Goal: Task Accomplishment & Management: Manage account settings

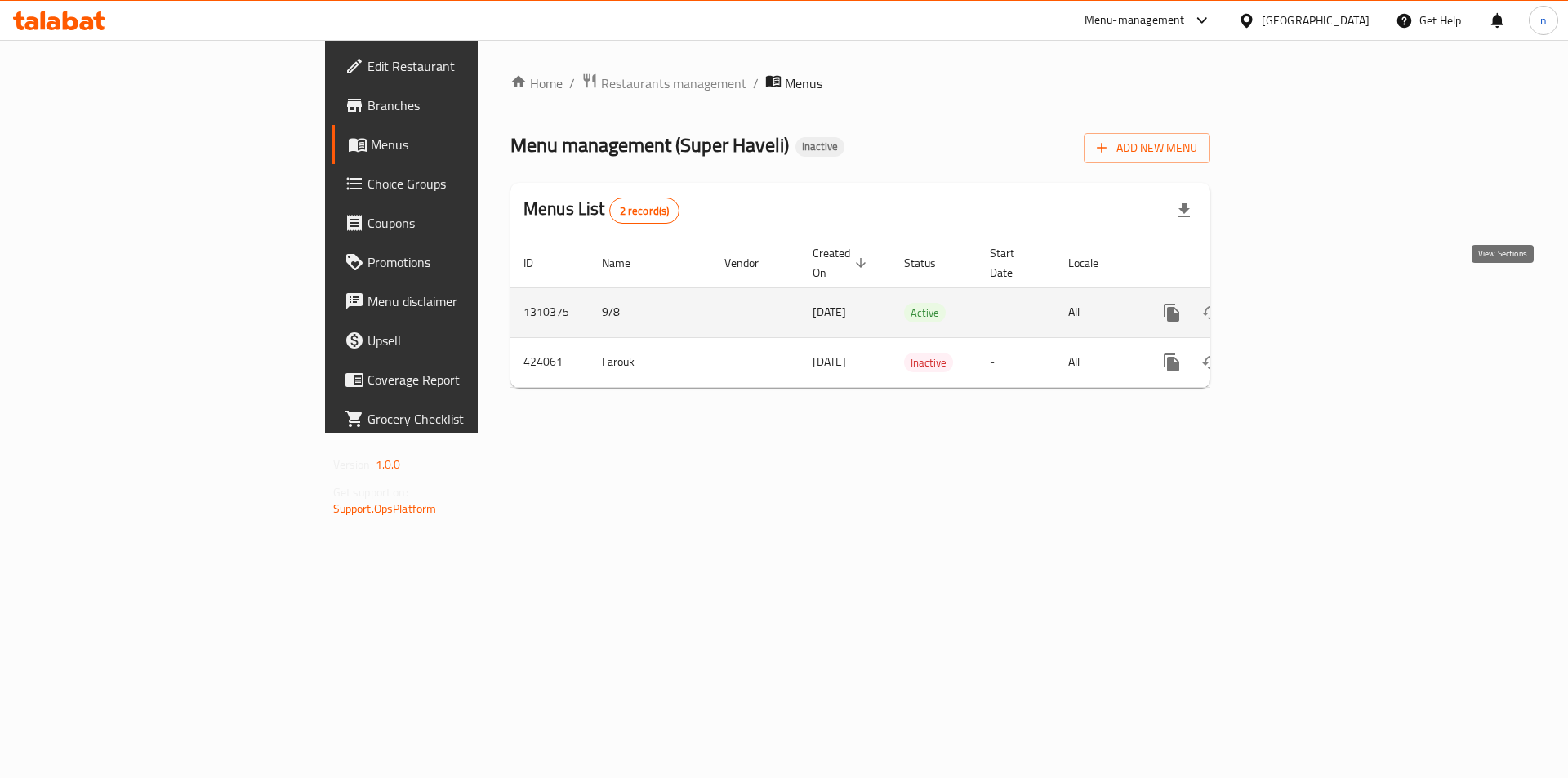
click at [1299, 303] on icon "enhanced table" at bounding box center [1289, 312] width 19 height 19
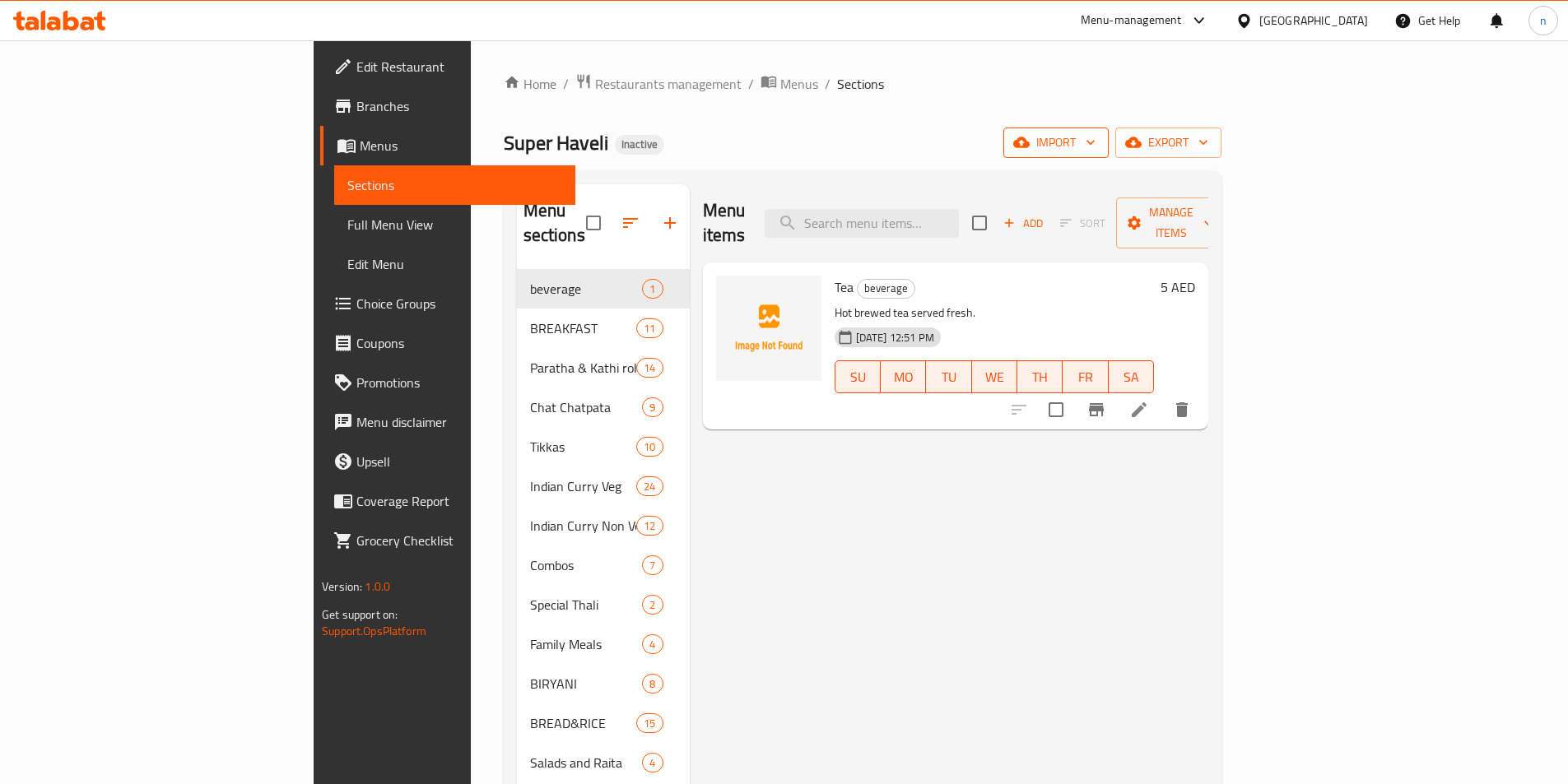
click at [1095, 143] on span "import" at bounding box center [1055, 143] width 79 height 20
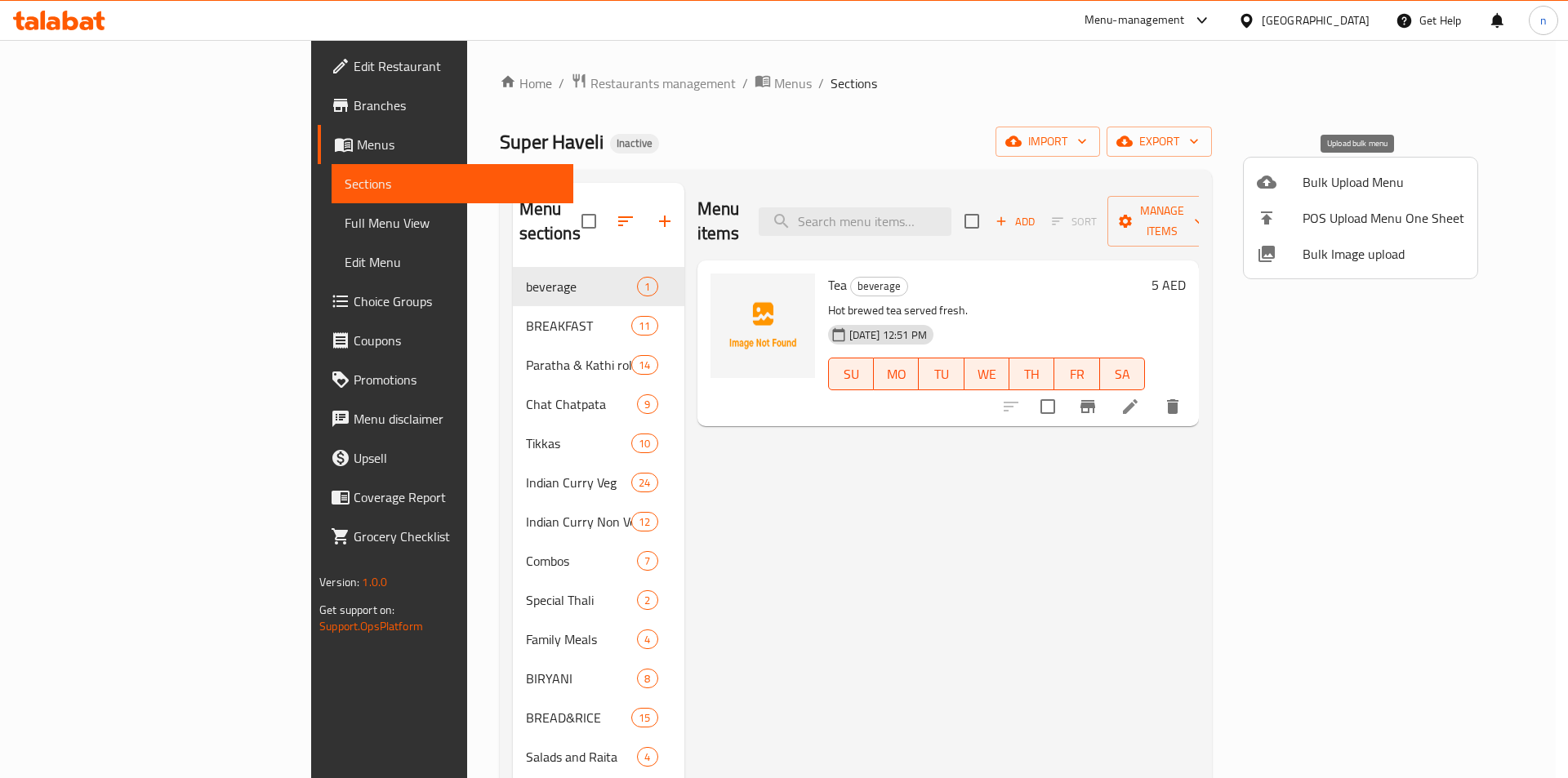
click at [1372, 176] on span "Bulk Upload Menu" at bounding box center [1383, 181] width 162 height 19
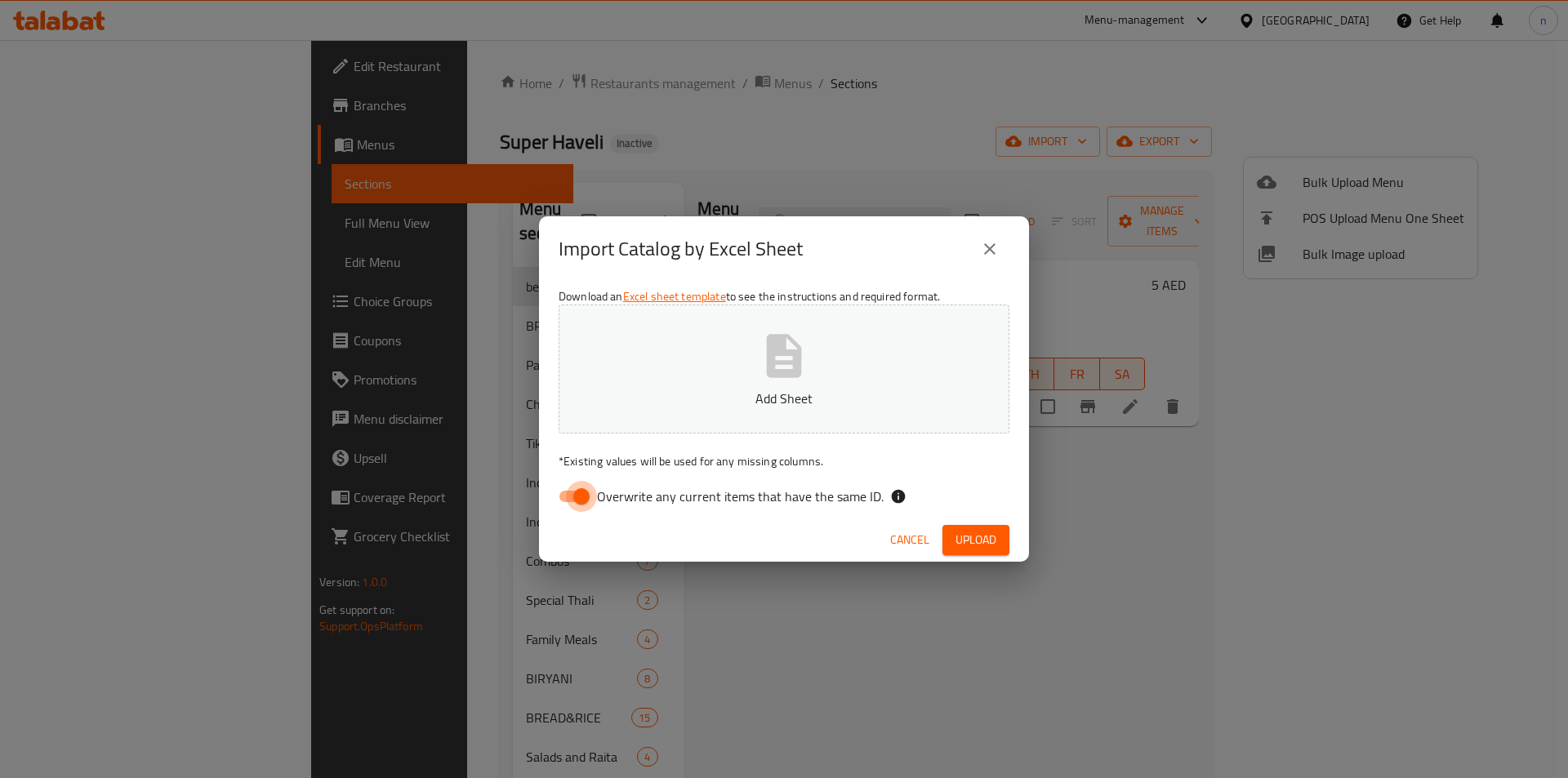
click at [593, 485] on input "Overwrite any current items that have the same ID." at bounding box center [581, 496] width 93 height 31
checkbox input "false"
click at [705, 433] on button "Add Sheet" at bounding box center [784, 369] width 451 height 129
click at [975, 551] on button "Upload" at bounding box center [976, 540] width 67 height 30
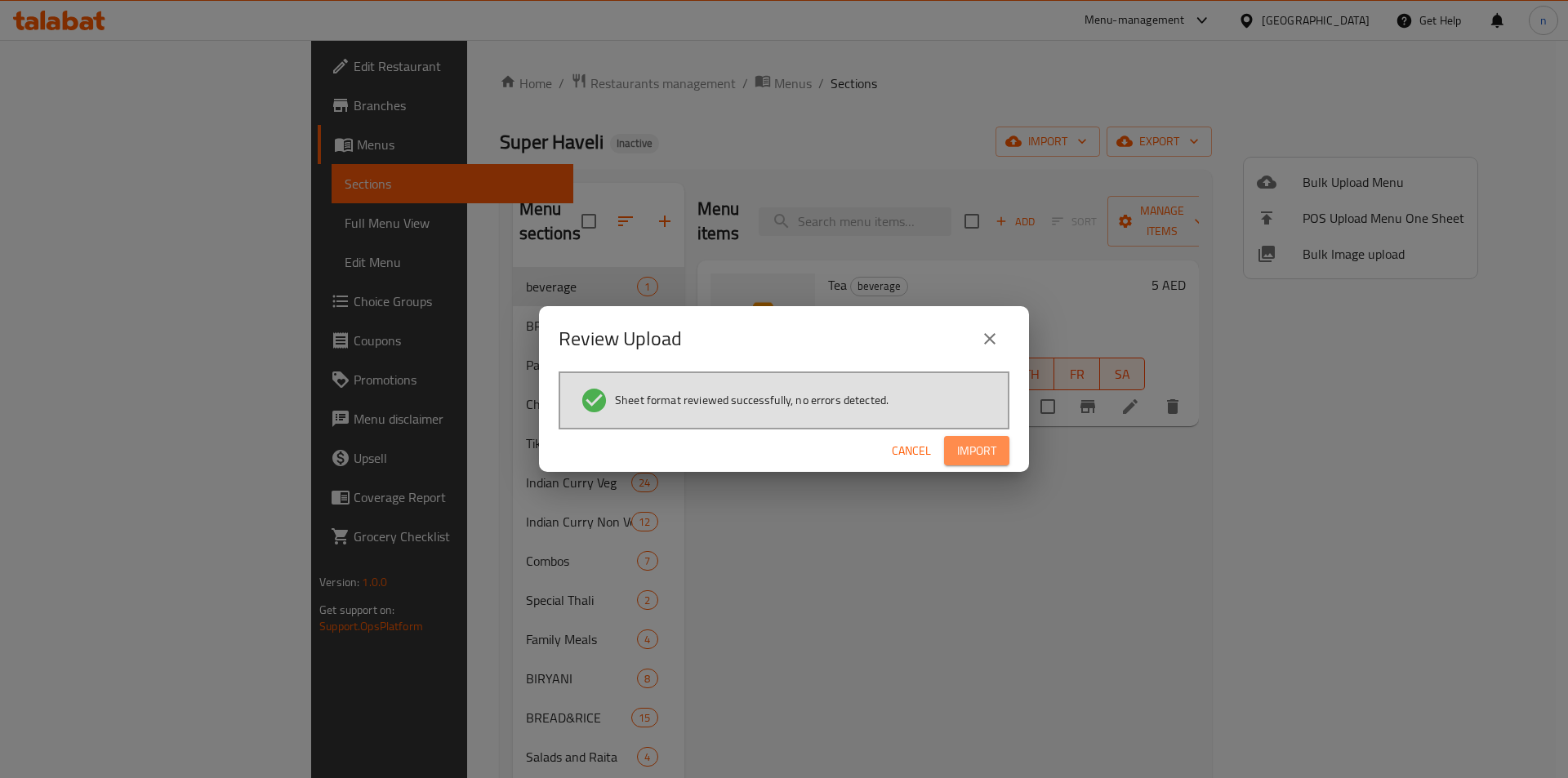
click at [1001, 444] on button "Import" at bounding box center [977, 452] width 65 height 30
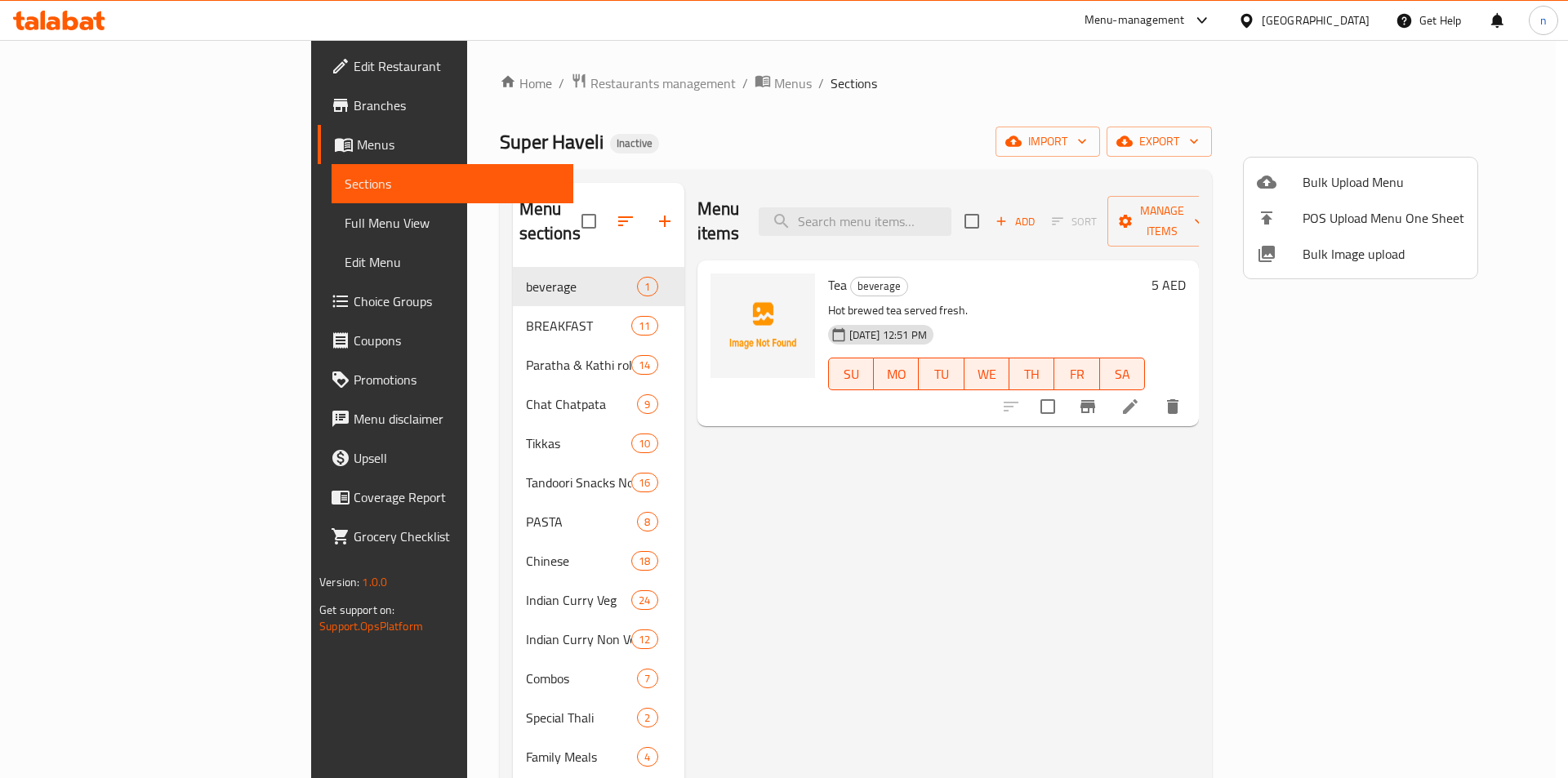
click at [102, 137] on div at bounding box center [784, 389] width 1568 height 778
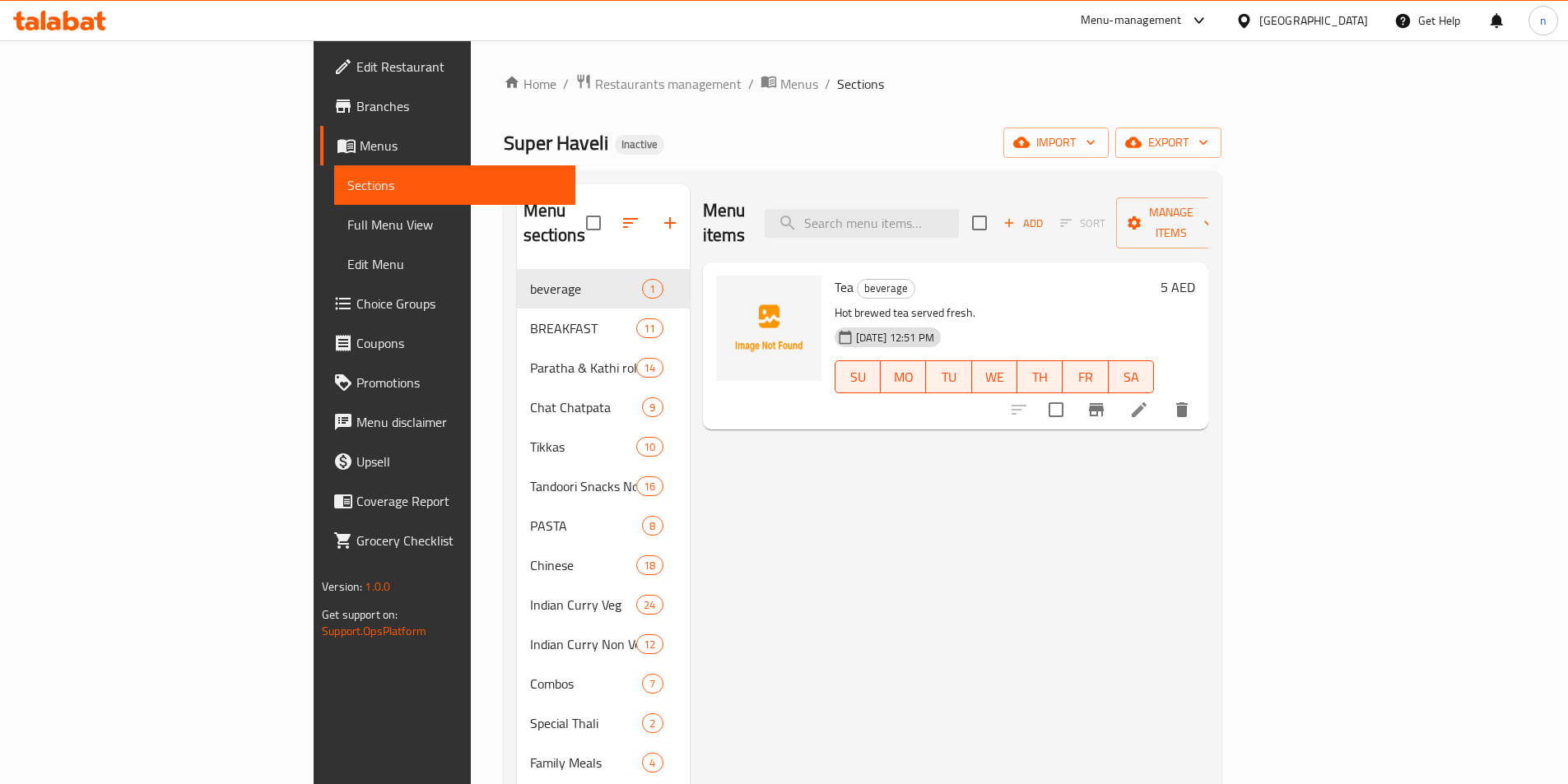
click at [359, 138] on span "Menus" at bounding box center [460, 145] width 202 height 19
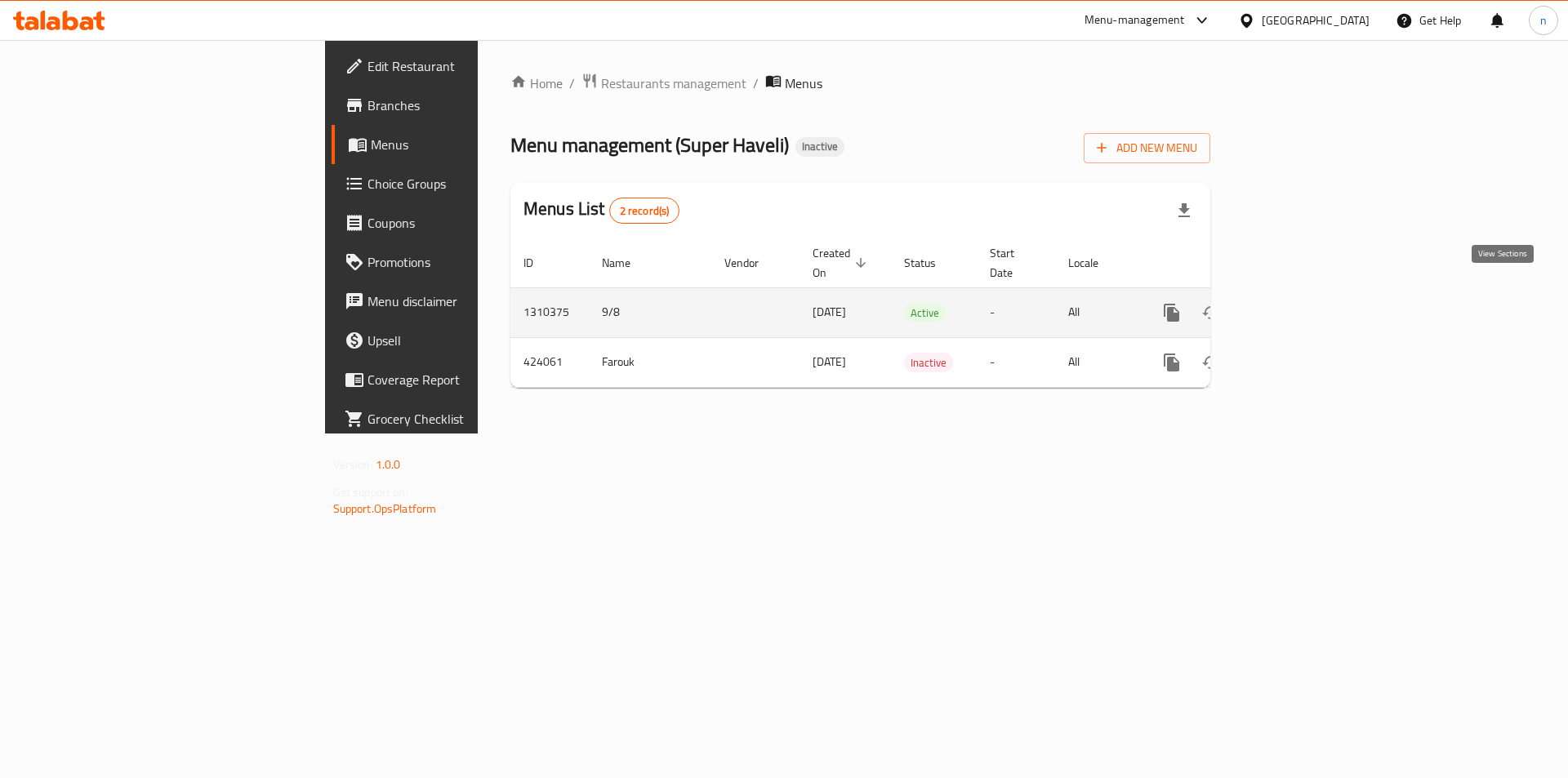
click at [1299, 303] on icon "enhanced table" at bounding box center [1289, 312] width 19 height 19
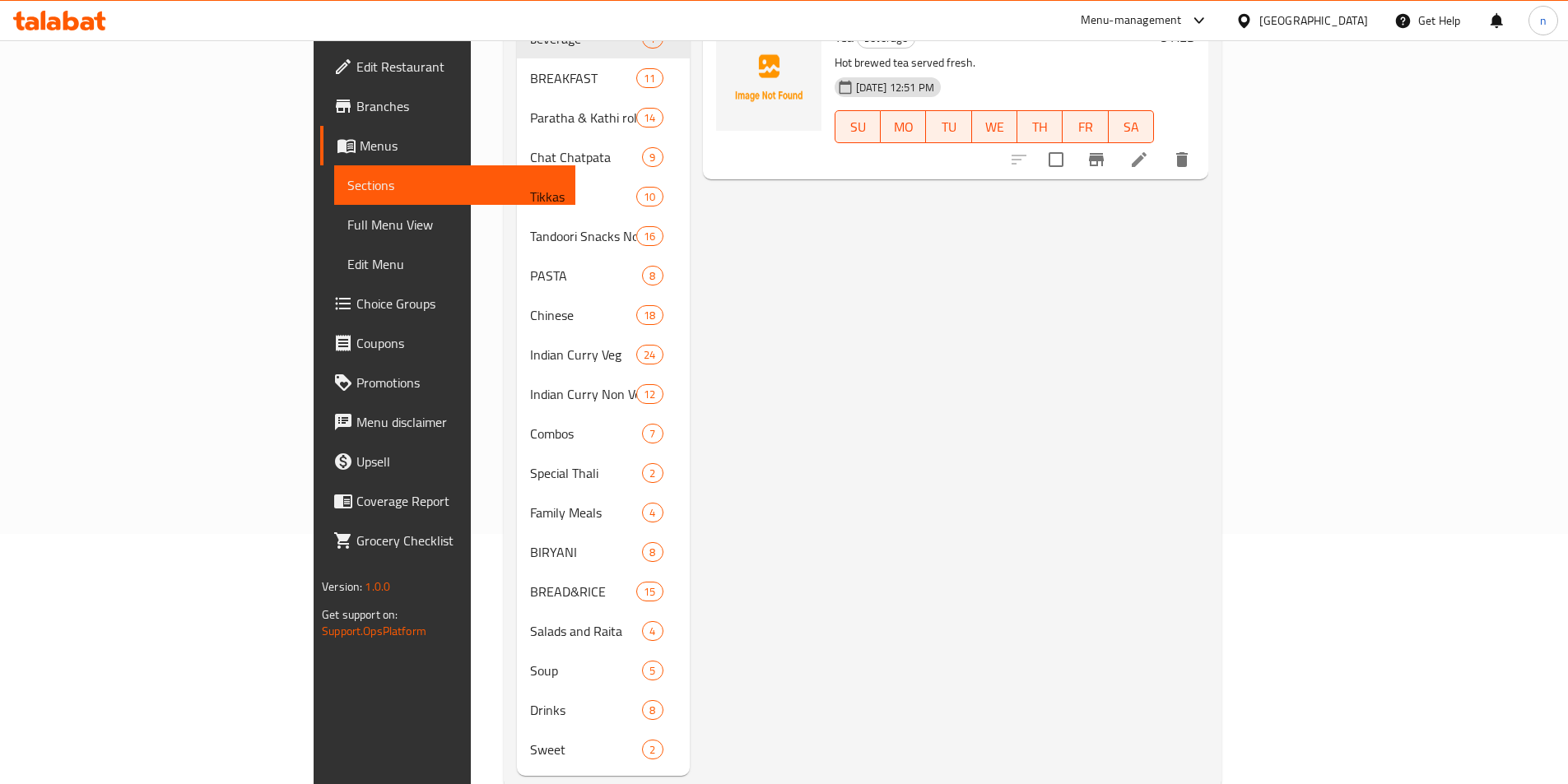
scroll to position [263, 0]
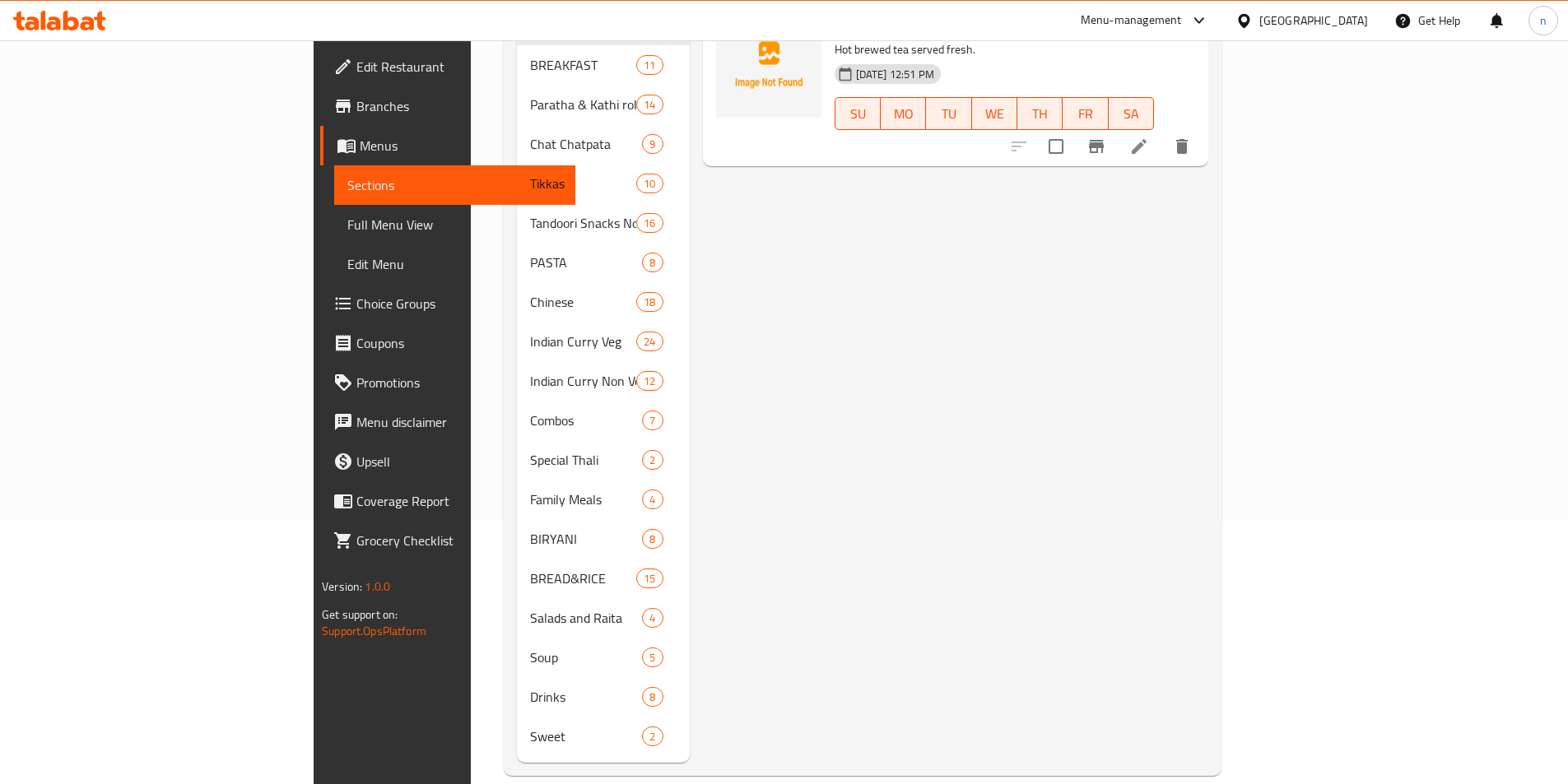
click at [348, 224] on span "Full Menu View" at bounding box center [455, 224] width 215 height 19
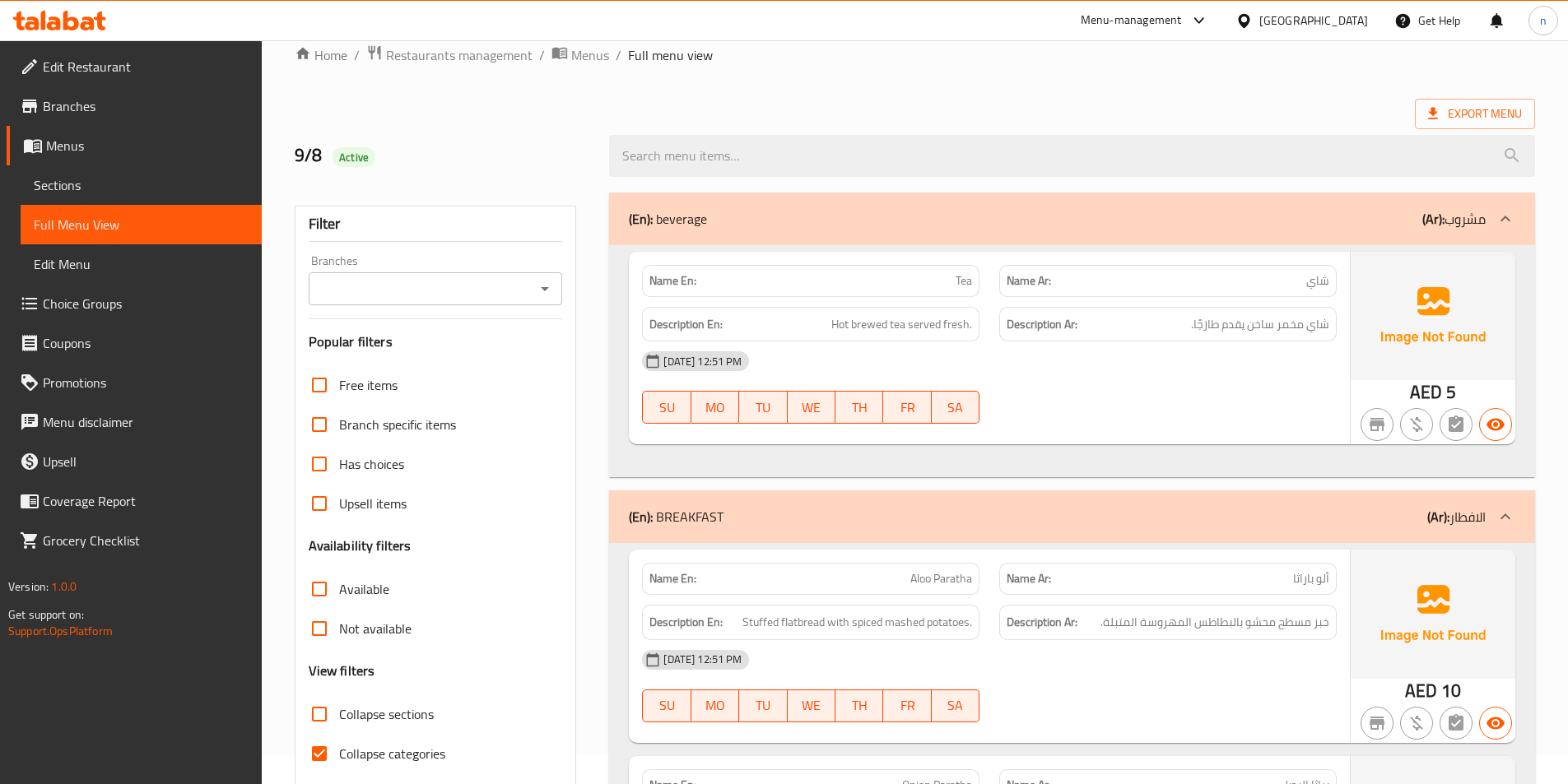
scroll to position [263, 0]
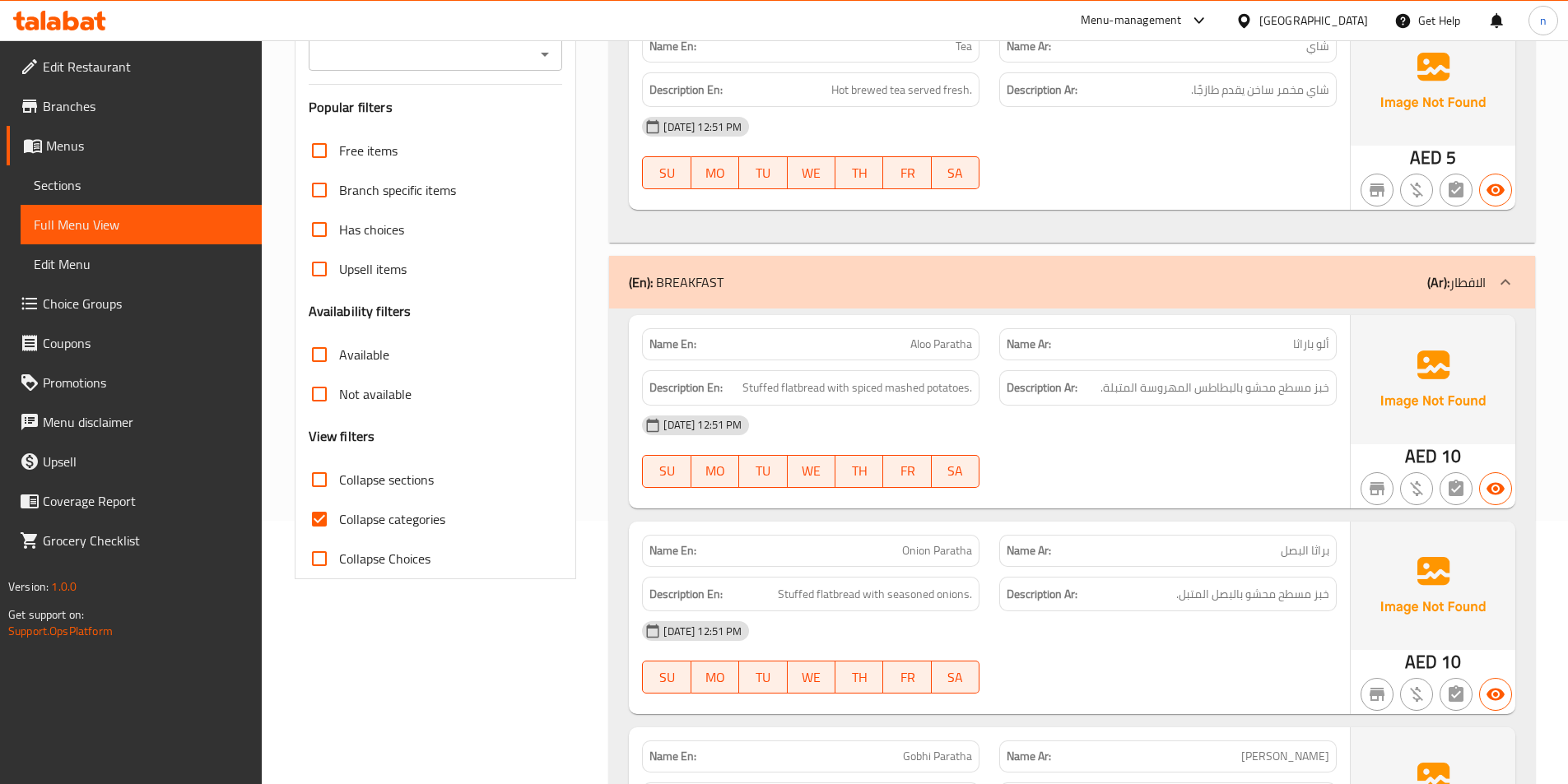
click at [441, 520] on span "Collapse categories" at bounding box center [392, 518] width 107 height 19
click at [339, 520] on input "Collapse categories" at bounding box center [319, 519] width 40 height 40
checkbox input "false"
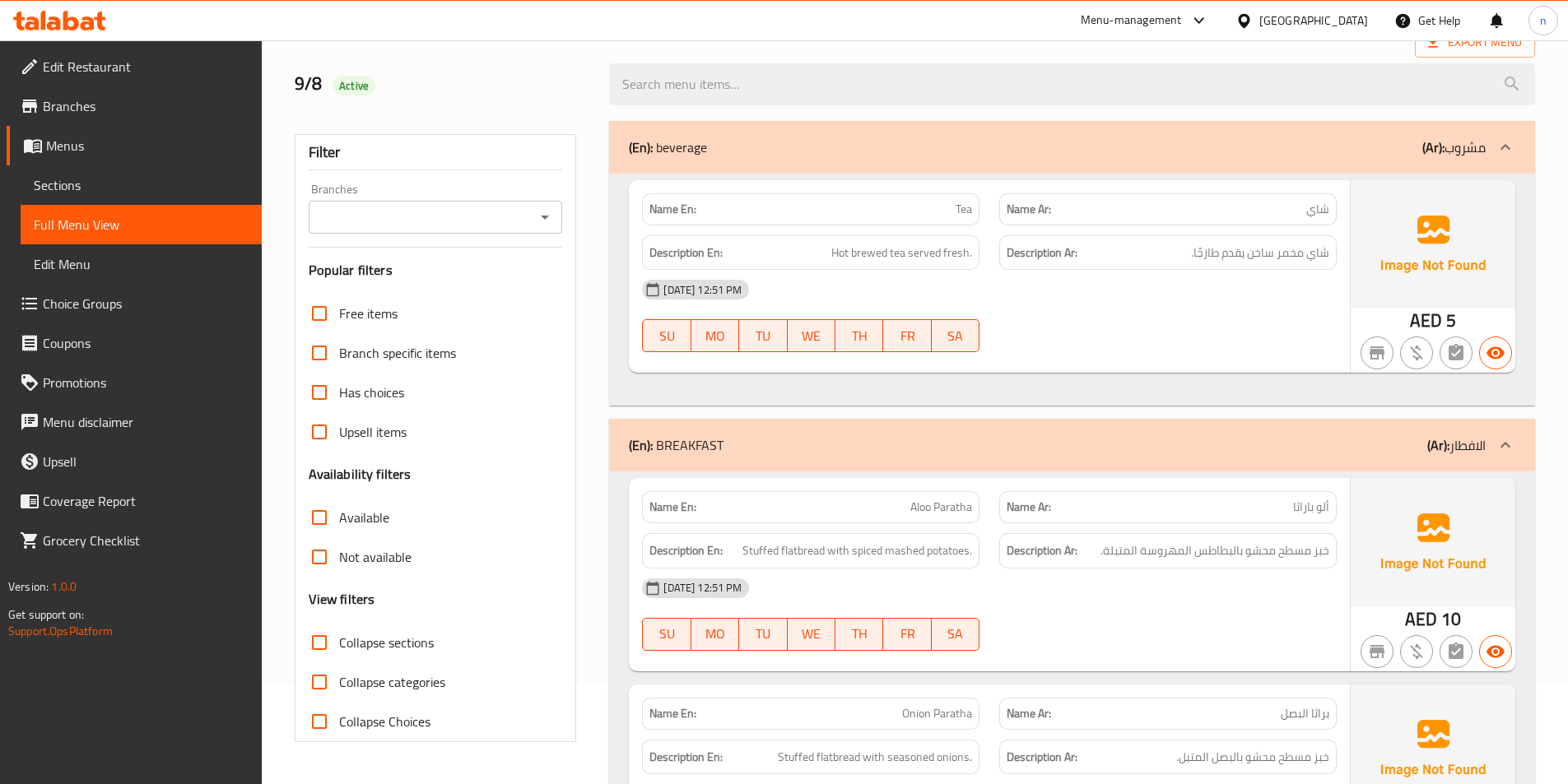
scroll to position [0, 0]
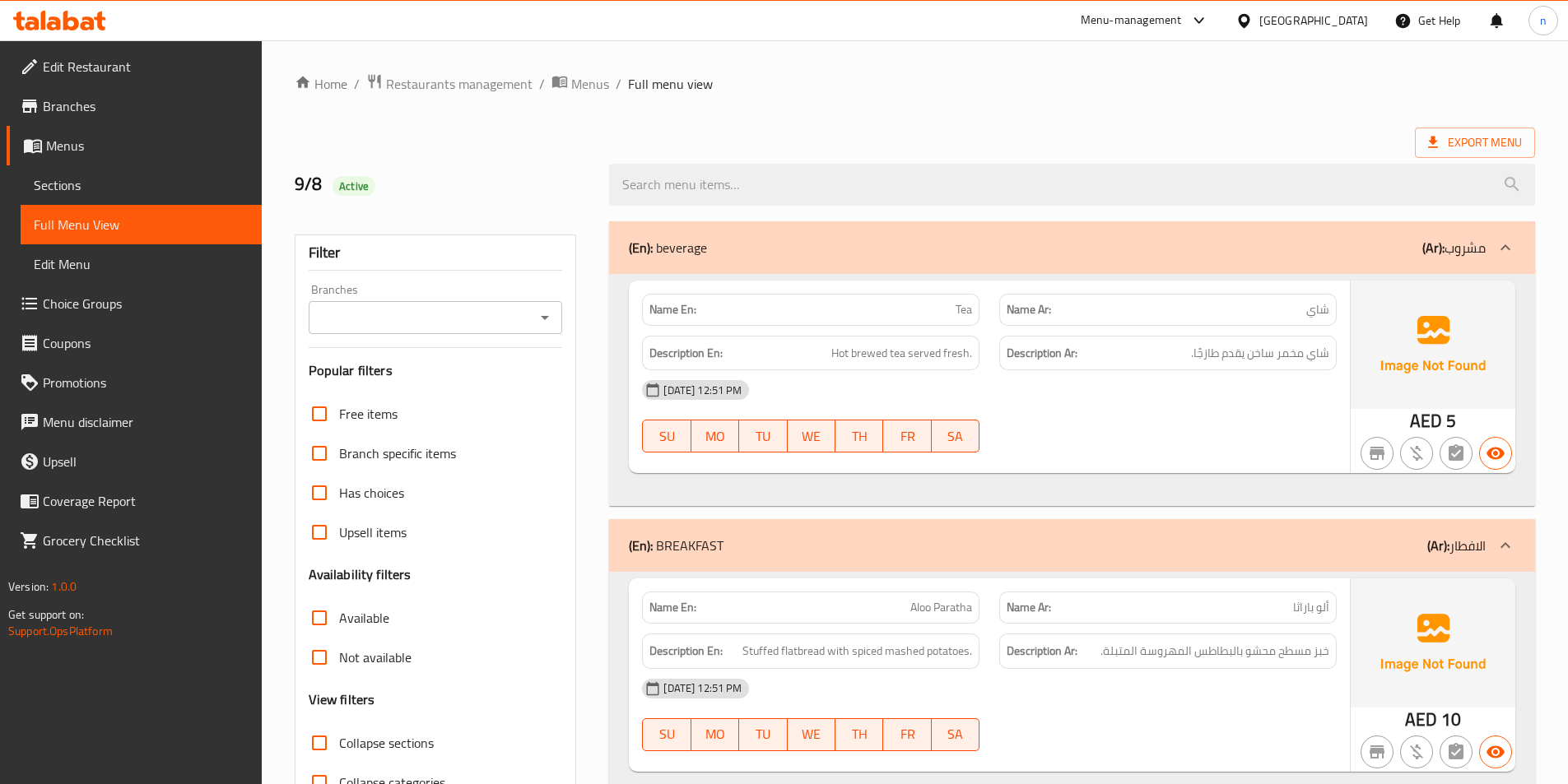
click at [1178, 254] on div "(En): beverage (Ar): مشروب" at bounding box center [1056, 247] width 857 height 19
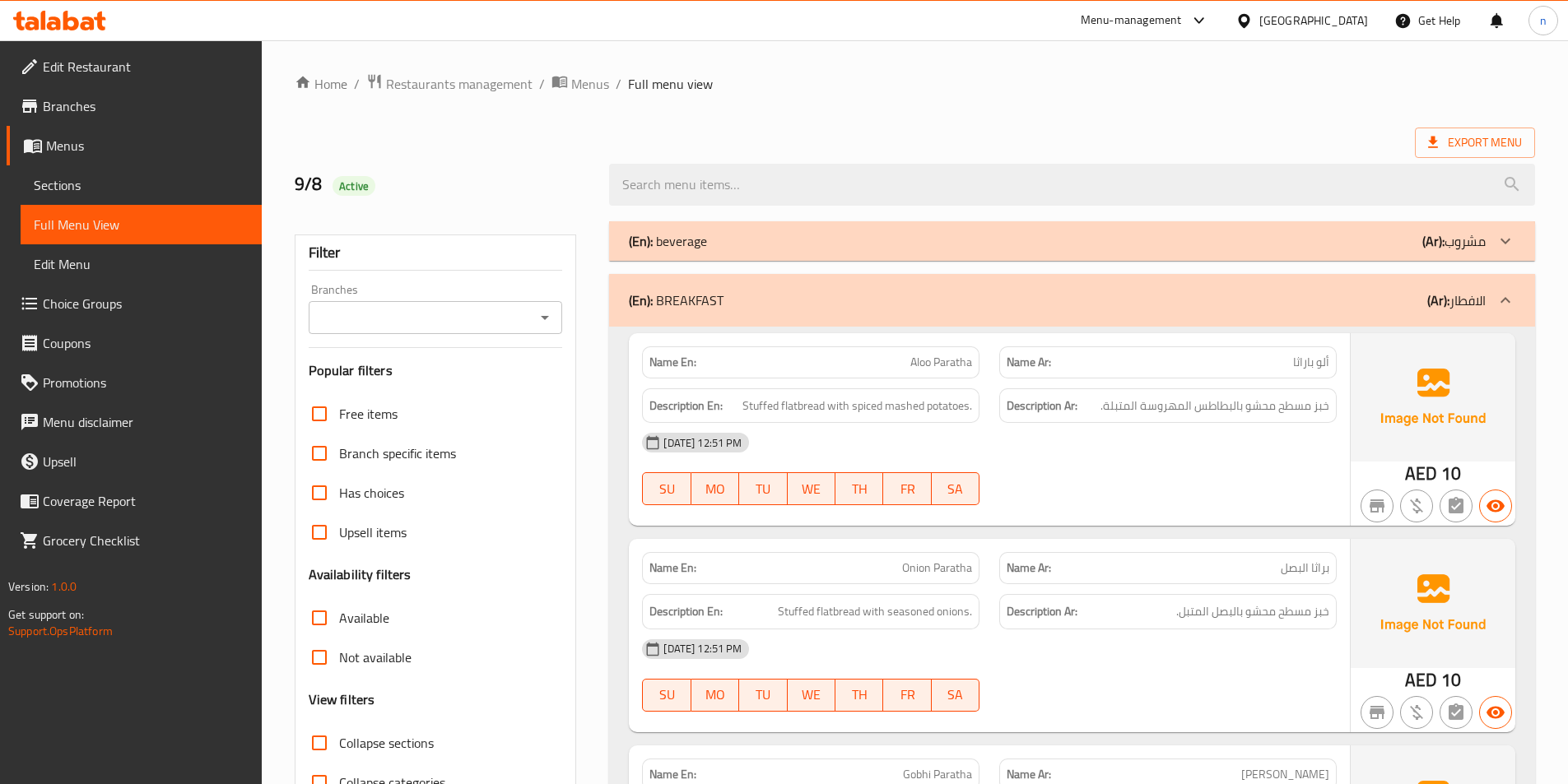
click at [1262, 295] on div "(En): BREAKFAST (Ar): الافطار" at bounding box center [1056, 300] width 857 height 19
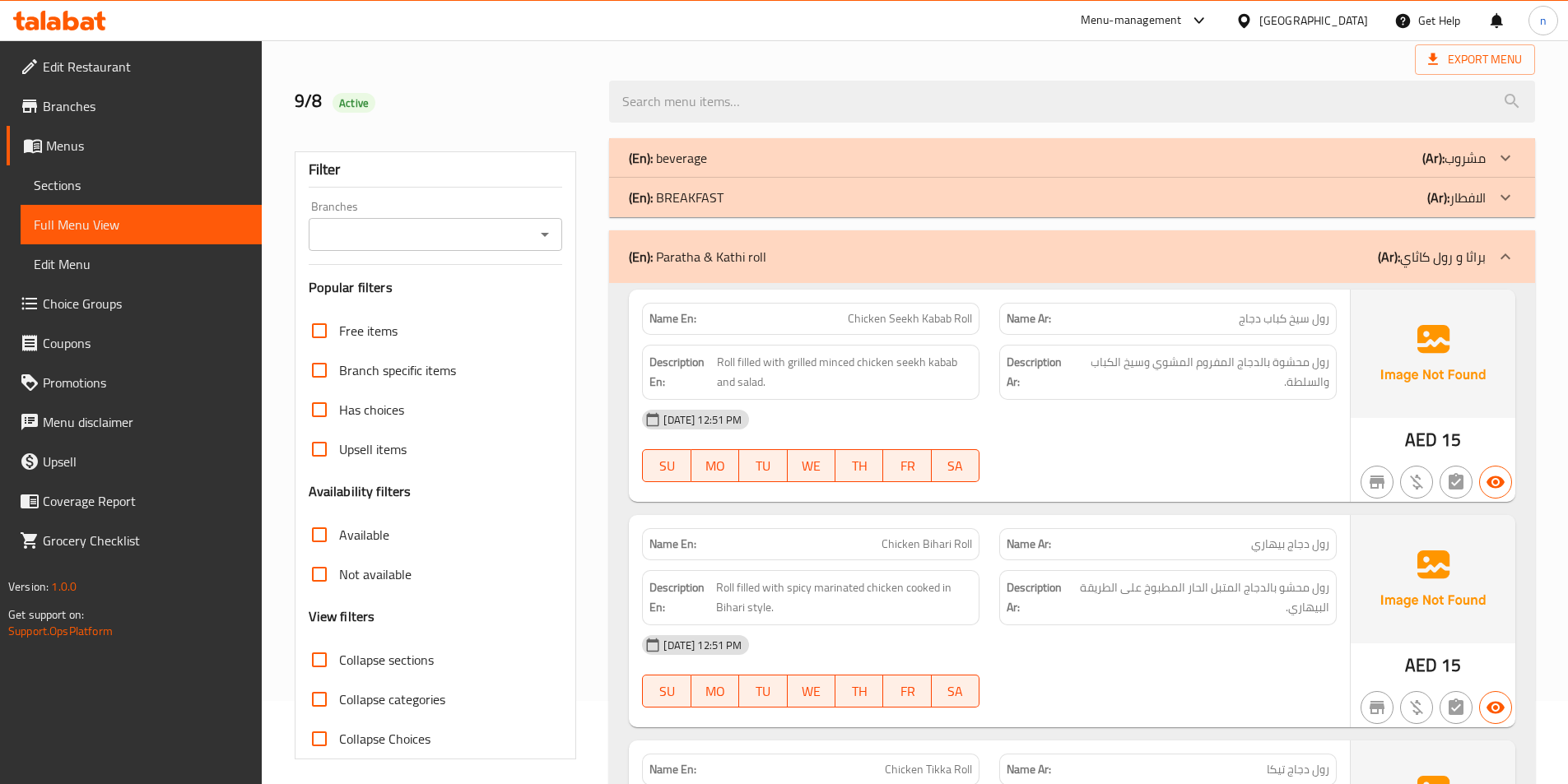
scroll to position [82, 0]
click at [1489, 263] on div at bounding box center [1505, 257] width 40 height 40
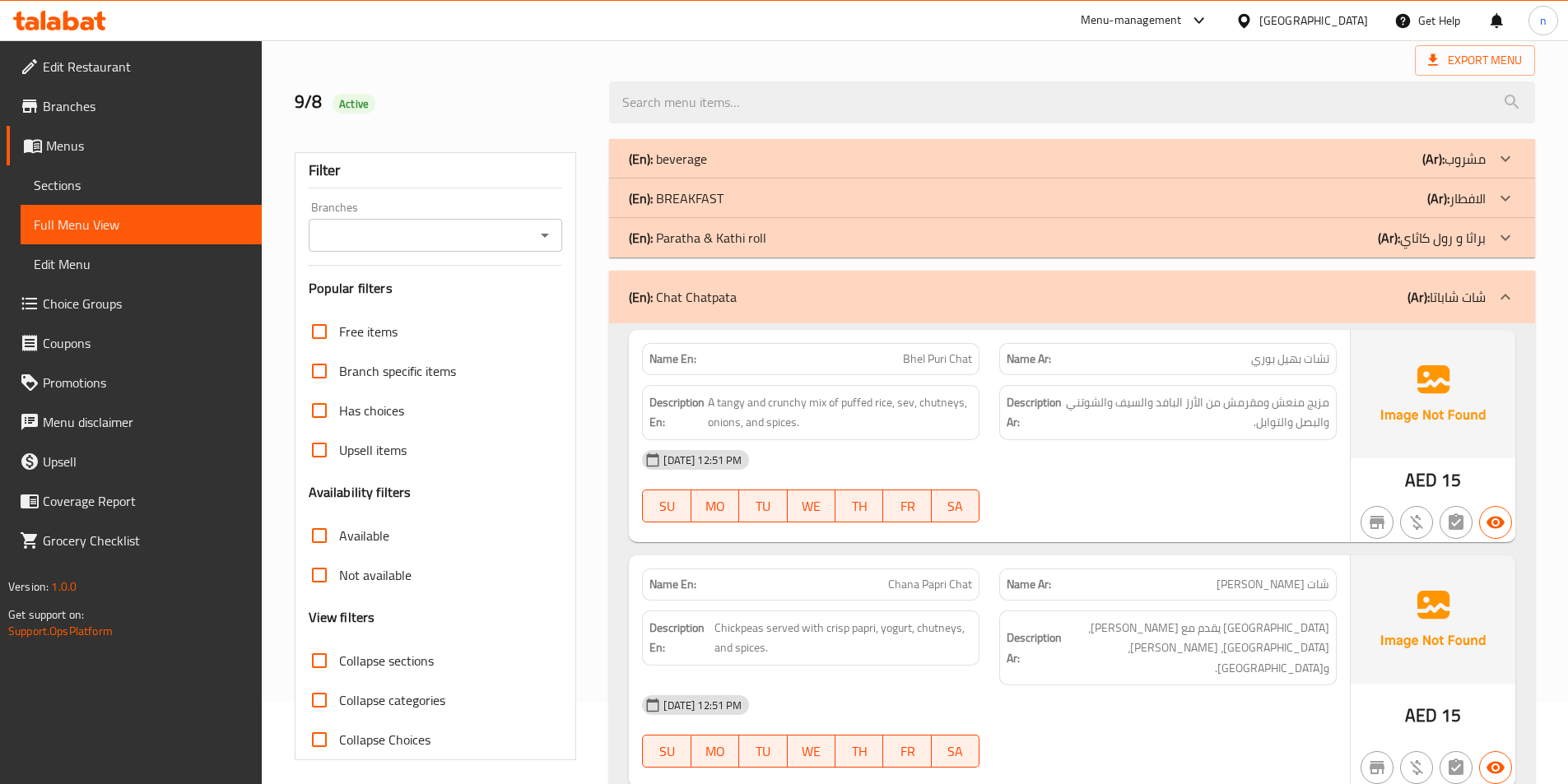
click at [1489, 305] on div at bounding box center [1505, 297] width 40 height 40
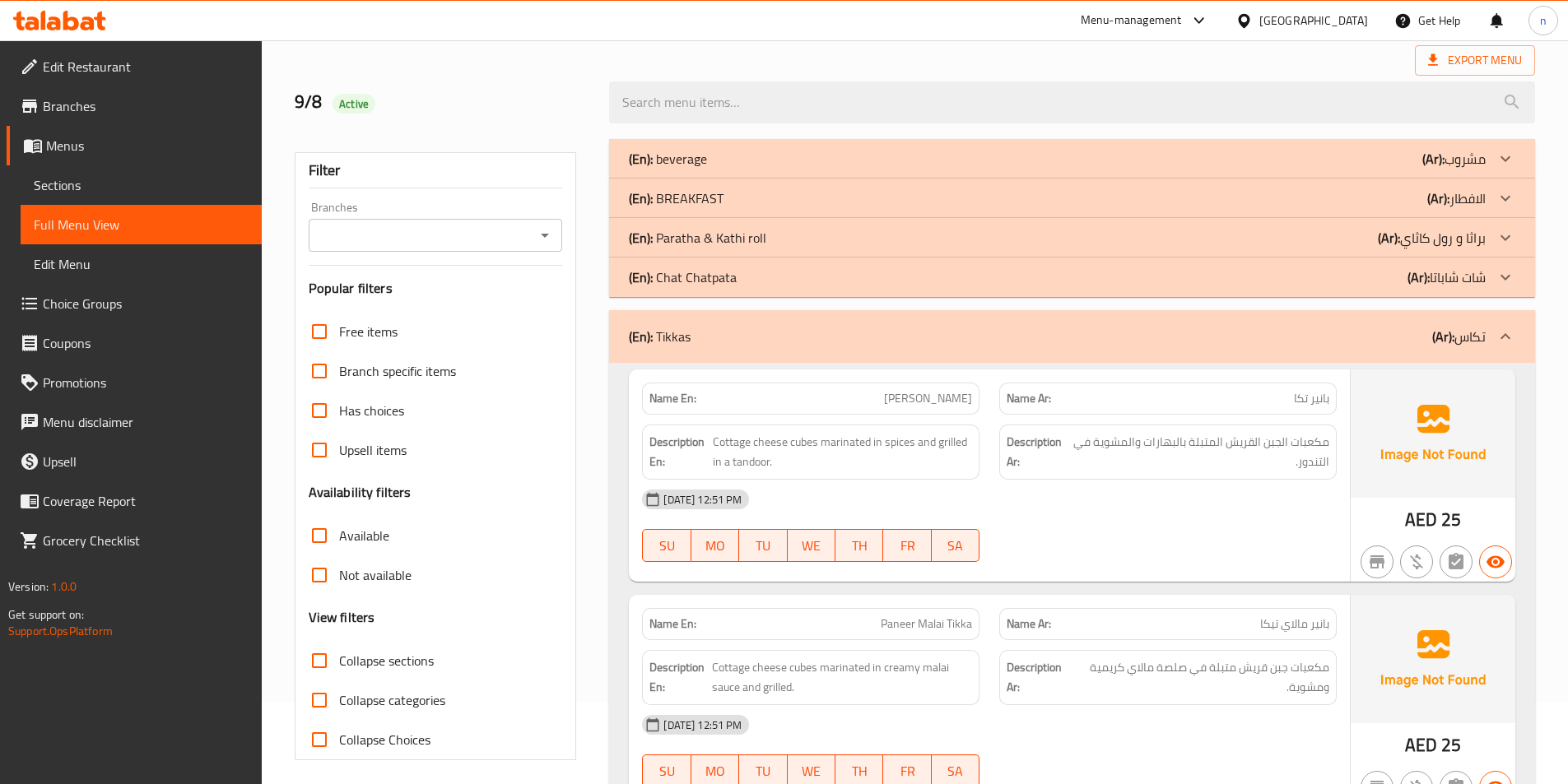
click at [1489, 330] on div at bounding box center [1505, 337] width 40 height 40
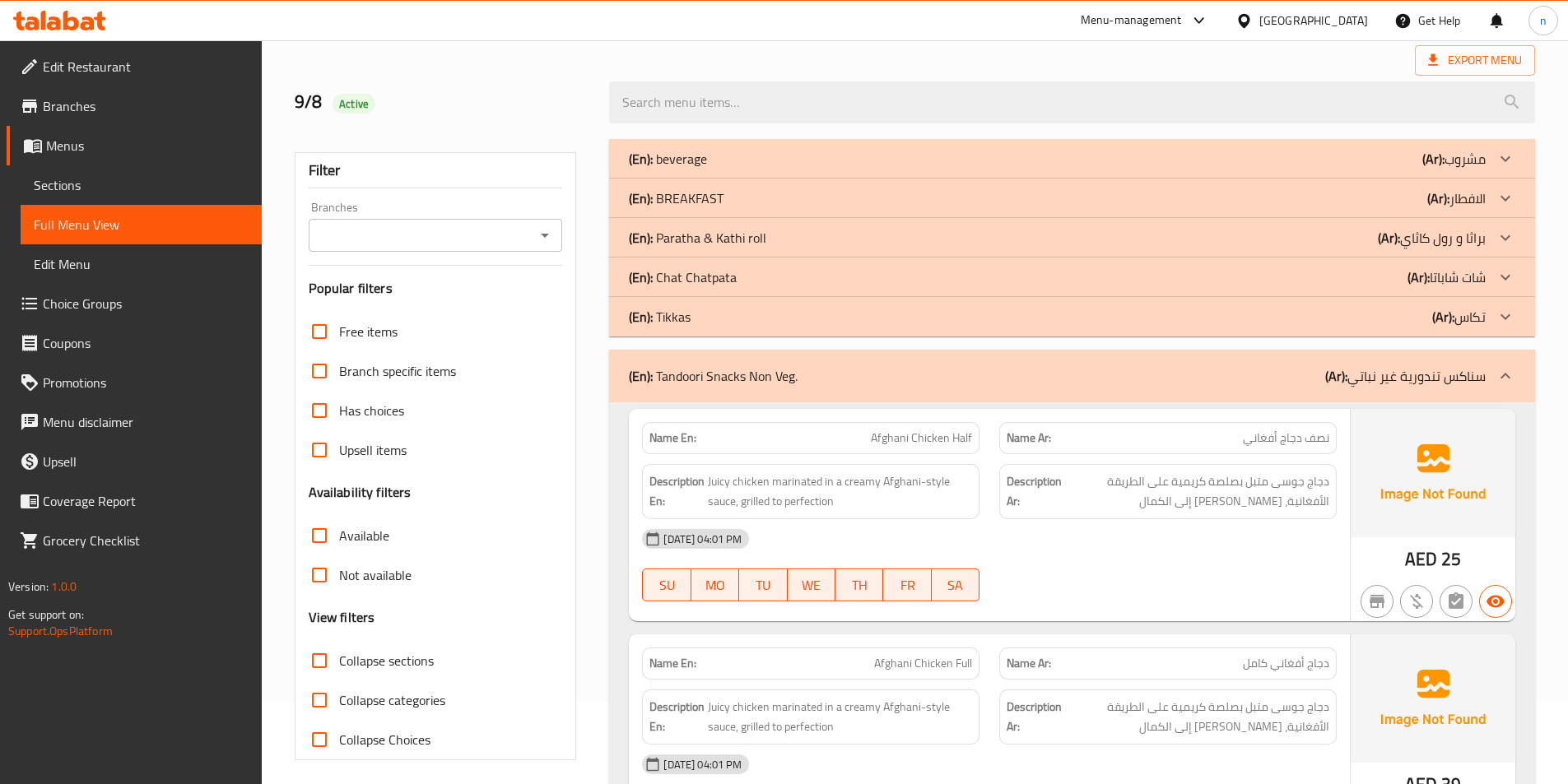
click at [1491, 387] on div at bounding box center [1505, 376] width 40 height 40
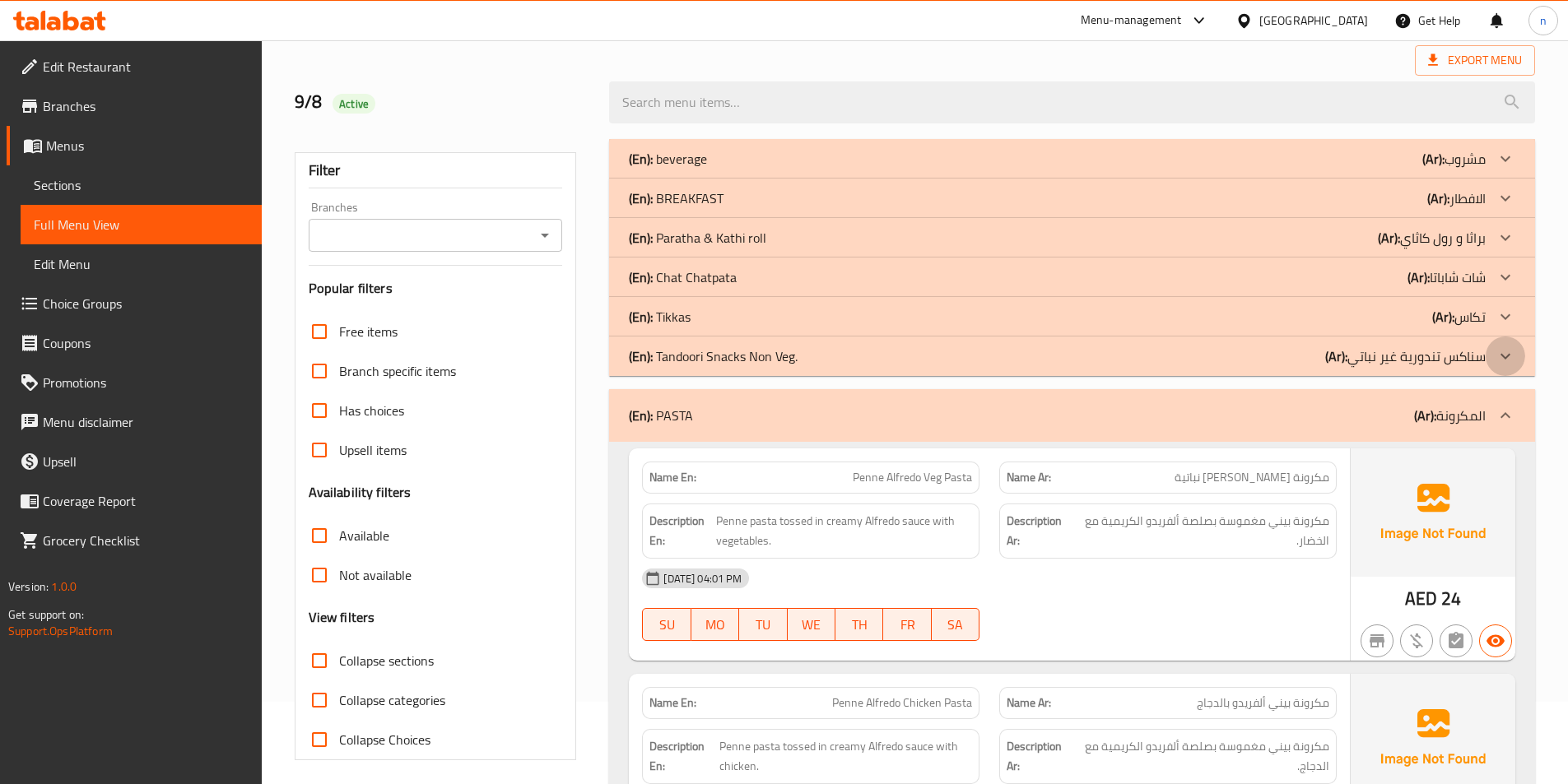
click at [1485, 360] on div at bounding box center [1505, 356] width 40 height 40
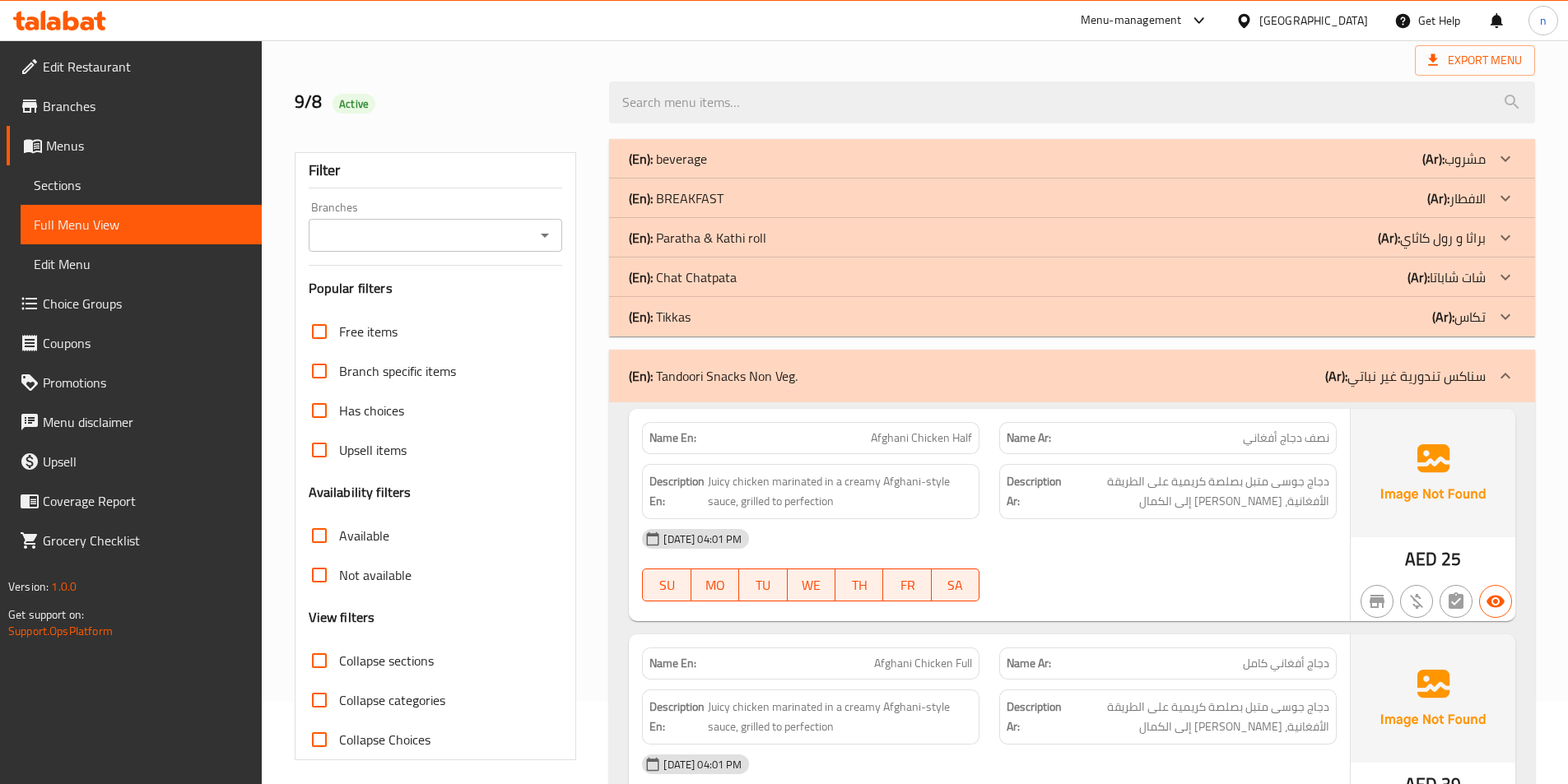
click at [111, 185] on span "Sections" at bounding box center [141, 184] width 215 height 19
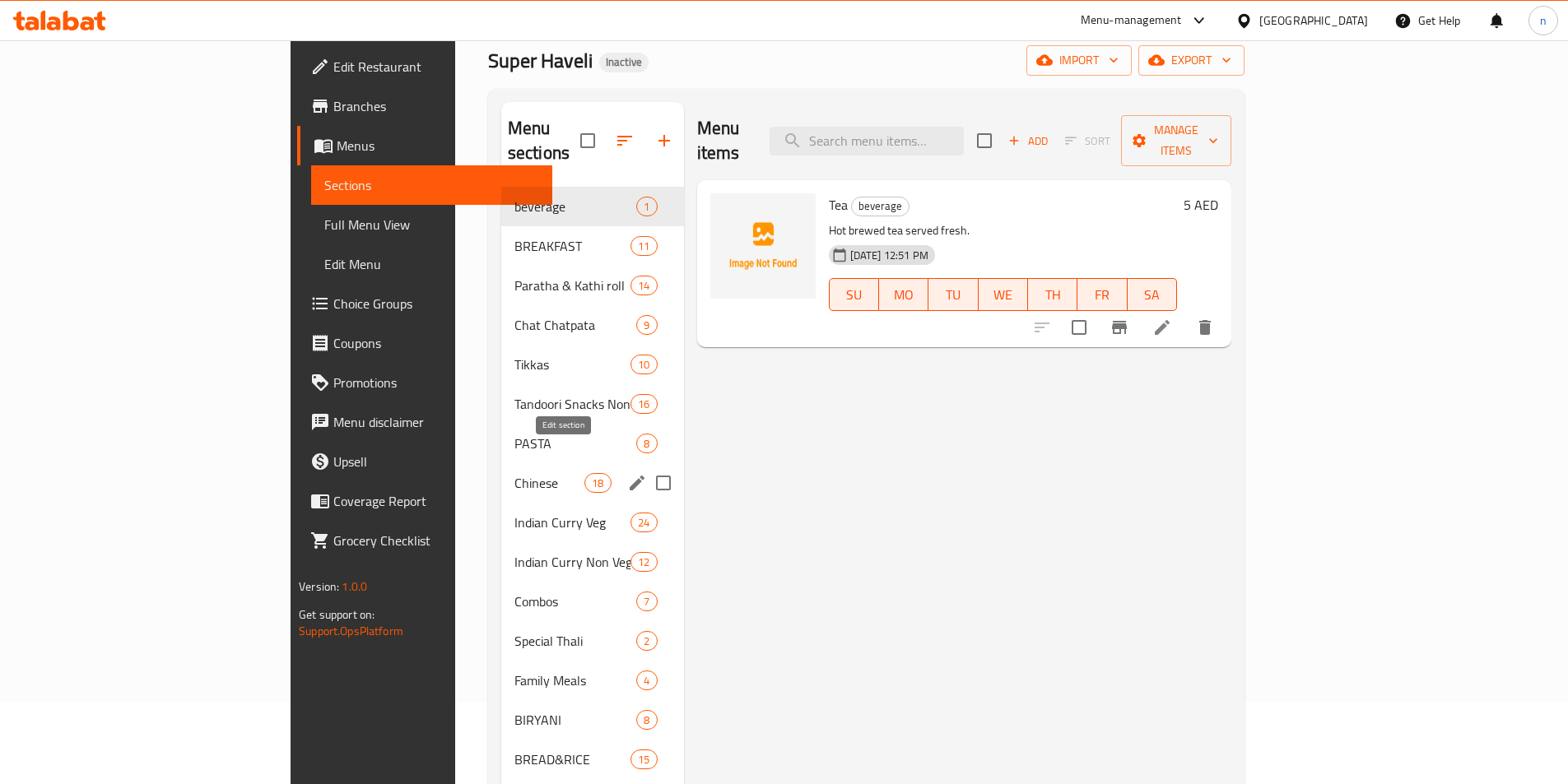
click at [628, 474] on icon "edit" at bounding box center [637, 483] width 19 height 19
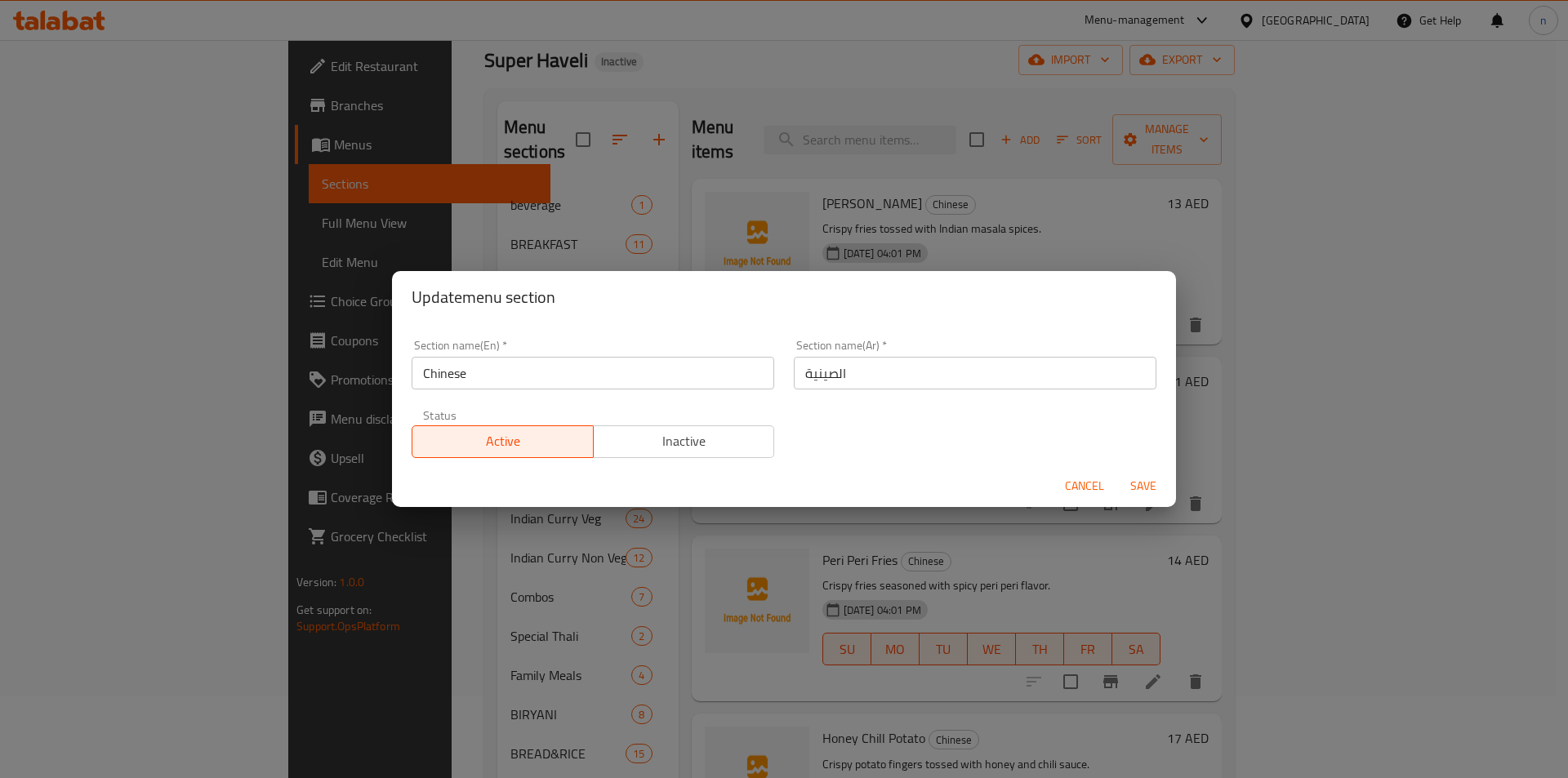
click at [833, 376] on input "الصينية" at bounding box center [975, 373] width 363 height 33
click at [840, 376] on input "الصينية" at bounding box center [975, 373] width 363 height 33
type input "w"
type input "ص"
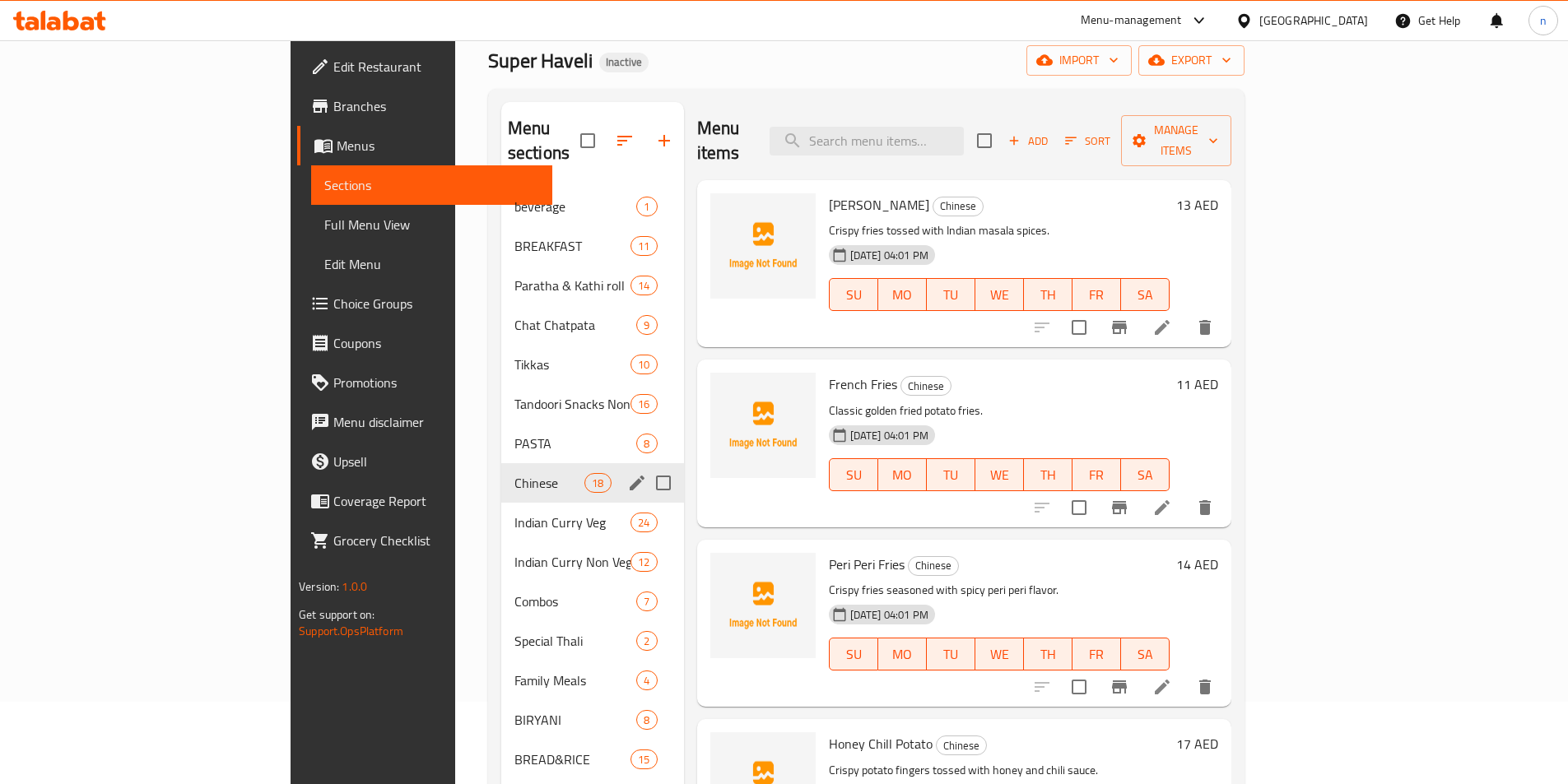
click at [628, 474] on icon "edit" at bounding box center [637, 483] width 19 height 19
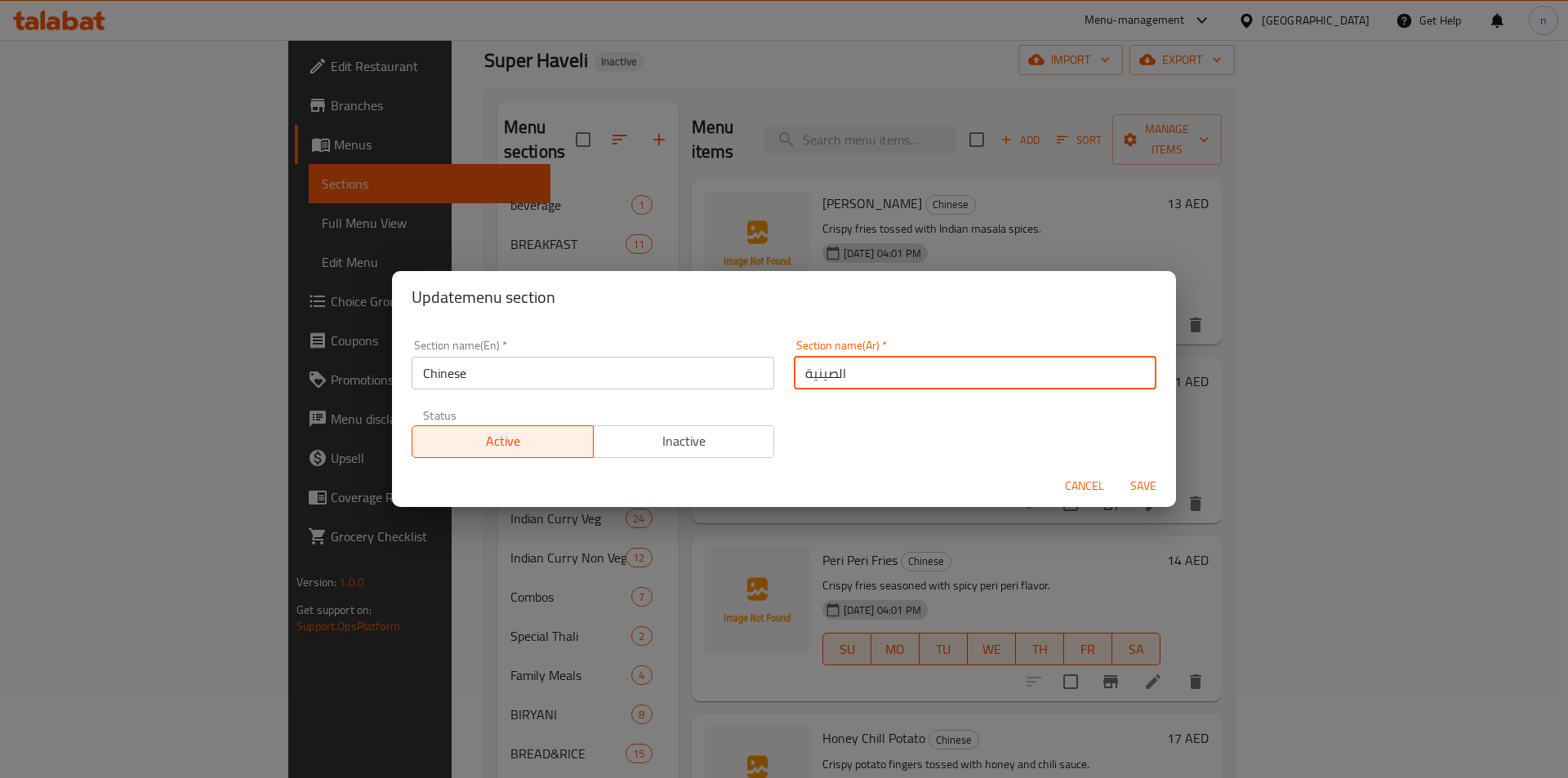
click at [819, 389] on input "الصينية" at bounding box center [975, 373] width 363 height 33
type input "صي"
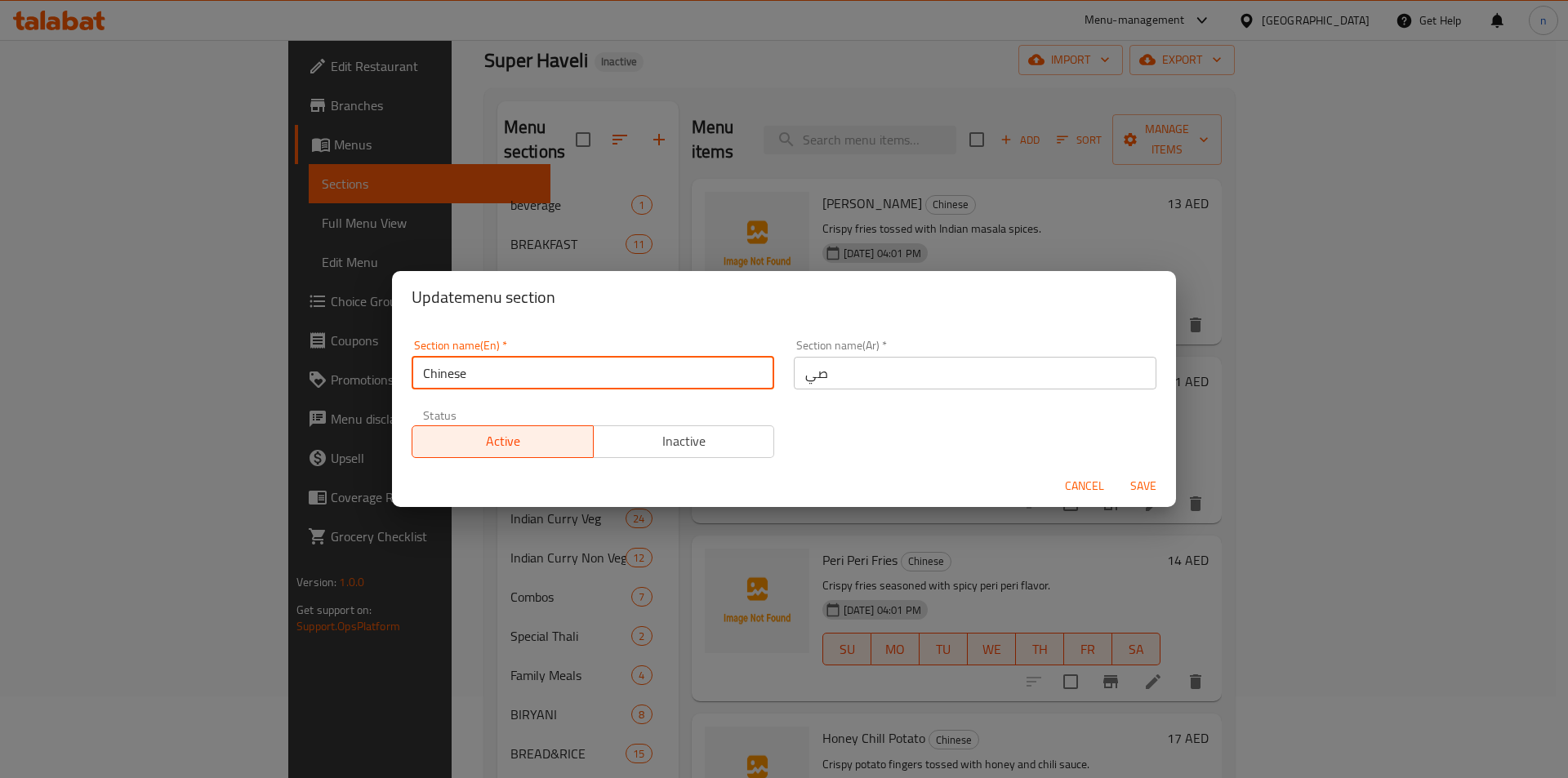
click at [475, 382] on input "Chinese" at bounding box center [593, 373] width 363 height 33
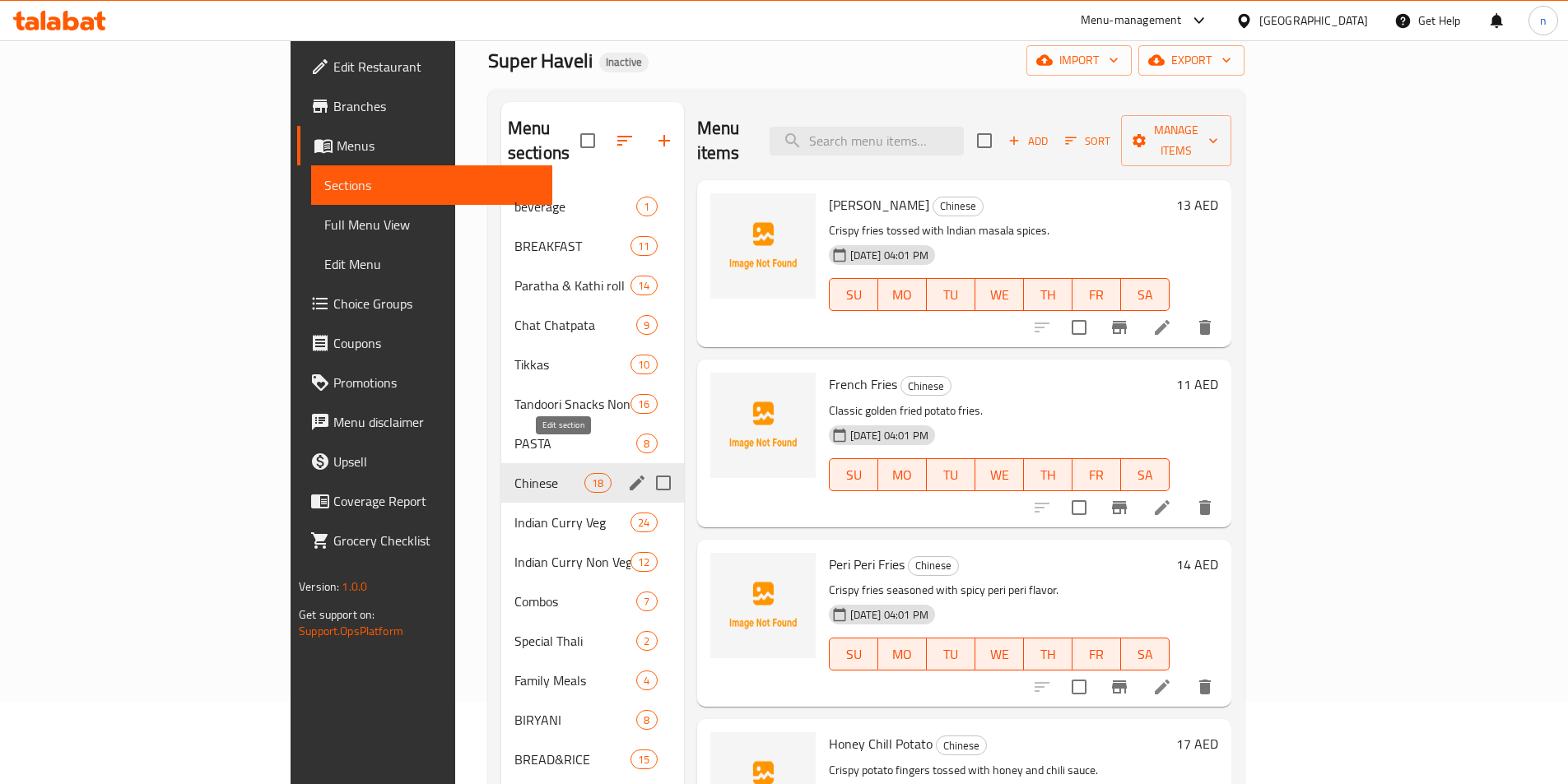
click at [625, 471] on button "edit" at bounding box center [637, 483] width 25 height 25
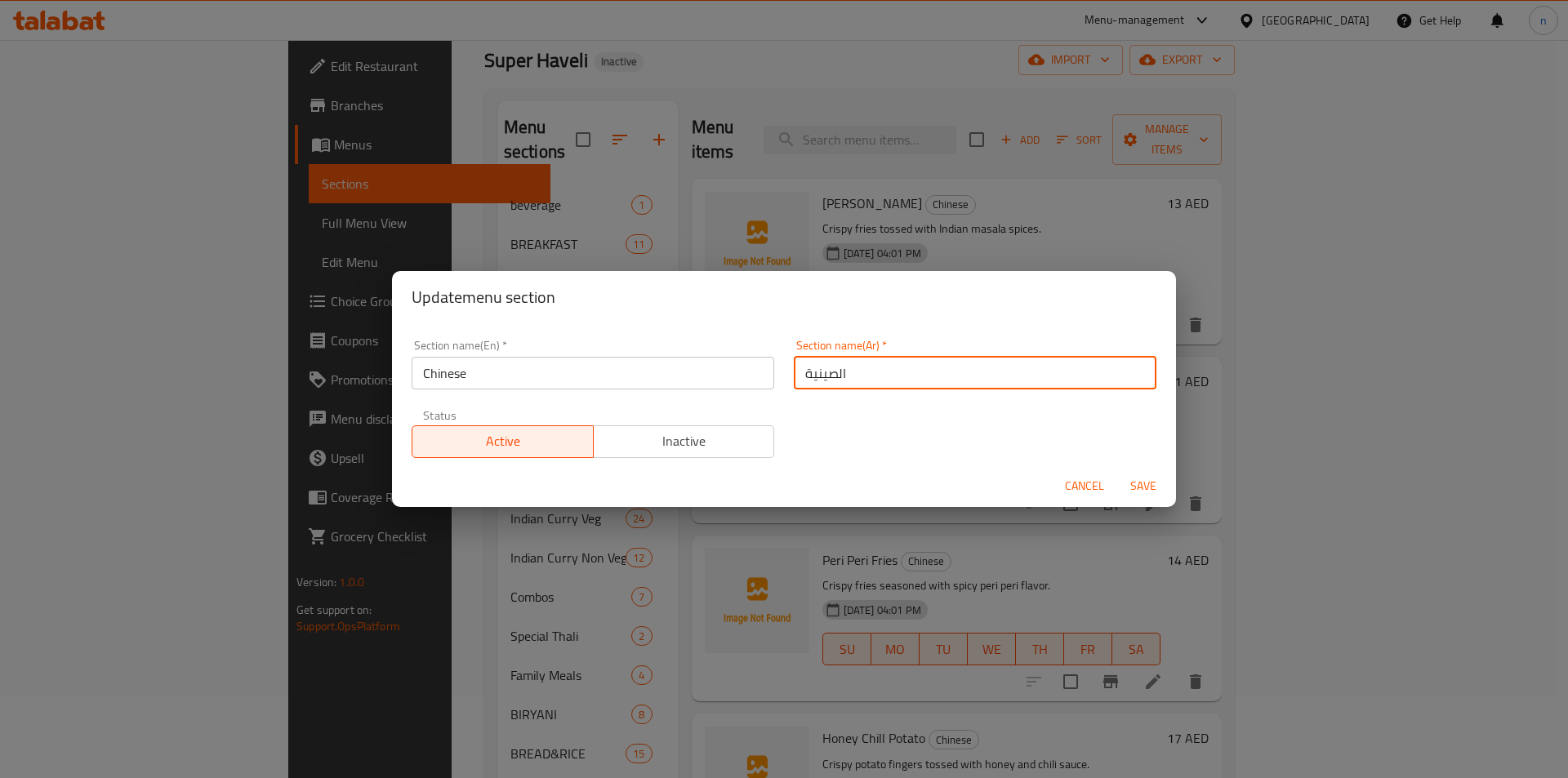
click at [805, 373] on input "الصينية" at bounding box center [975, 373] width 363 height 33
paste input "يني"
type input "صيني"
click at [1138, 480] on span "Save" at bounding box center [1143, 486] width 39 height 20
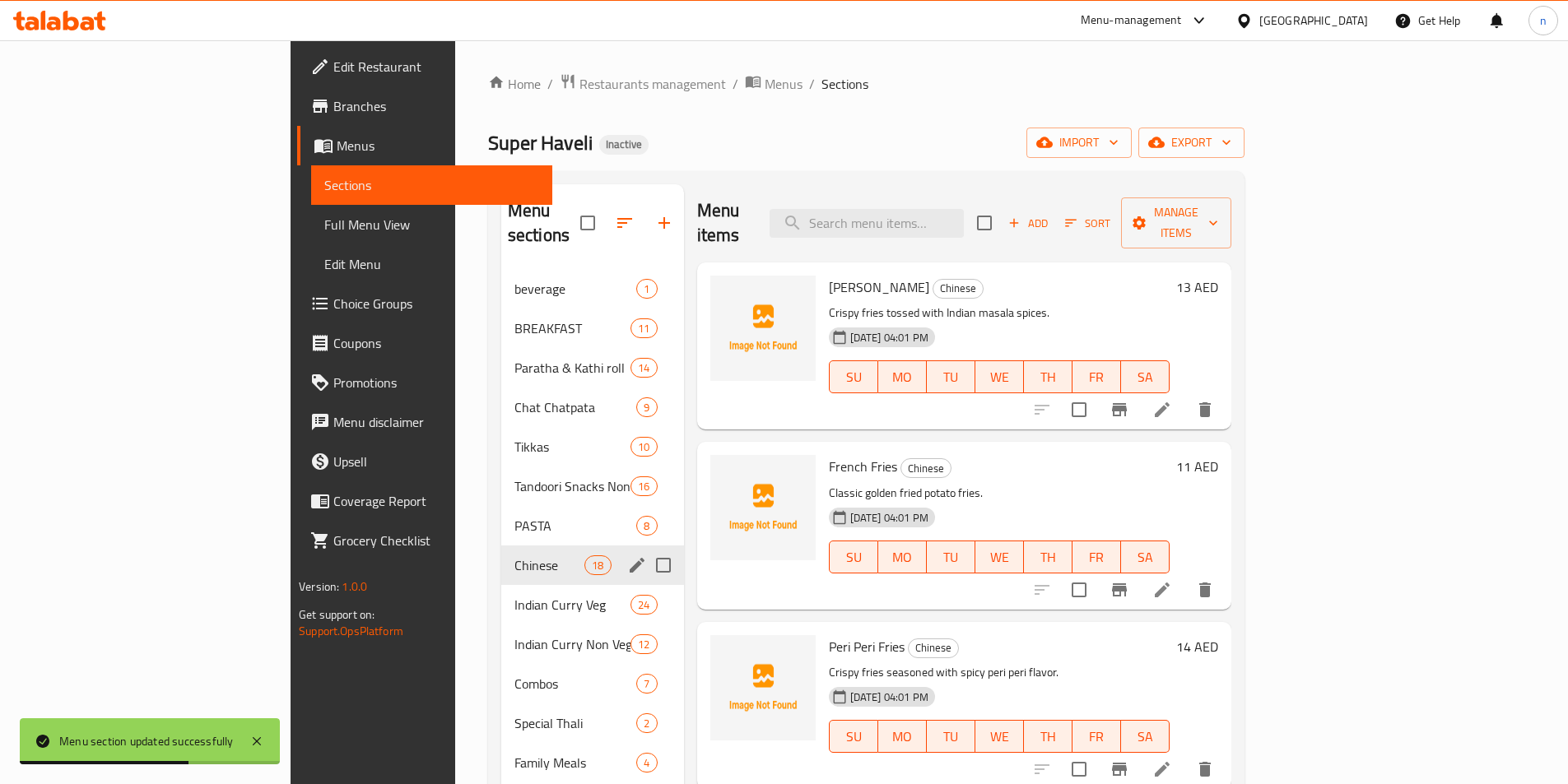
click at [324, 223] on span "Full Menu View" at bounding box center [431, 224] width 215 height 19
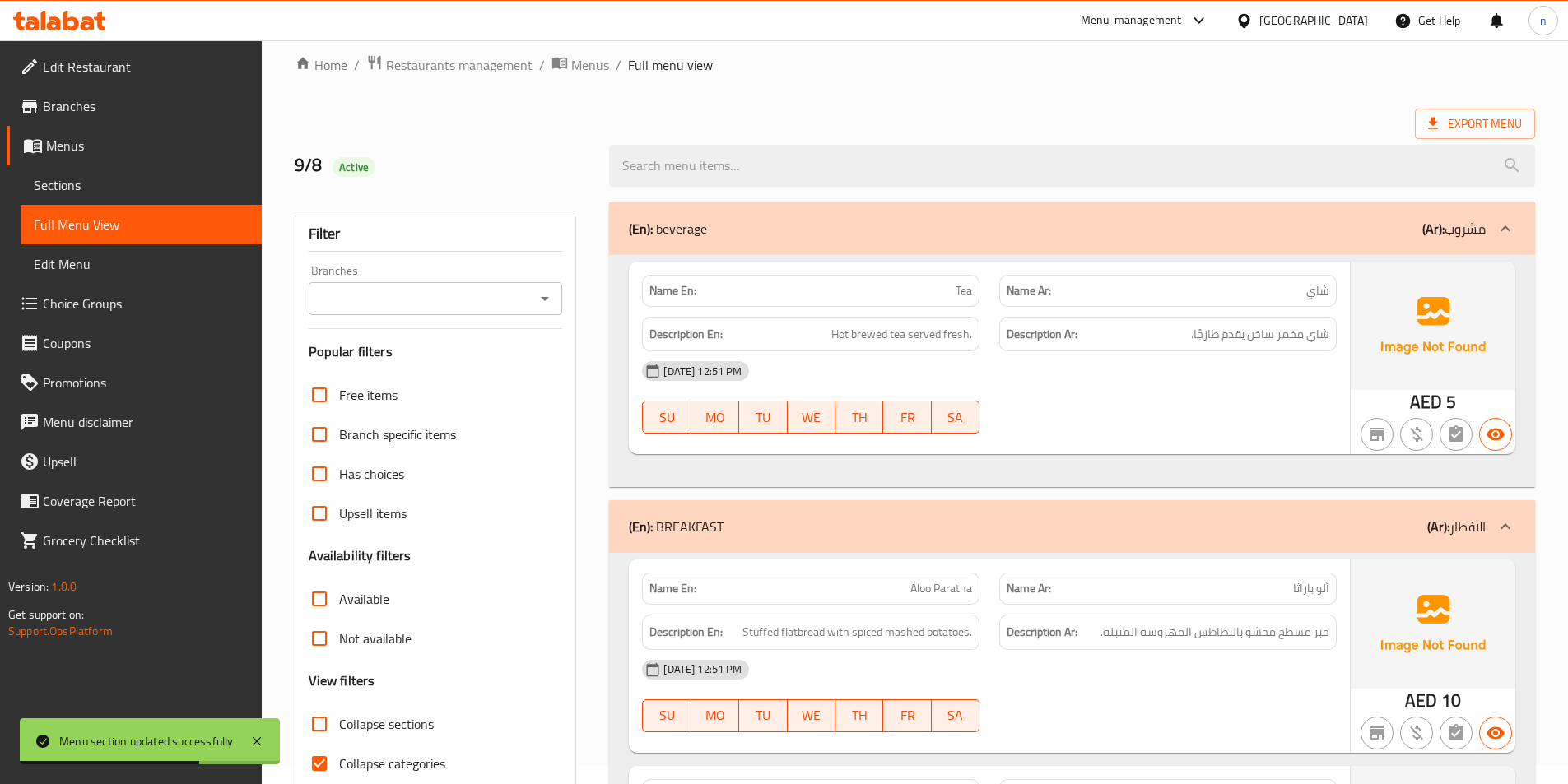
scroll to position [412, 0]
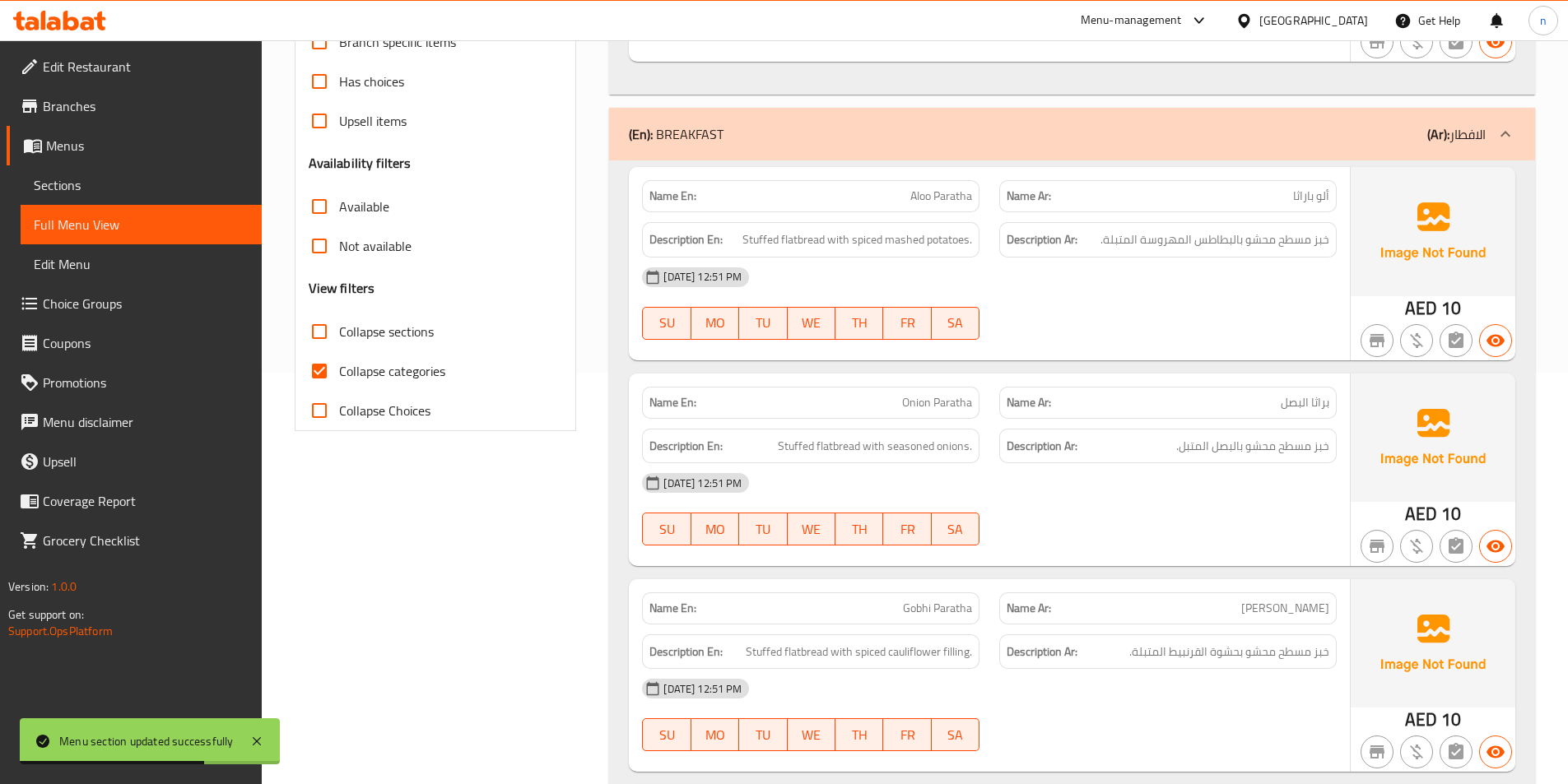
click at [444, 371] on span "Collapse categories" at bounding box center [392, 370] width 107 height 19
click at [339, 371] on input "Collapse categories" at bounding box center [319, 371] width 40 height 40
checkbox input "false"
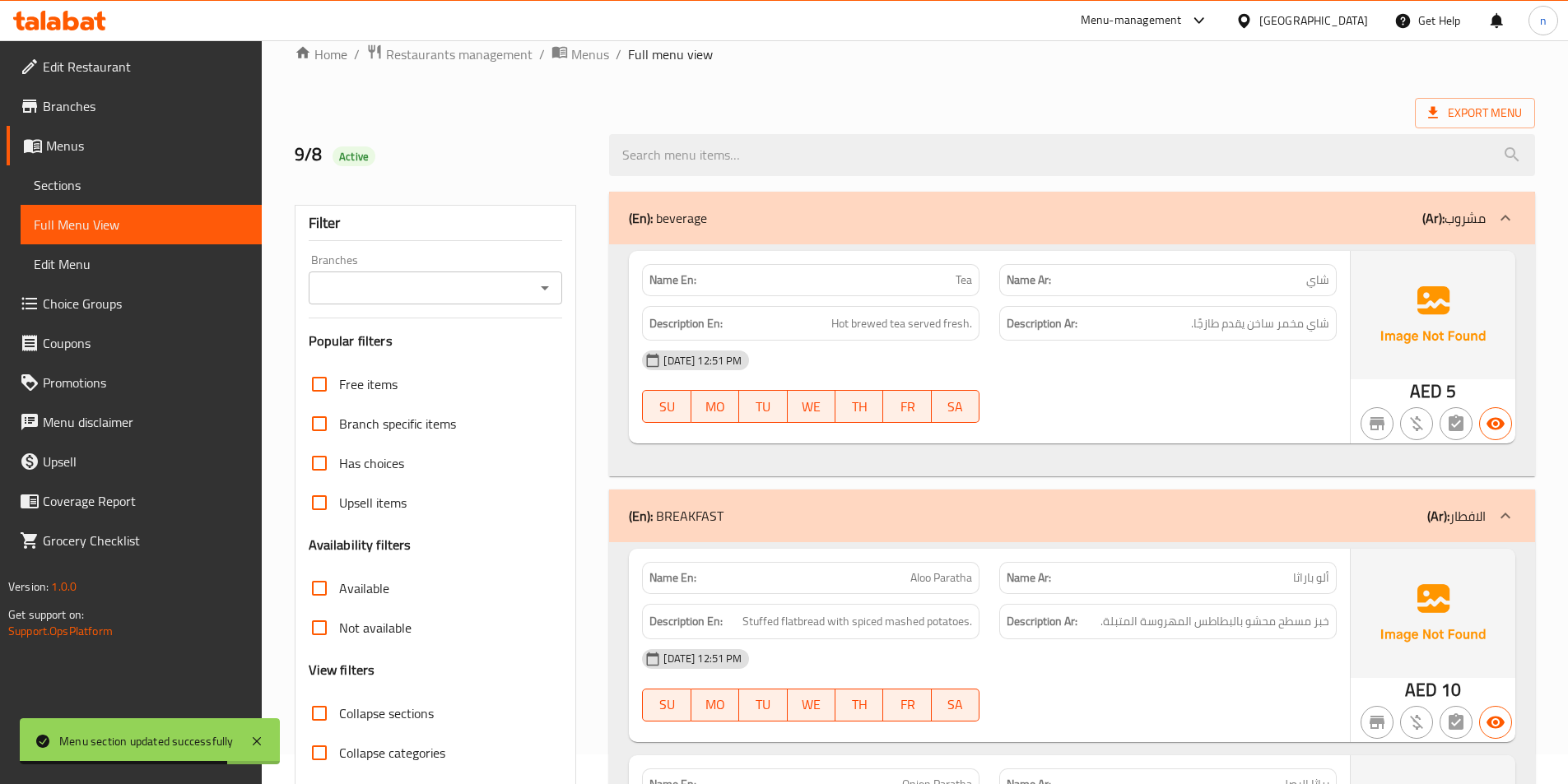
scroll to position [0, 0]
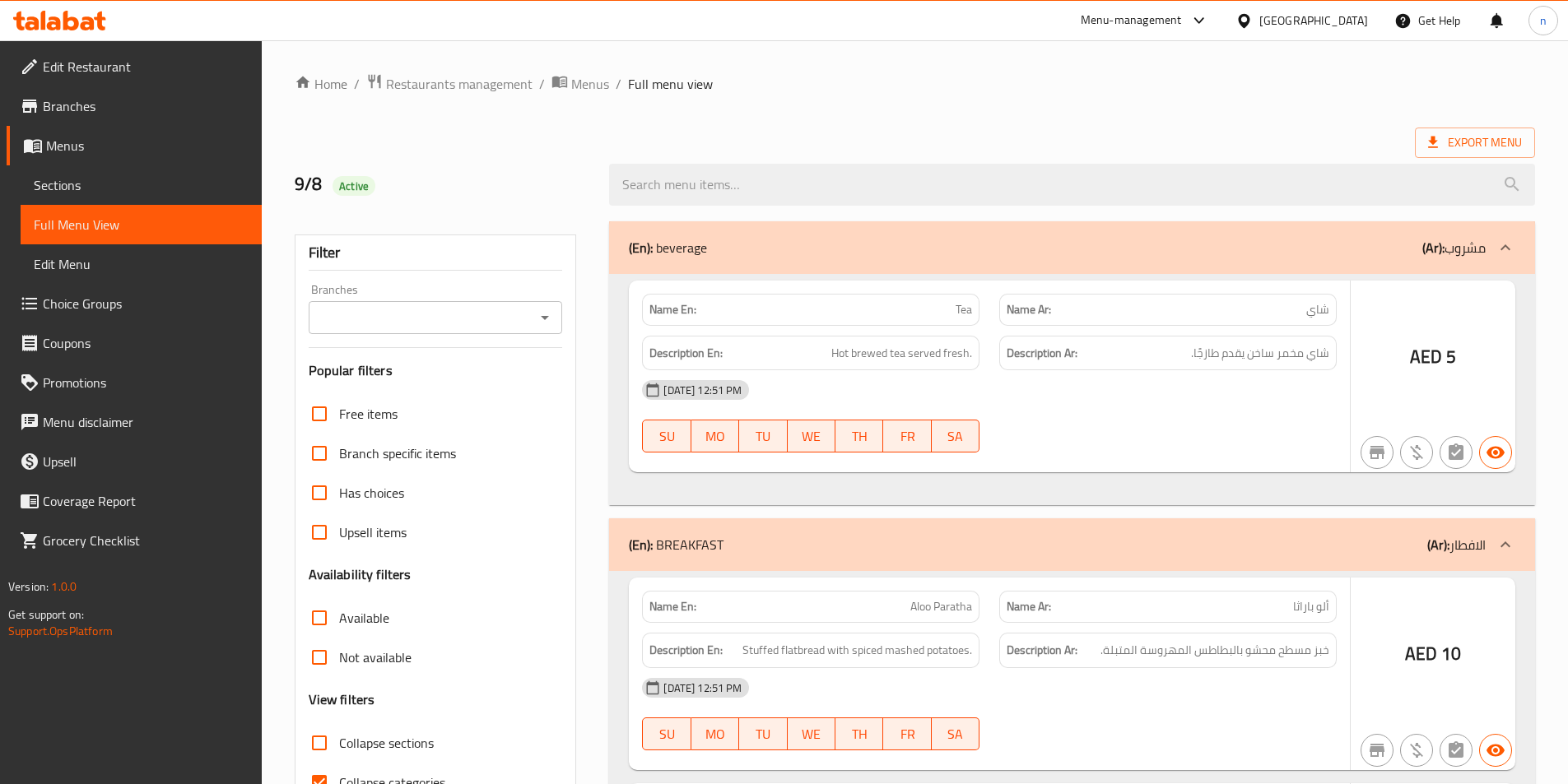
click at [374, 455] on div at bounding box center [784, 392] width 1568 height 784
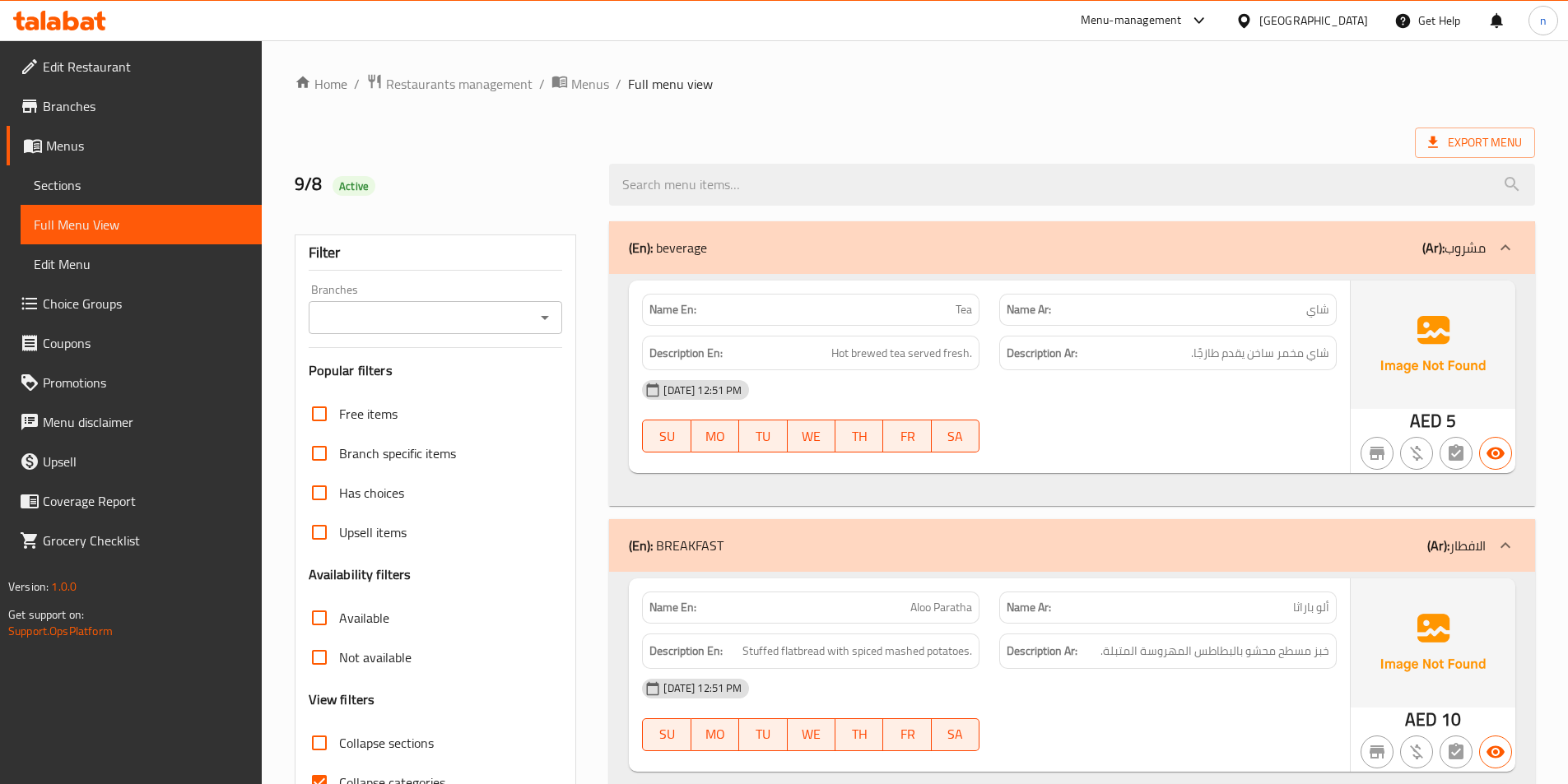
scroll to position [329, 0]
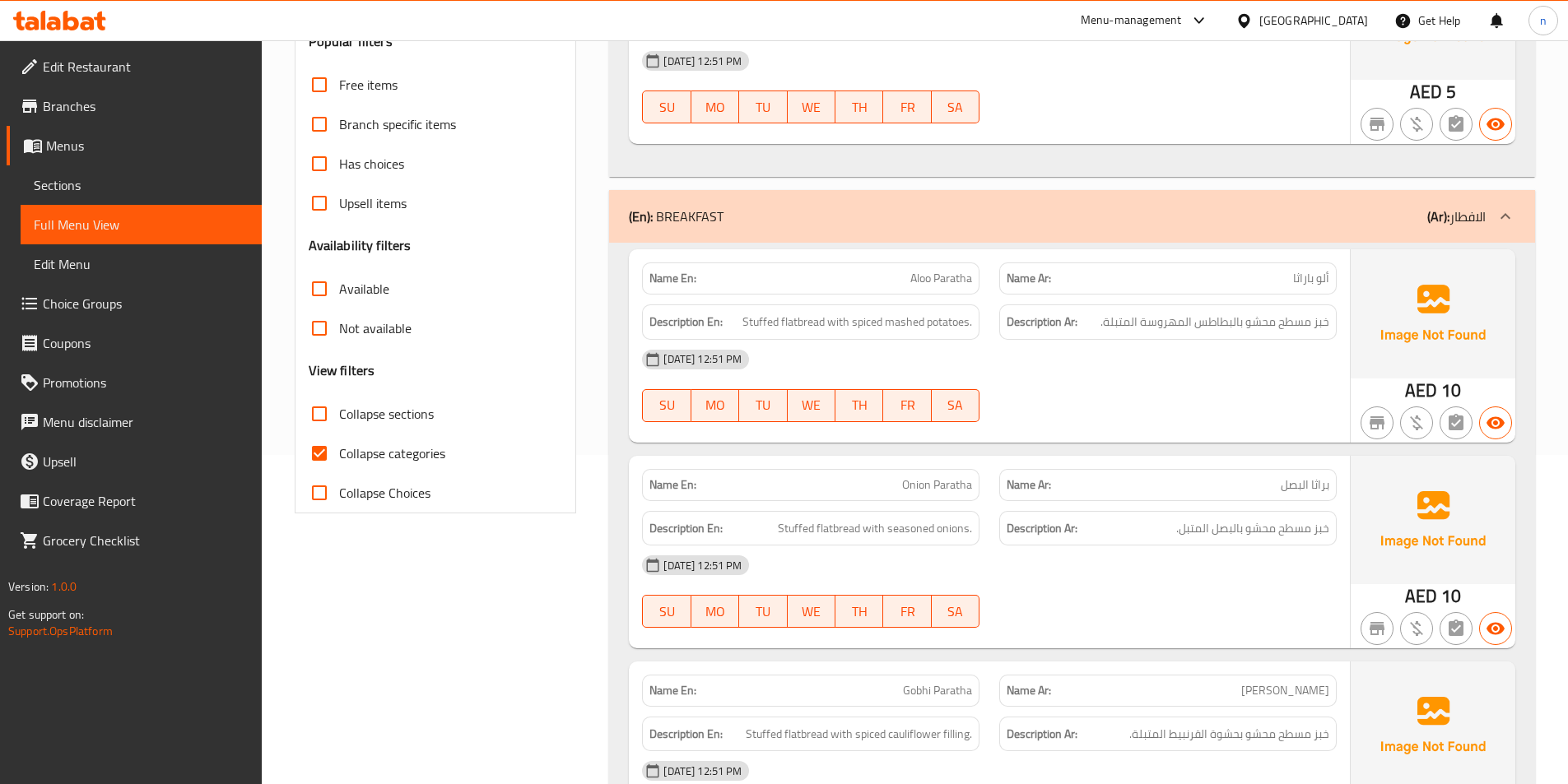
click at [322, 448] on input "Collapse categories" at bounding box center [319, 453] width 40 height 40
checkbox input "false"
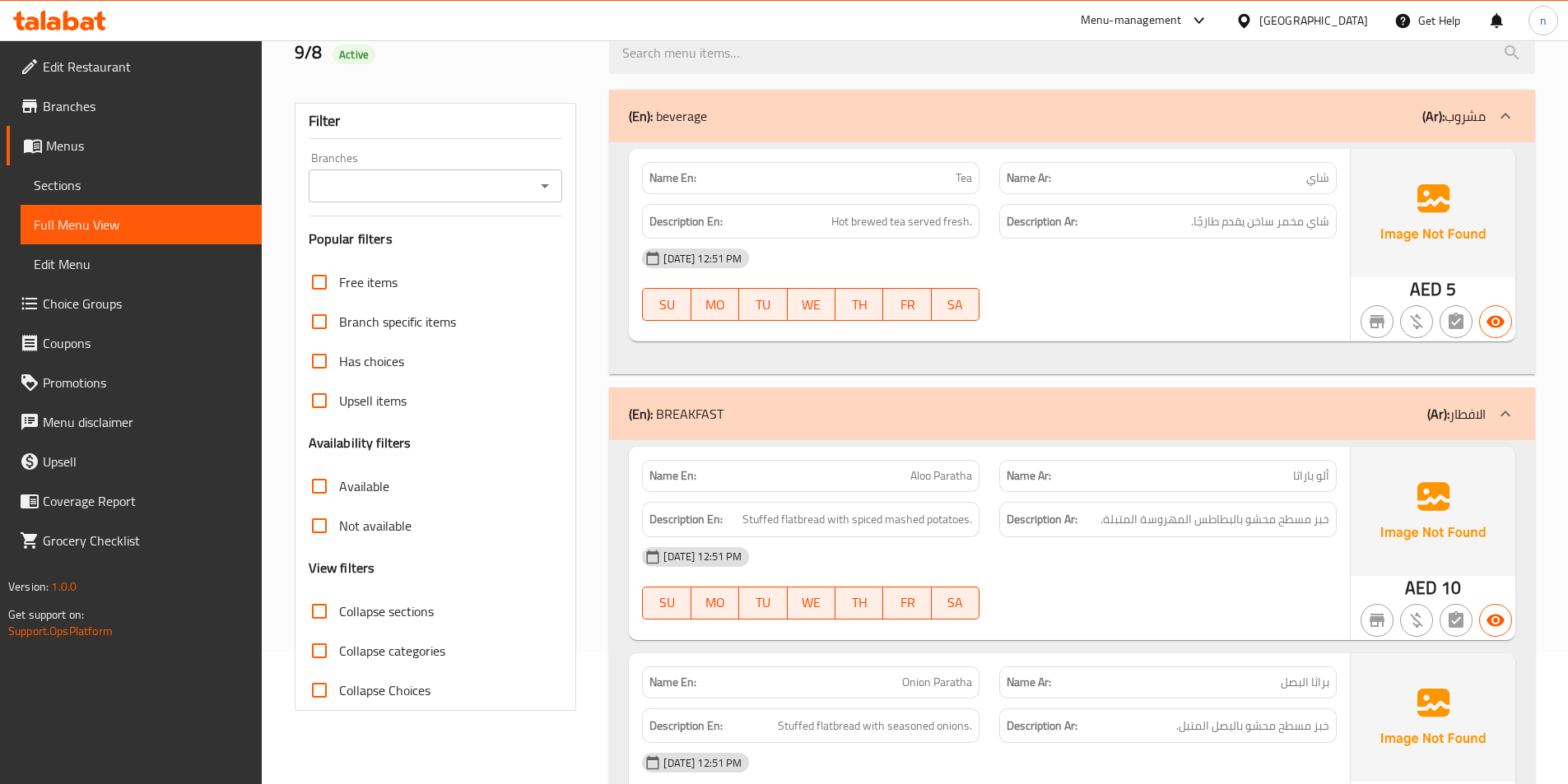
scroll to position [0, 0]
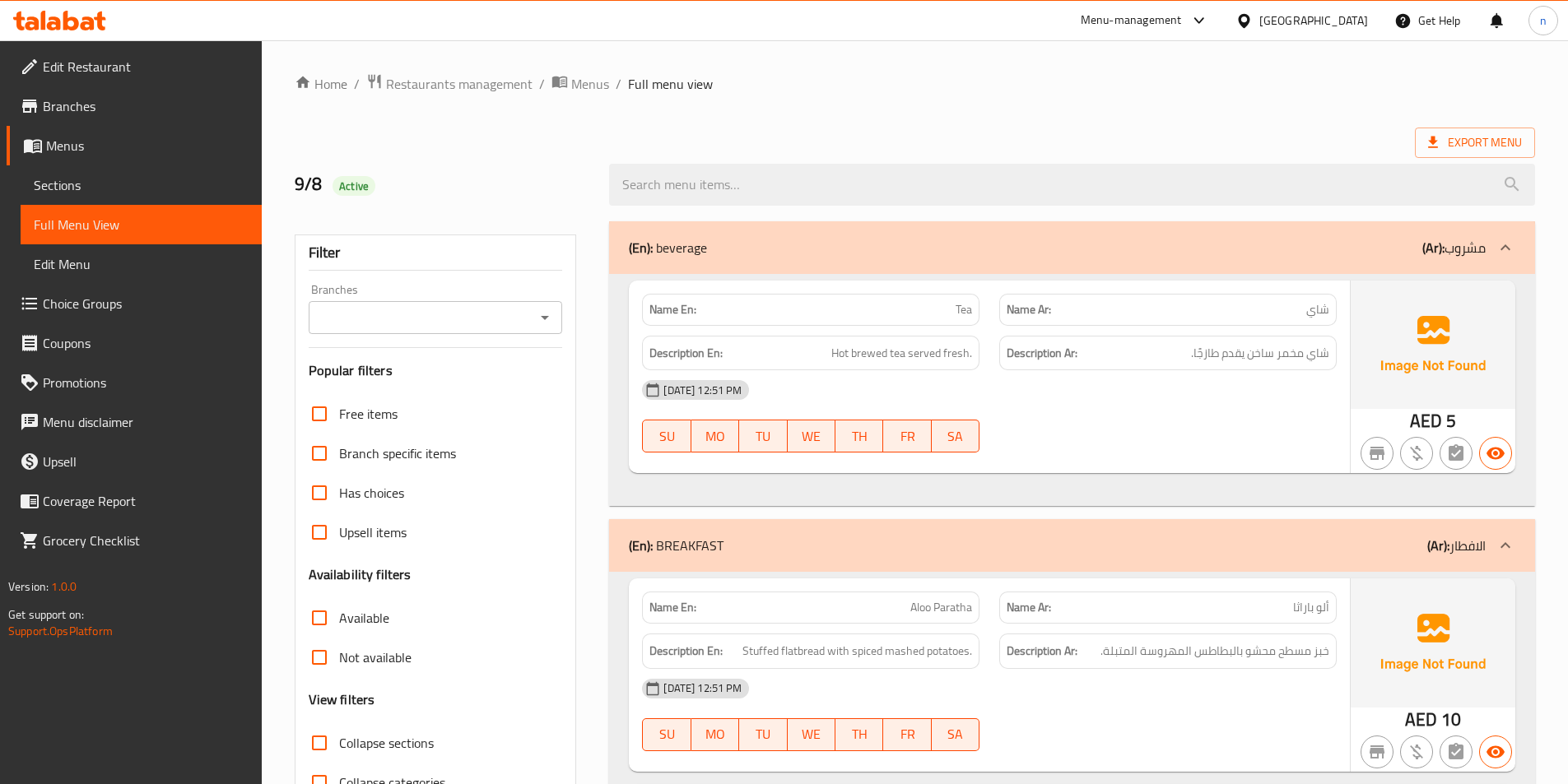
click at [1351, 234] on div "(En): beverage (Ar): مشروب" at bounding box center [1072, 248] width 926 height 52
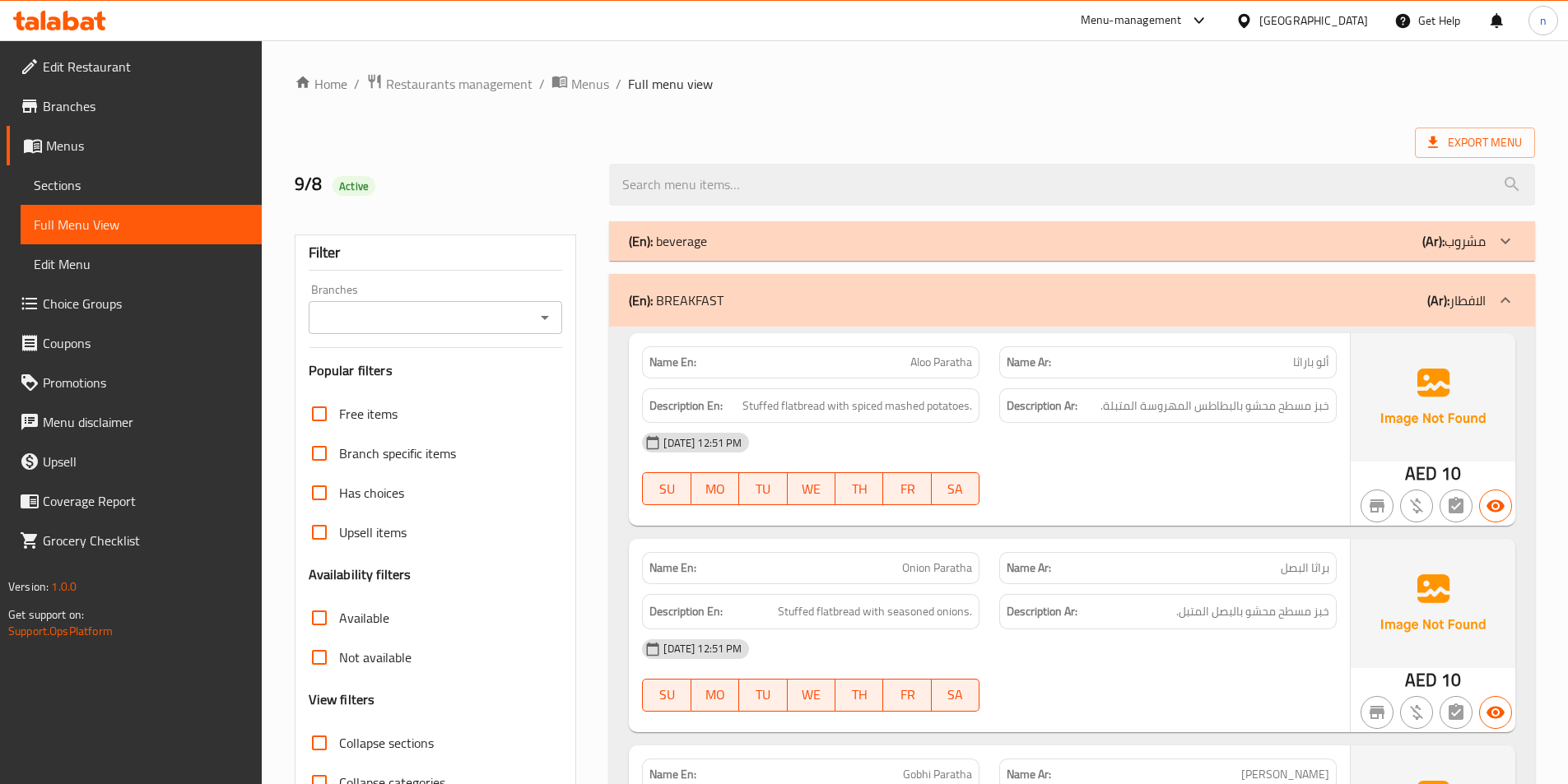
click at [1507, 283] on div at bounding box center [1505, 300] width 40 height 40
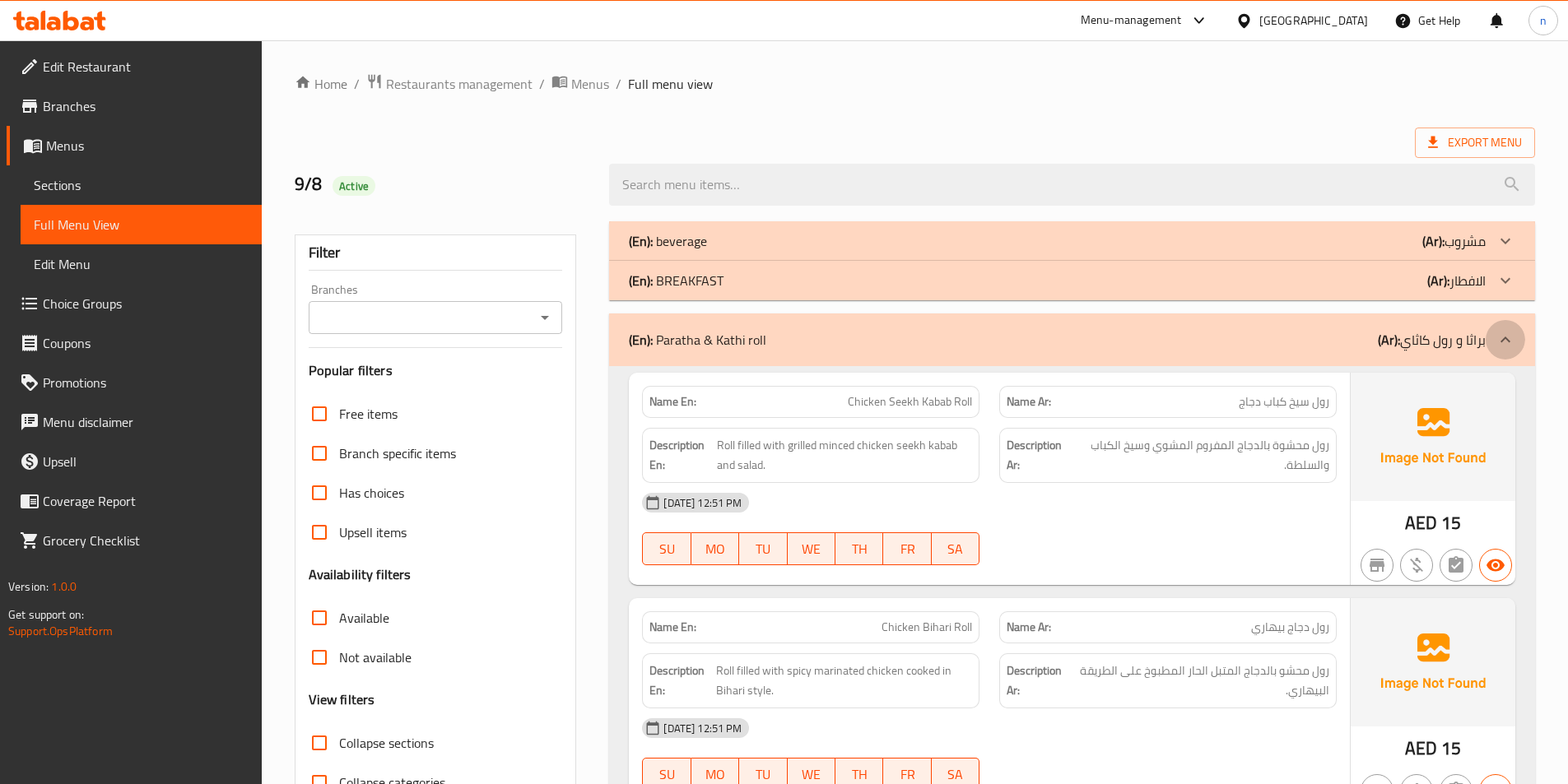
click at [1510, 322] on div at bounding box center [1505, 340] width 40 height 40
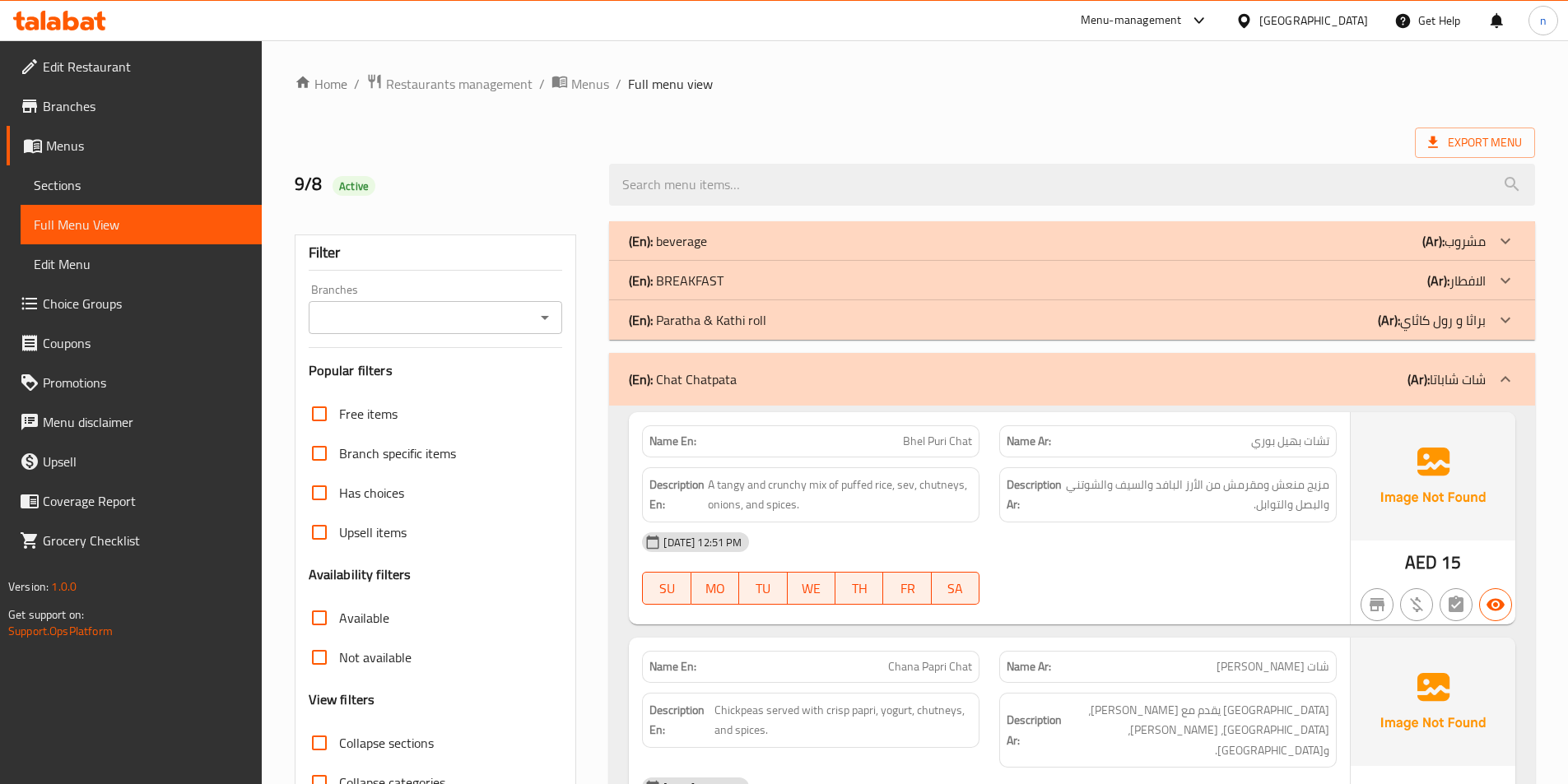
click at [1511, 376] on icon at bounding box center [1505, 379] width 19 height 19
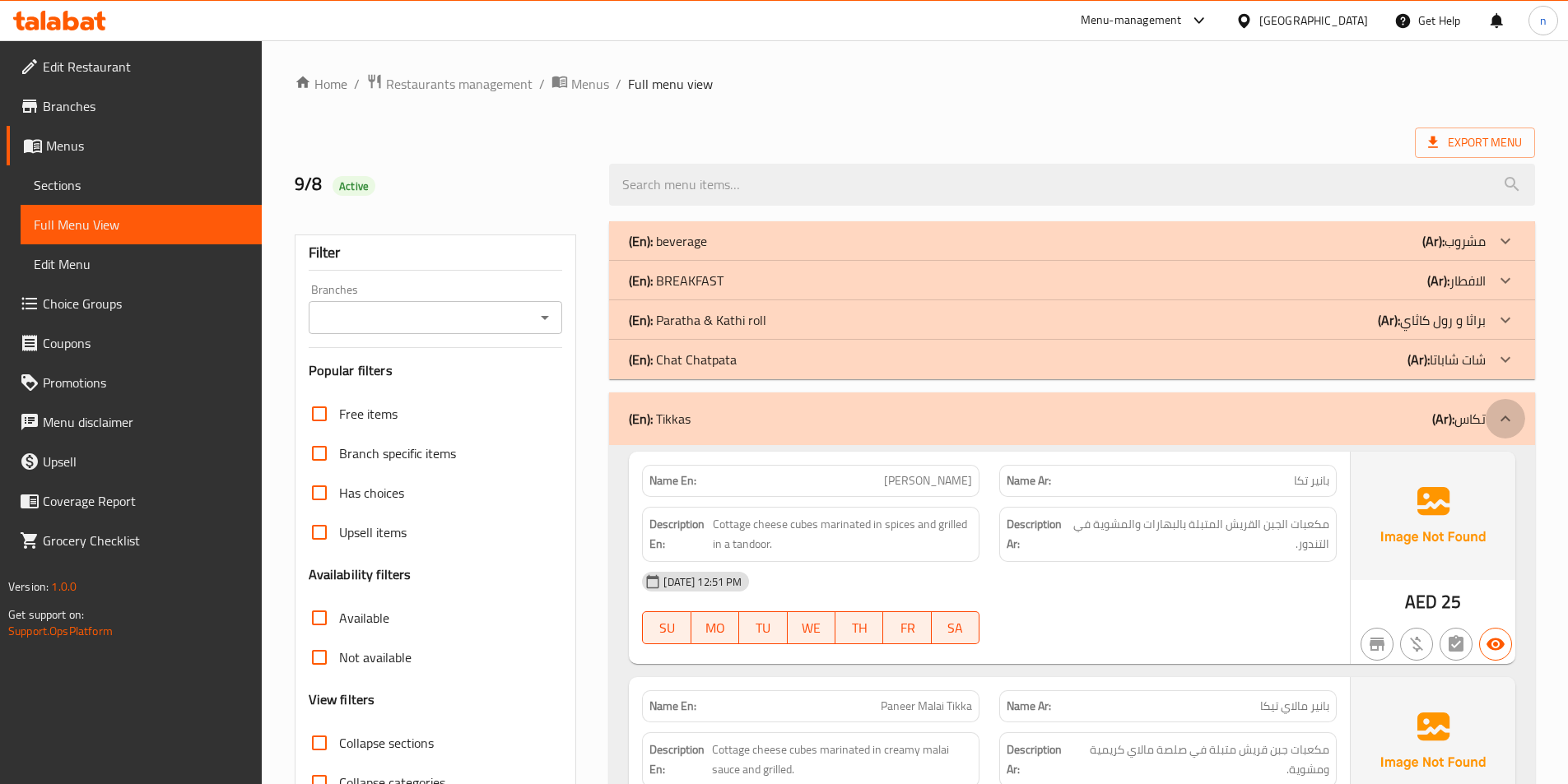
click at [1504, 420] on icon at bounding box center [1505, 419] width 19 height 19
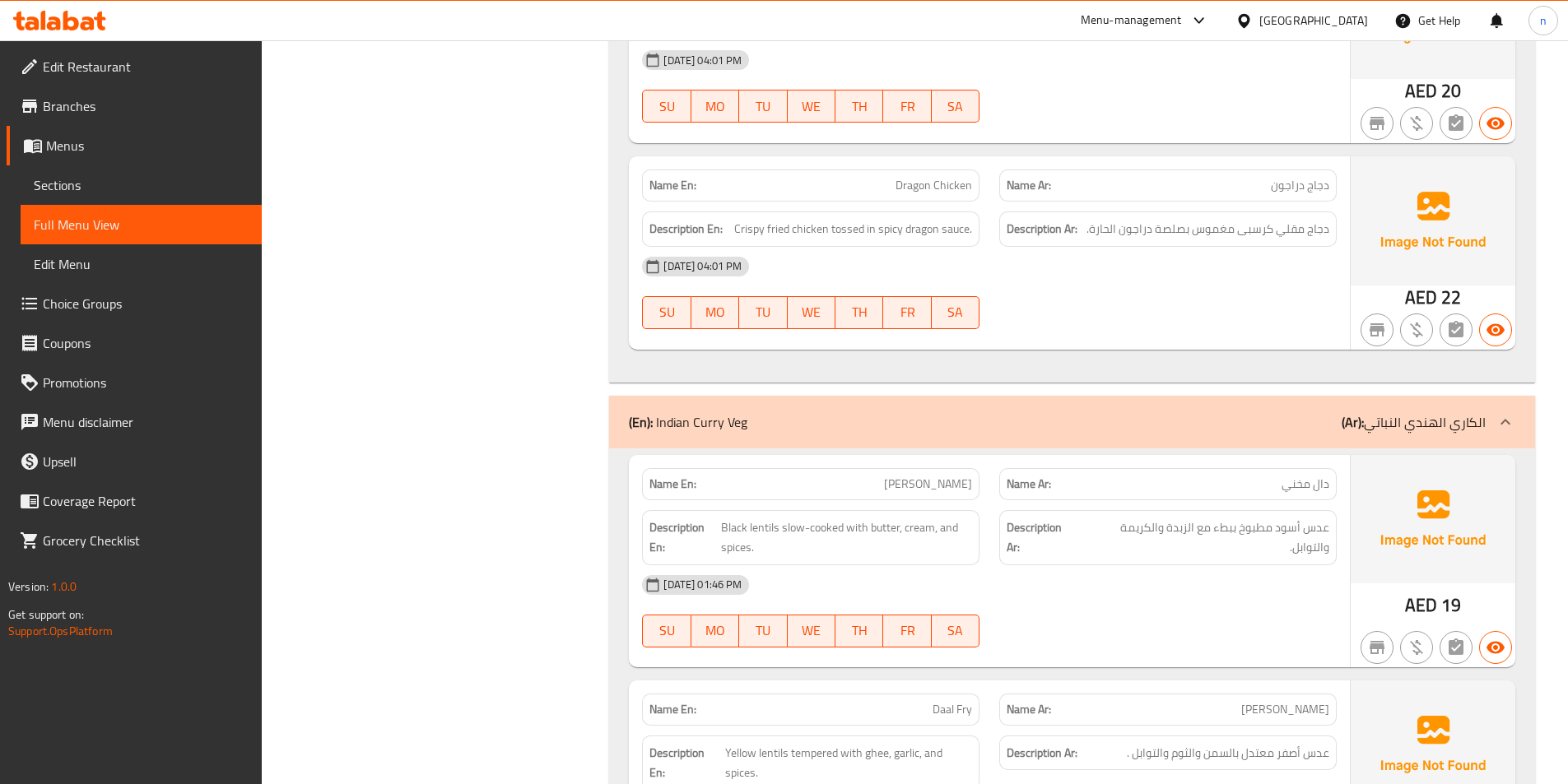
scroll to position [10123, 0]
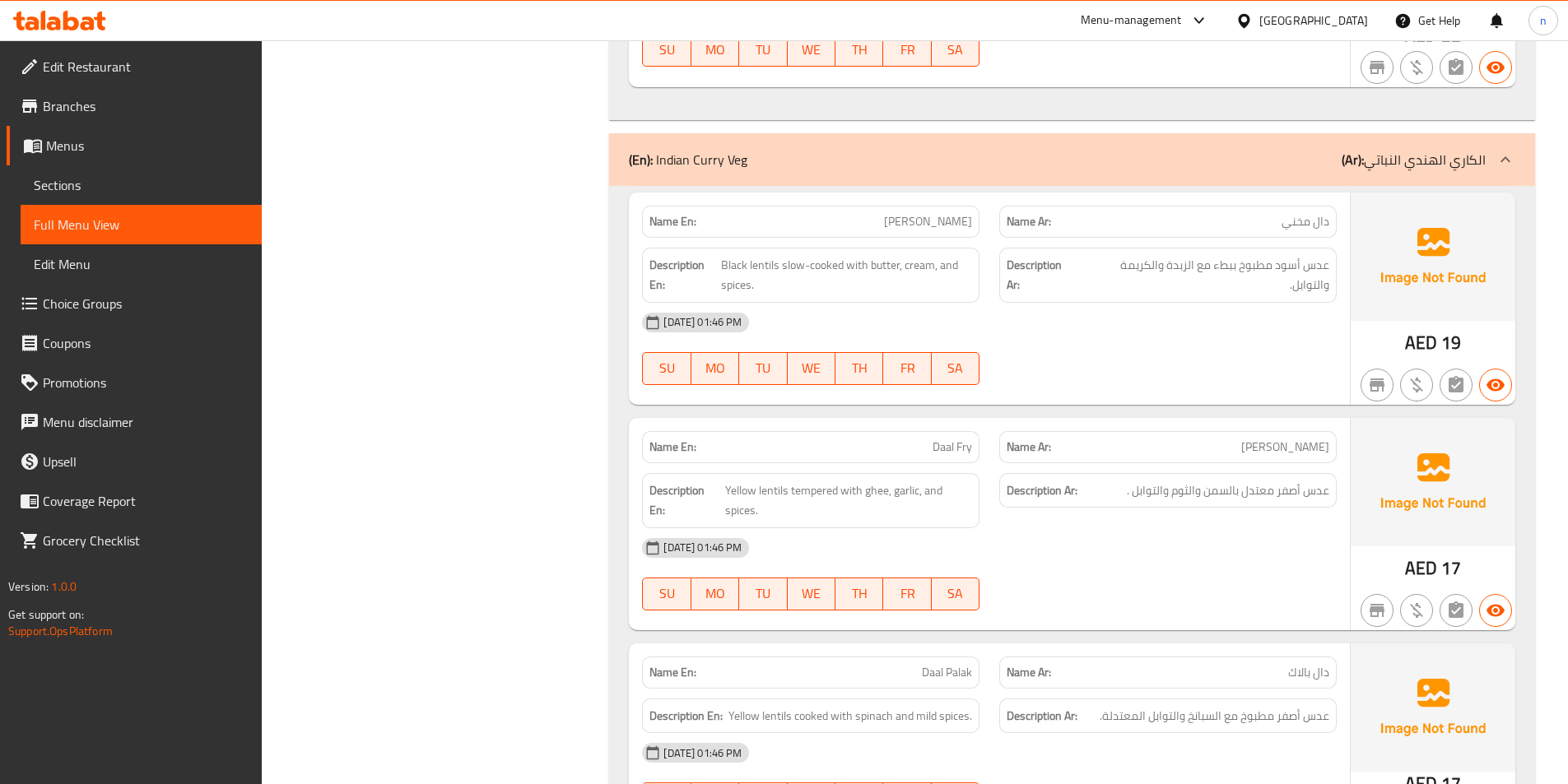
click at [1479, 174] on div "(En): Indian Curry Veg (Ar): الكاري الهندي النباتي" at bounding box center [1072, 160] width 926 height 52
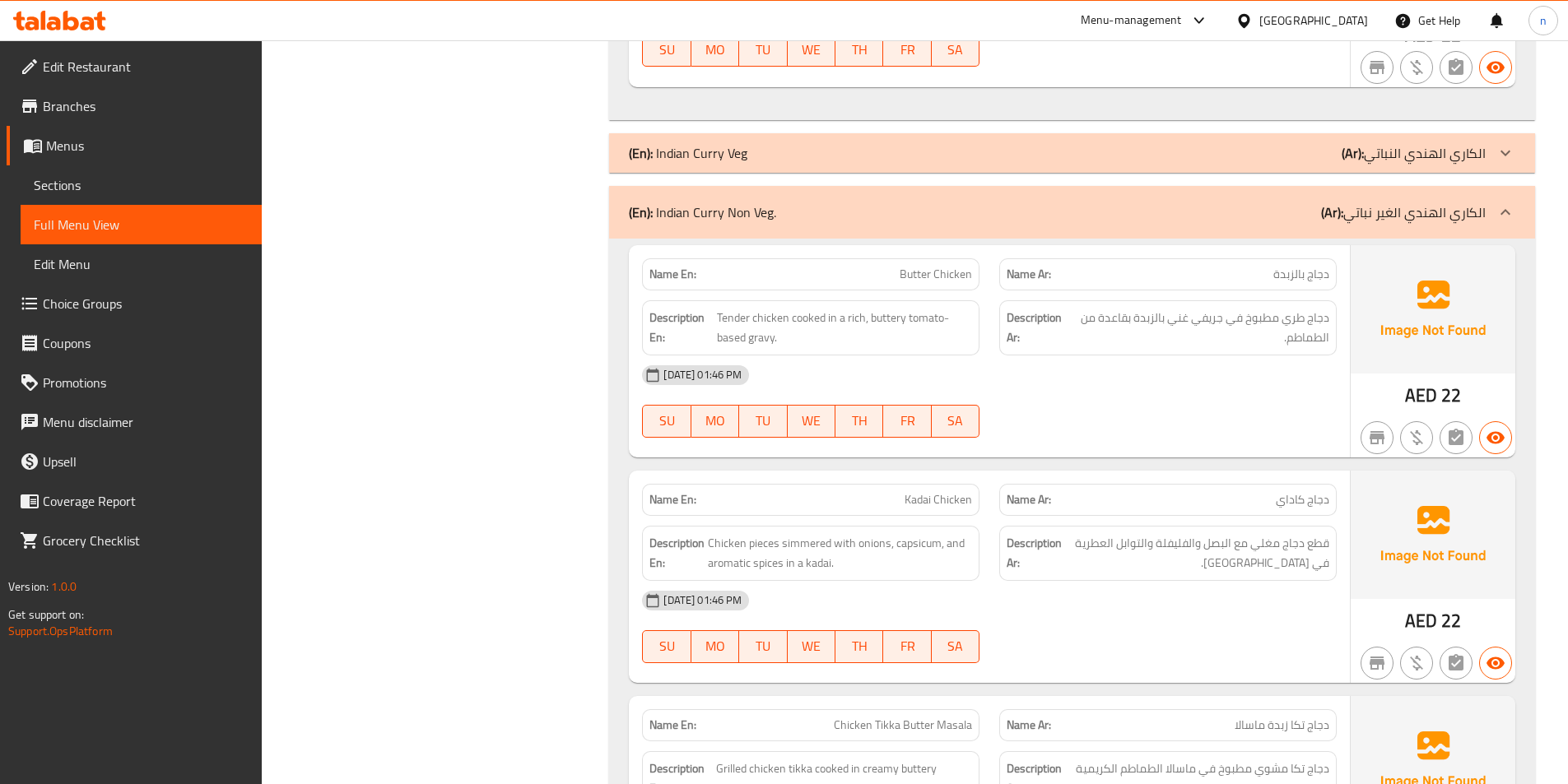
click at [1505, 213] on icon at bounding box center [1505, 211] width 19 height 19
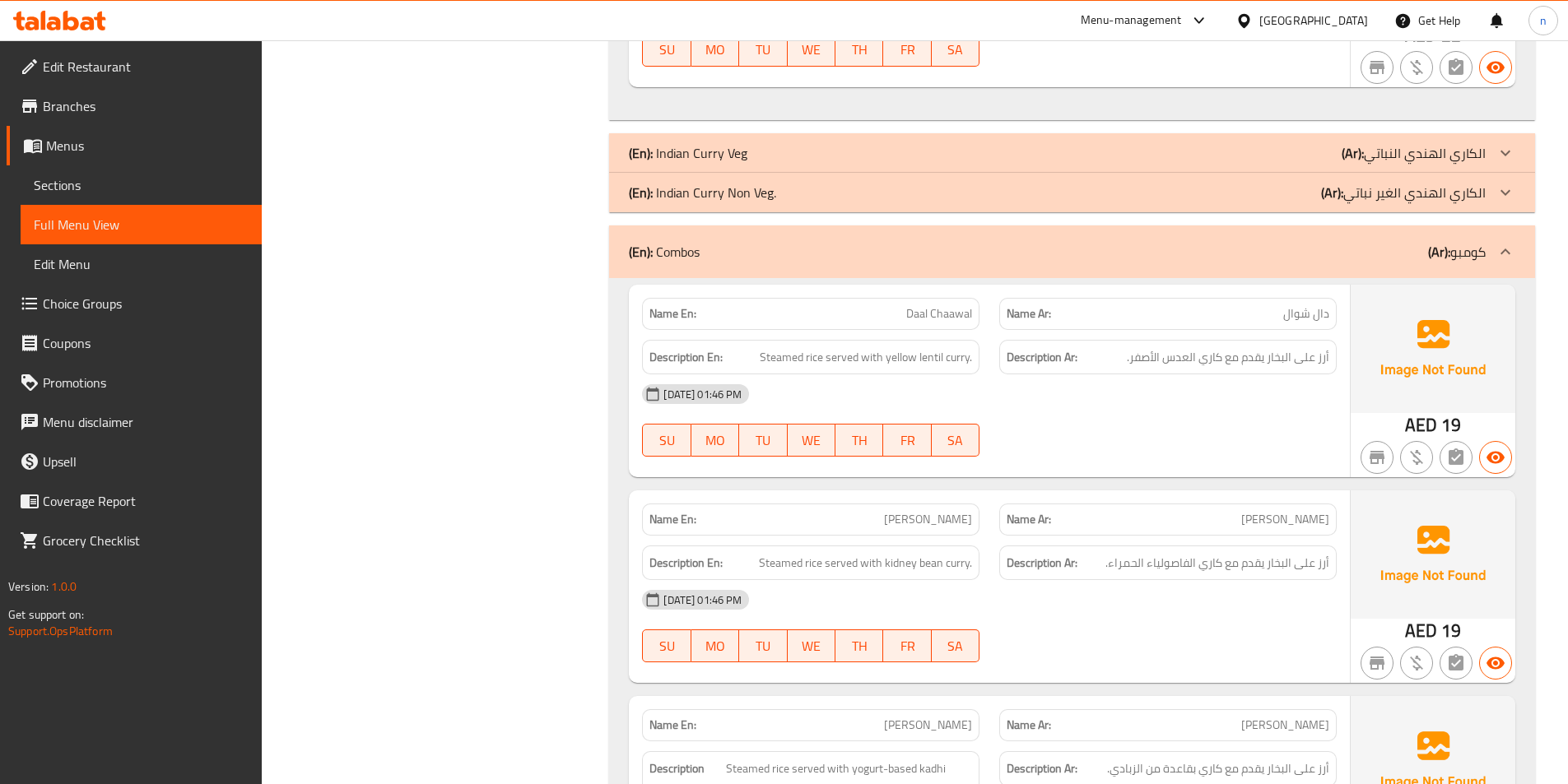
click at [1507, 241] on div at bounding box center [1505, 251] width 40 height 40
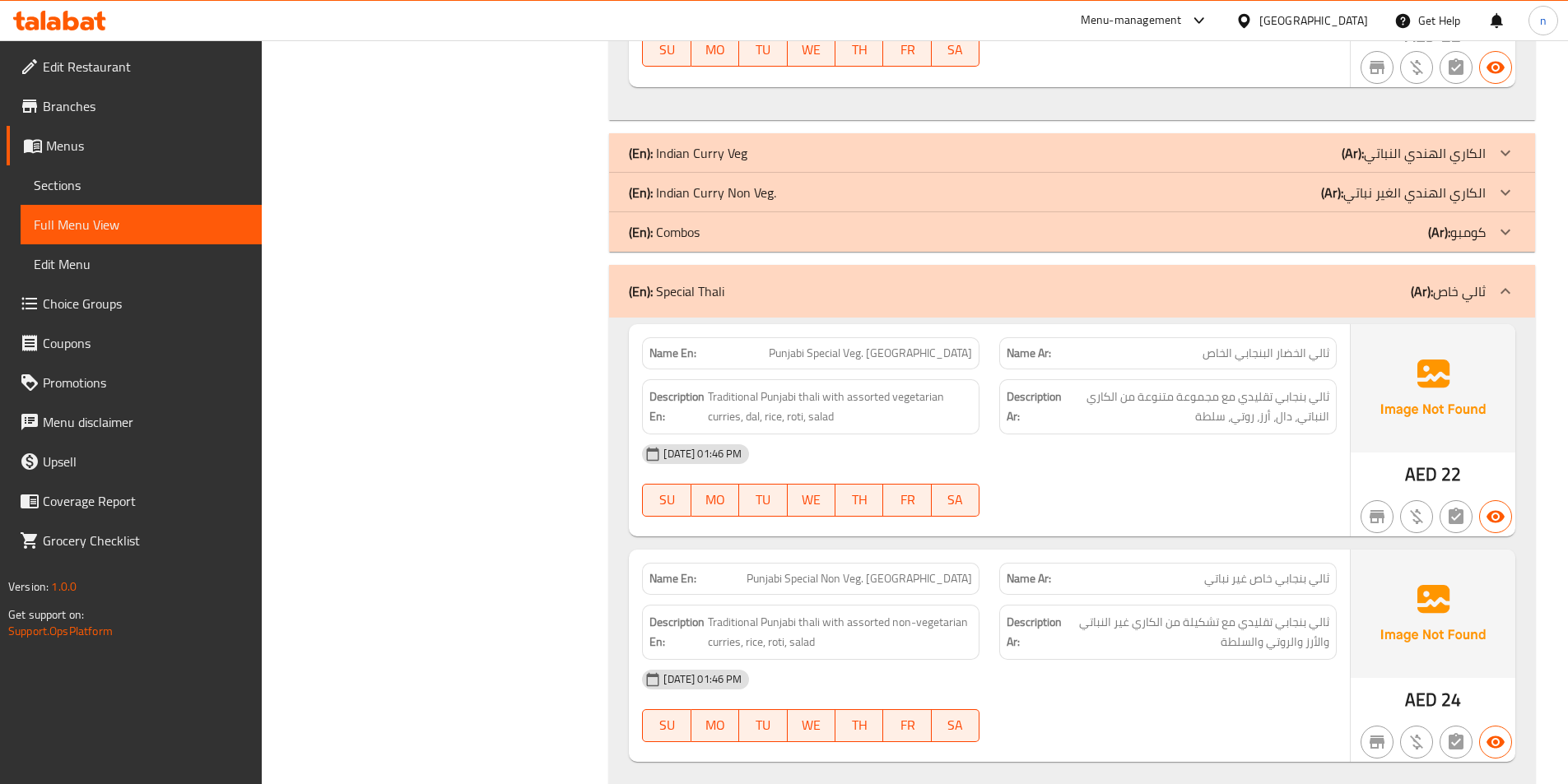
click at [1508, 291] on icon at bounding box center [1505, 291] width 10 height 6
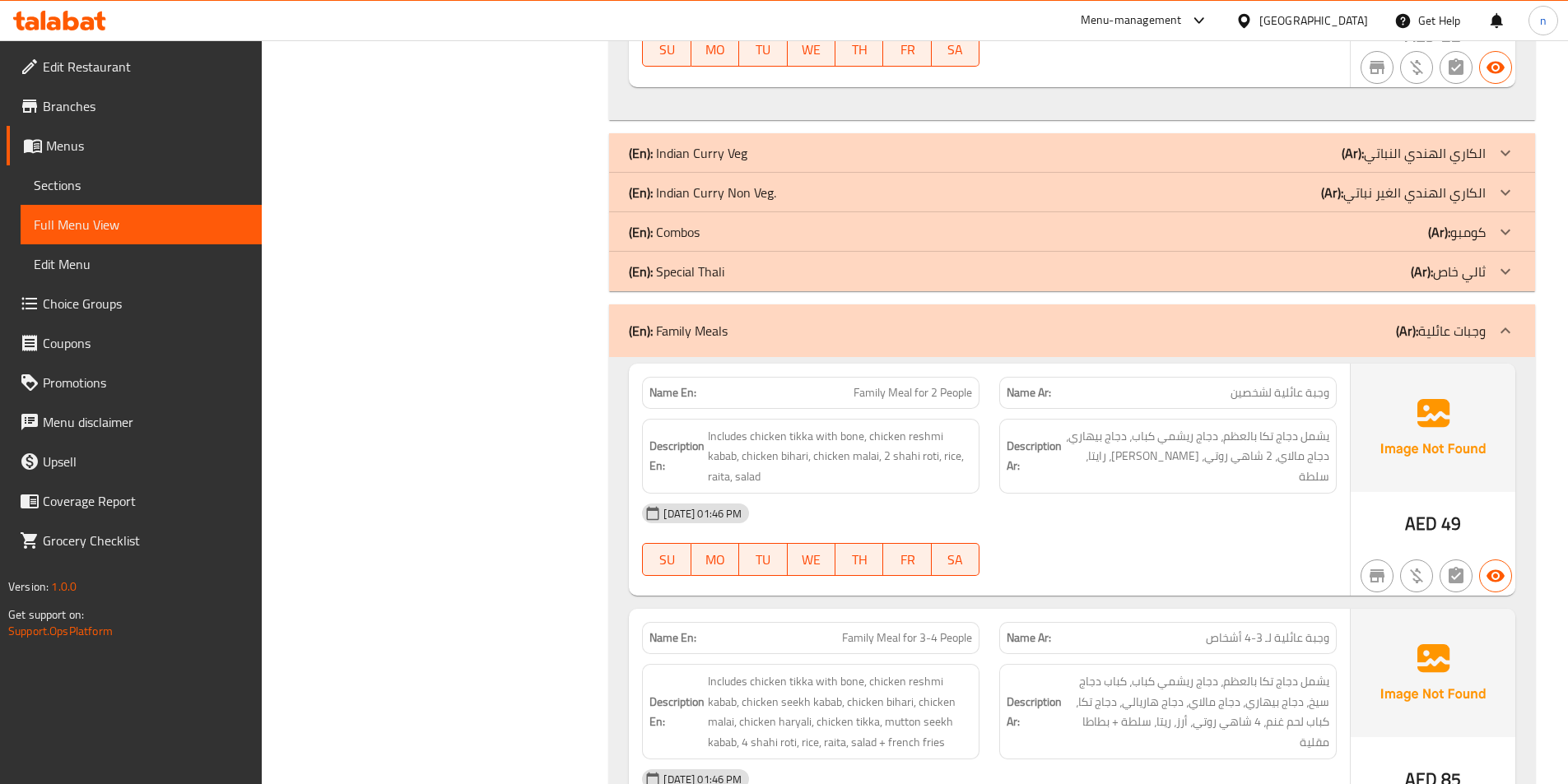
click at [1504, 325] on icon at bounding box center [1505, 331] width 19 height 19
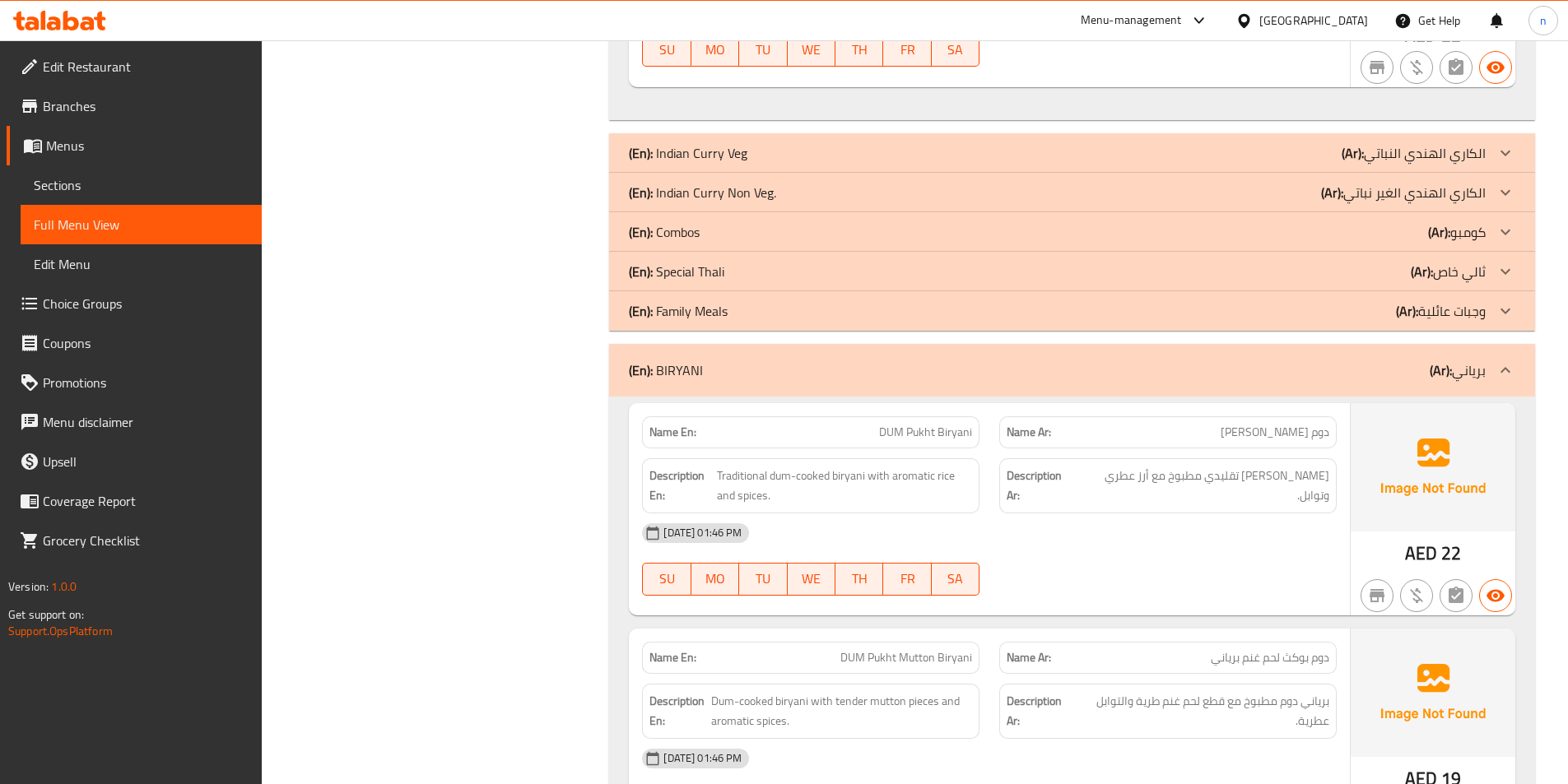
click at [1504, 353] on div at bounding box center [1505, 370] width 40 height 40
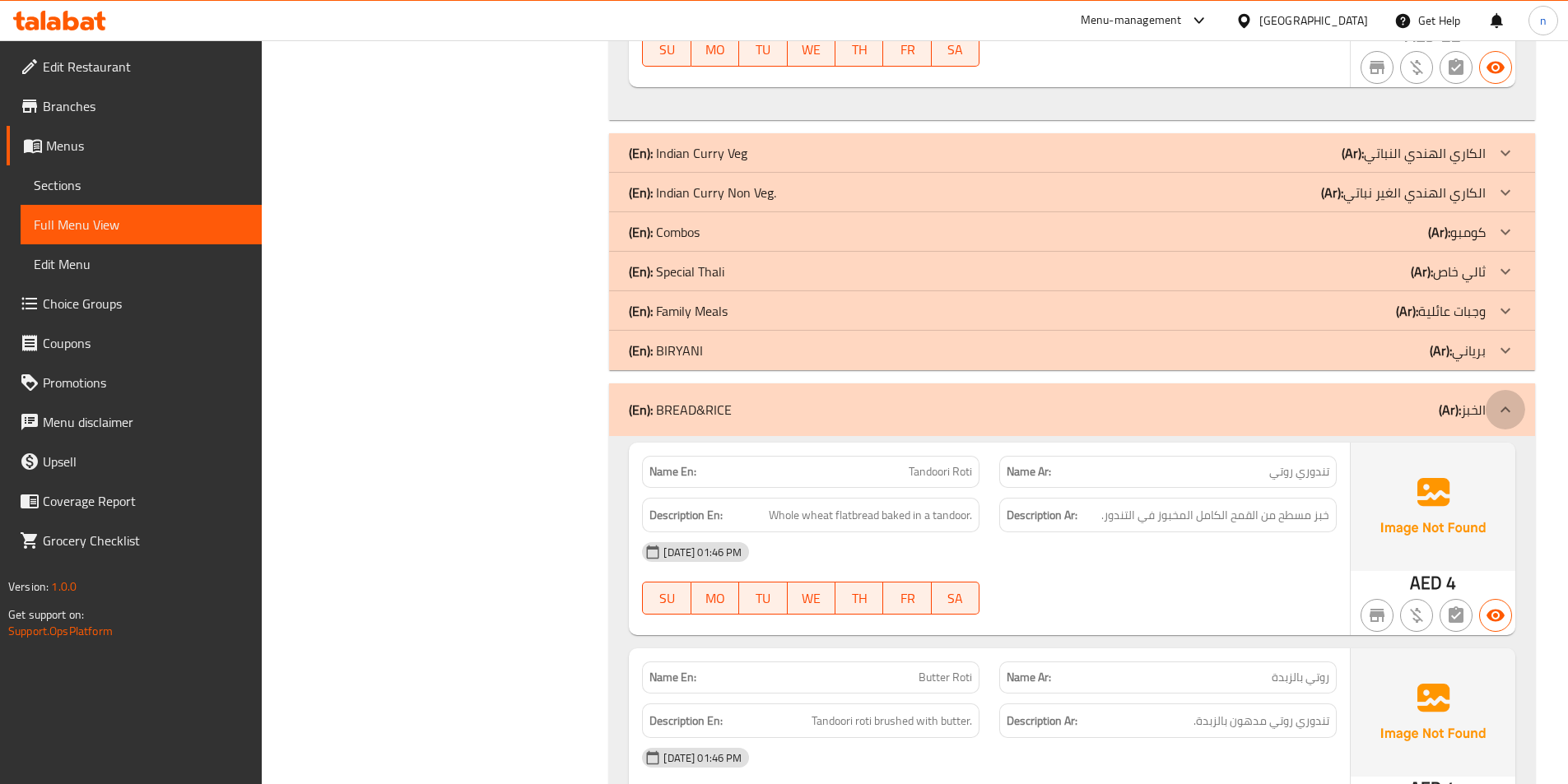
click at [1503, 414] on icon at bounding box center [1505, 409] width 19 height 19
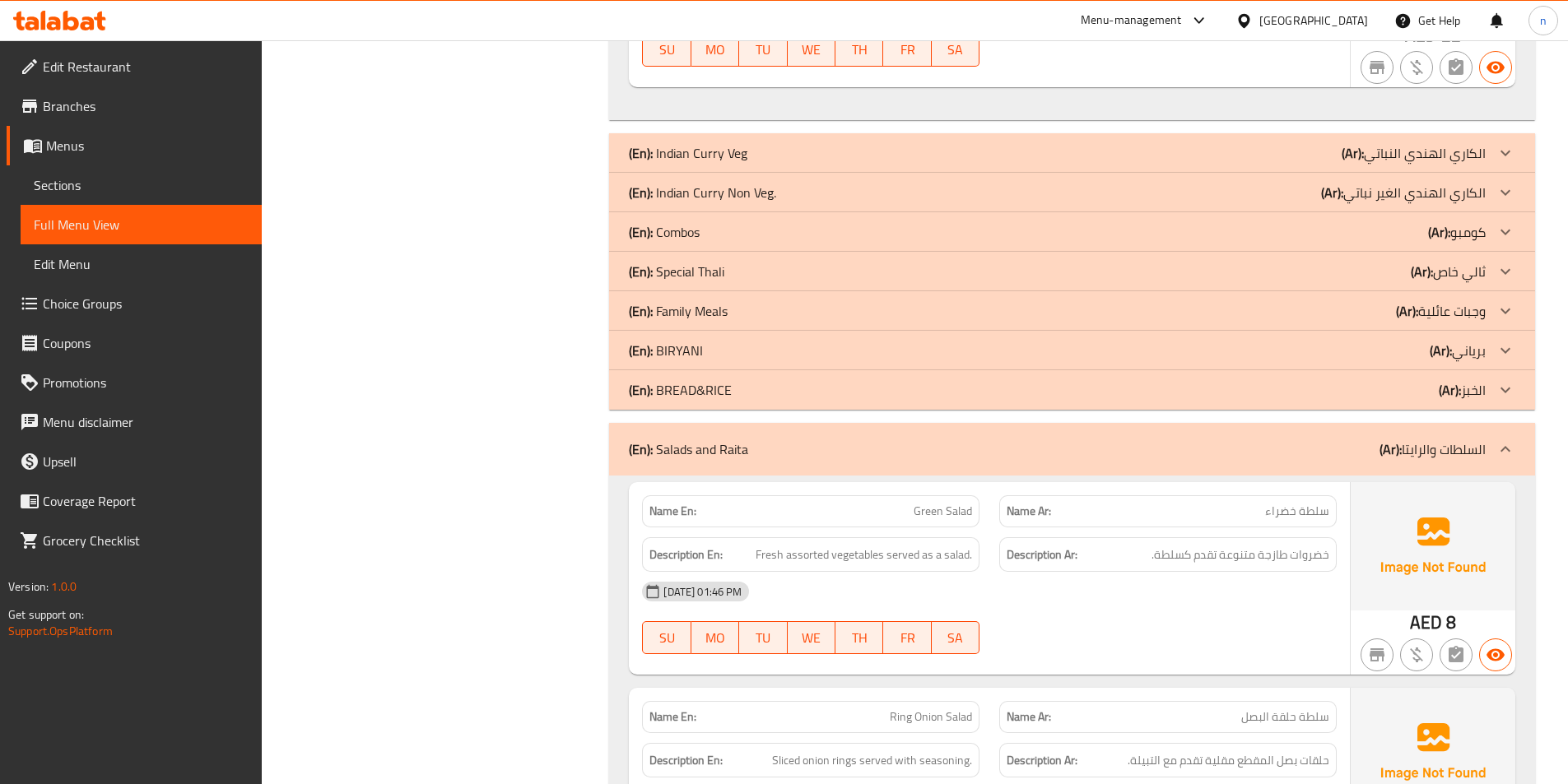
click at [1497, 452] on icon at bounding box center [1505, 449] width 19 height 19
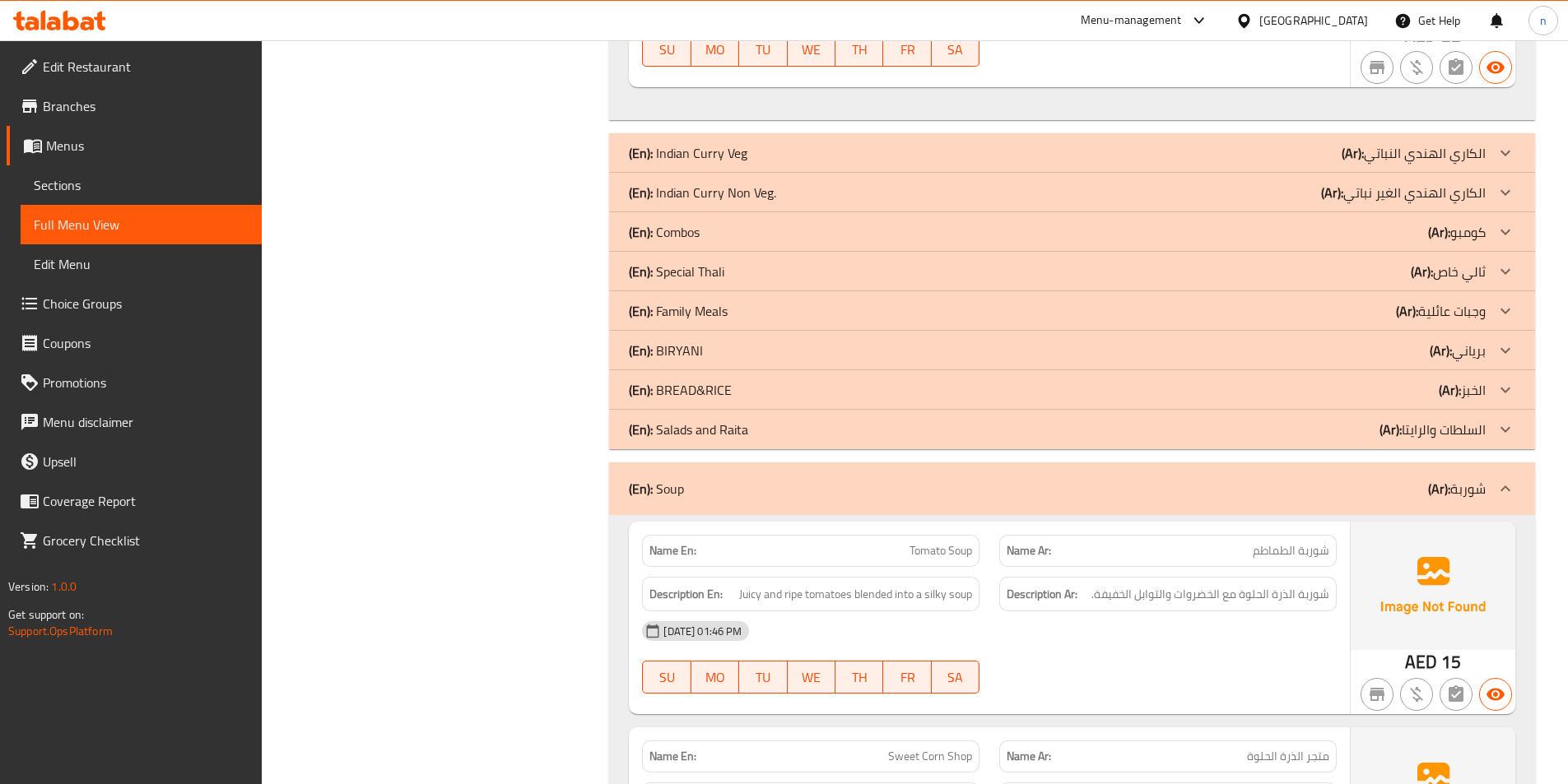
click at [1497, 472] on div at bounding box center [1505, 489] width 40 height 40
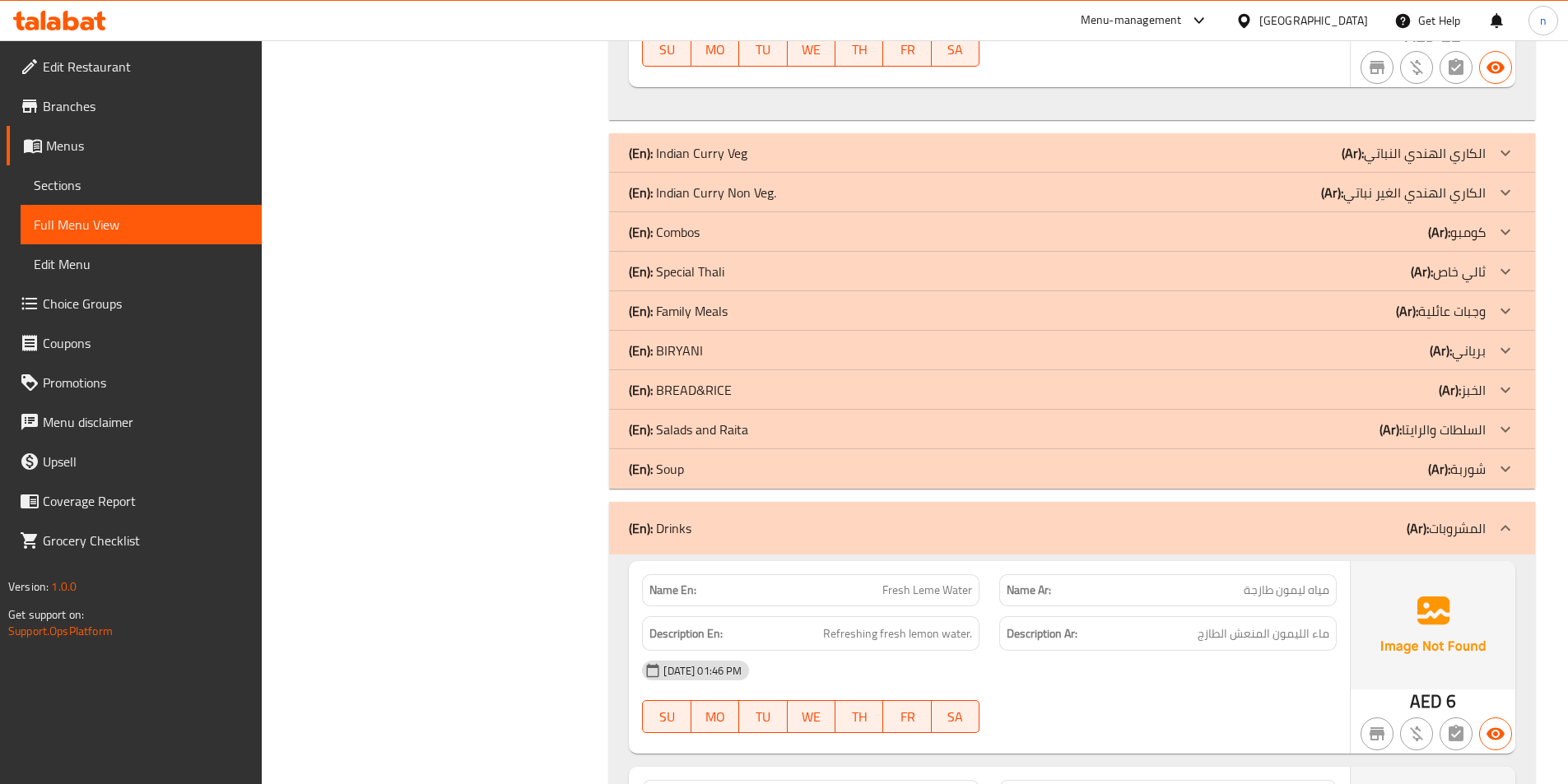
click at [1492, 503] on div "(En): Drinks (Ar): المشروبات" at bounding box center [1072, 529] width 926 height 52
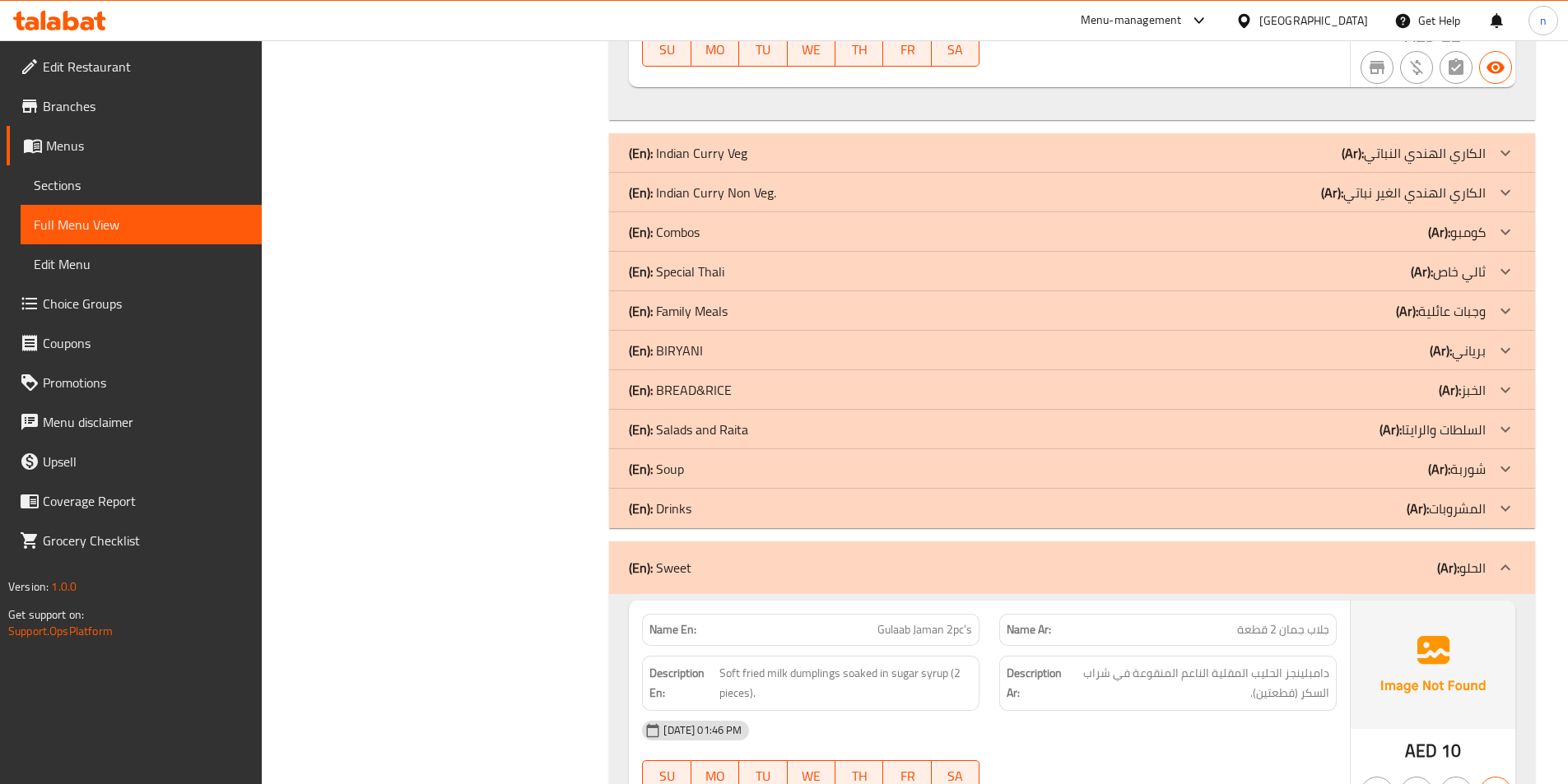
click at [1492, 541] on div "(En): Sweet (Ar): الحلو" at bounding box center [1072, 567] width 926 height 52
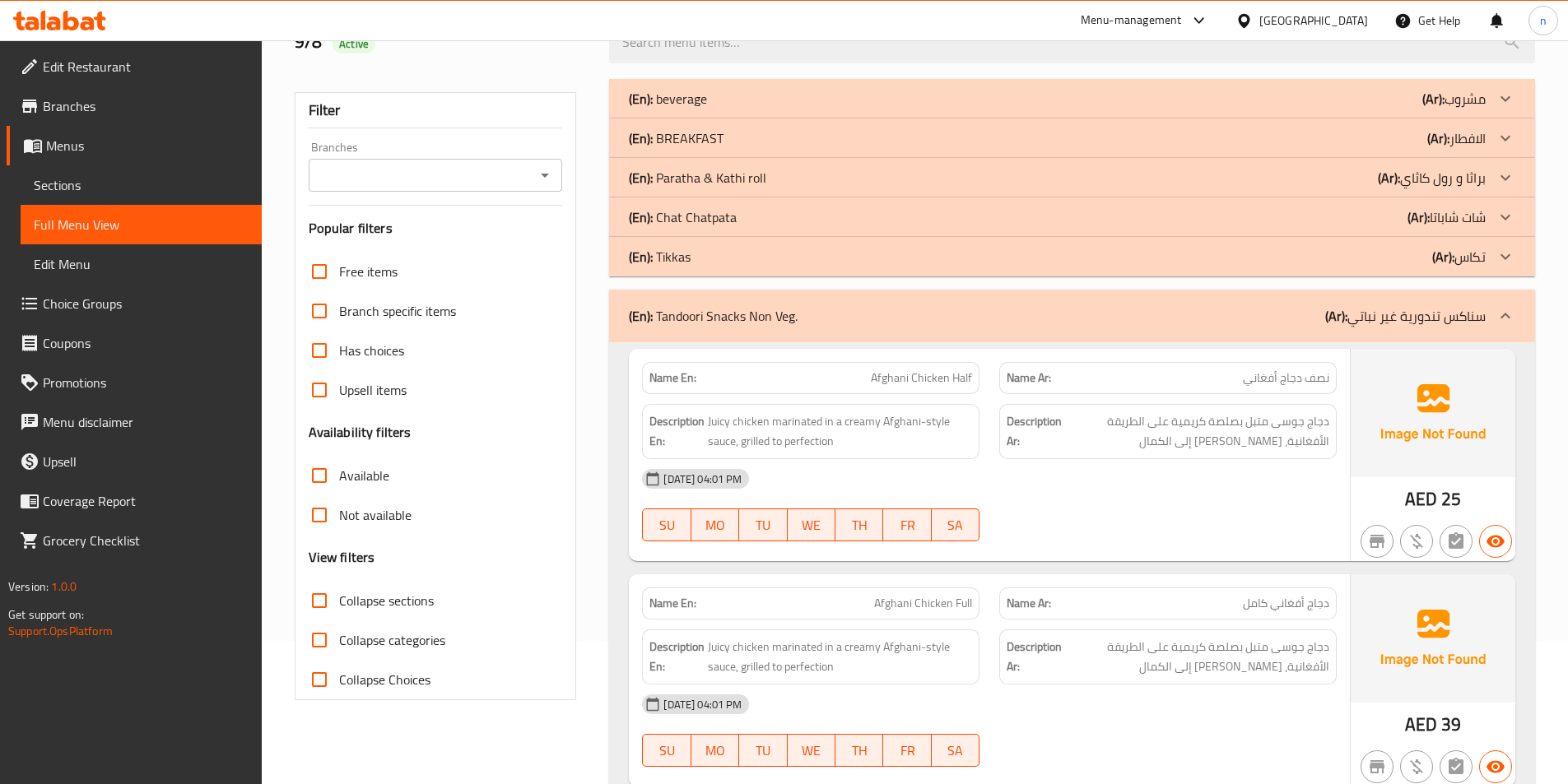
scroll to position [2, 0]
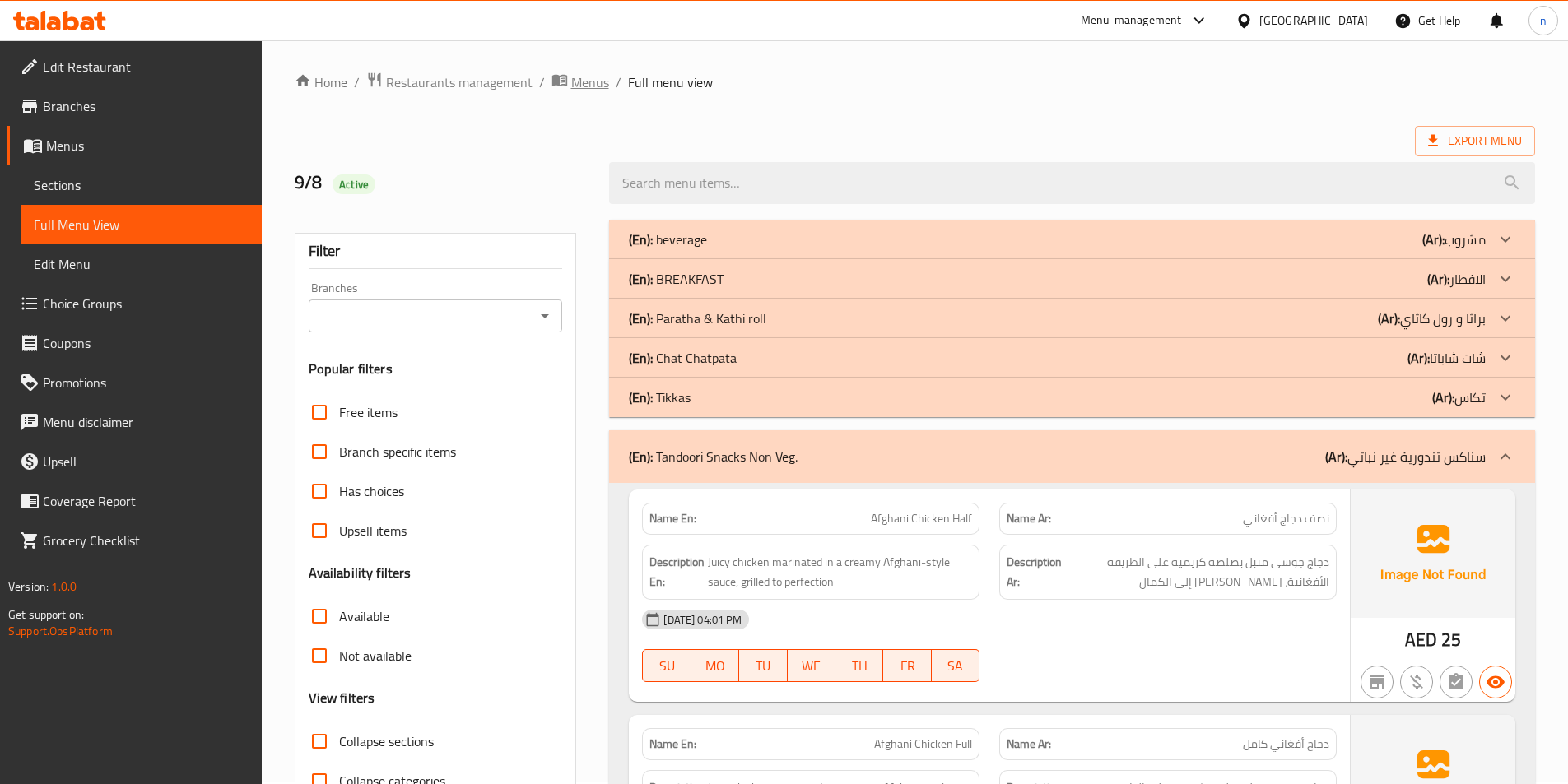
click at [573, 87] on span "Menus" at bounding box center [589, 82] width 38 height 19
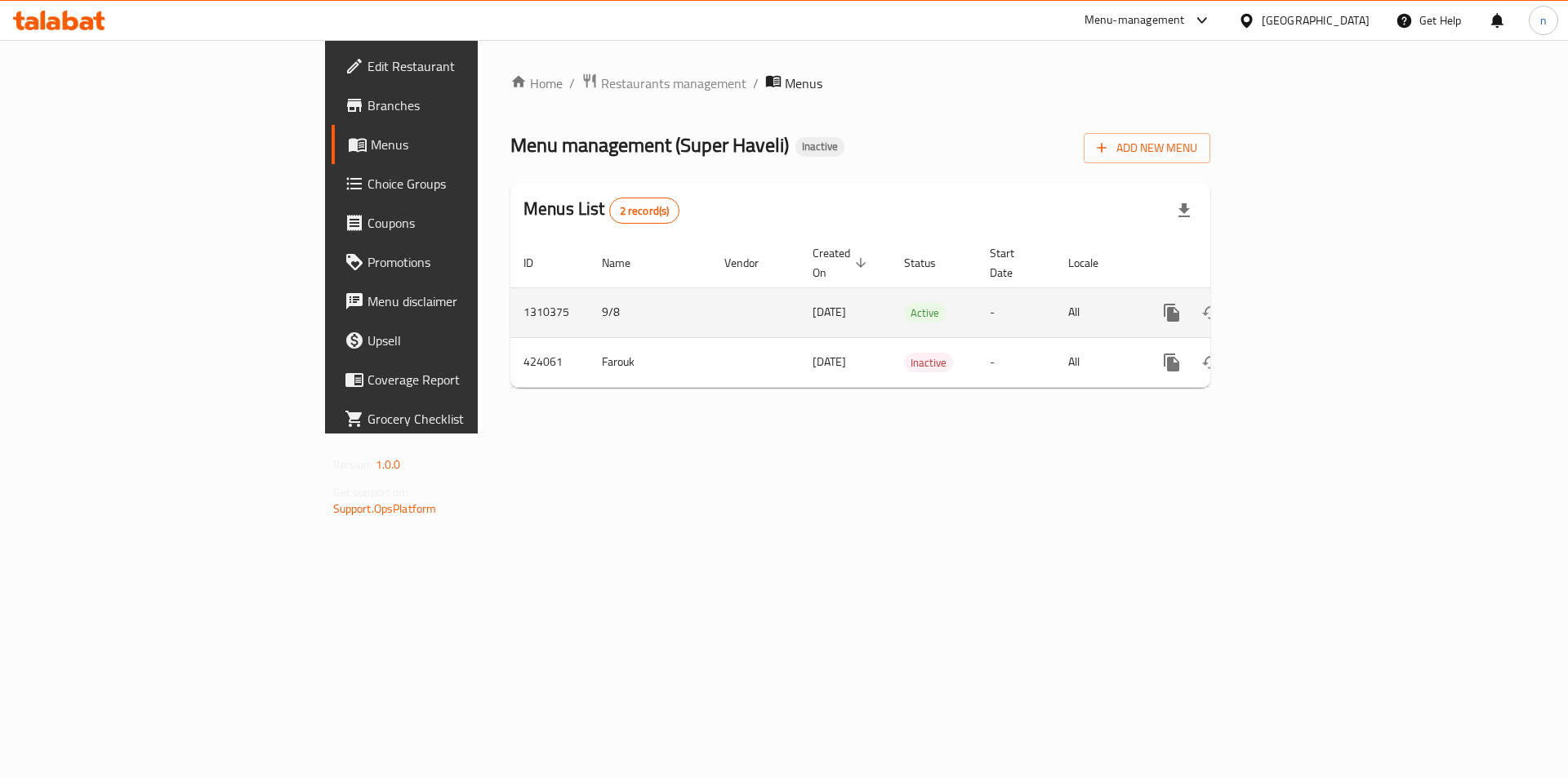
click at [1309, 301] on link "enhanced table" at bounding box center [1289, 312] width 39 height 39
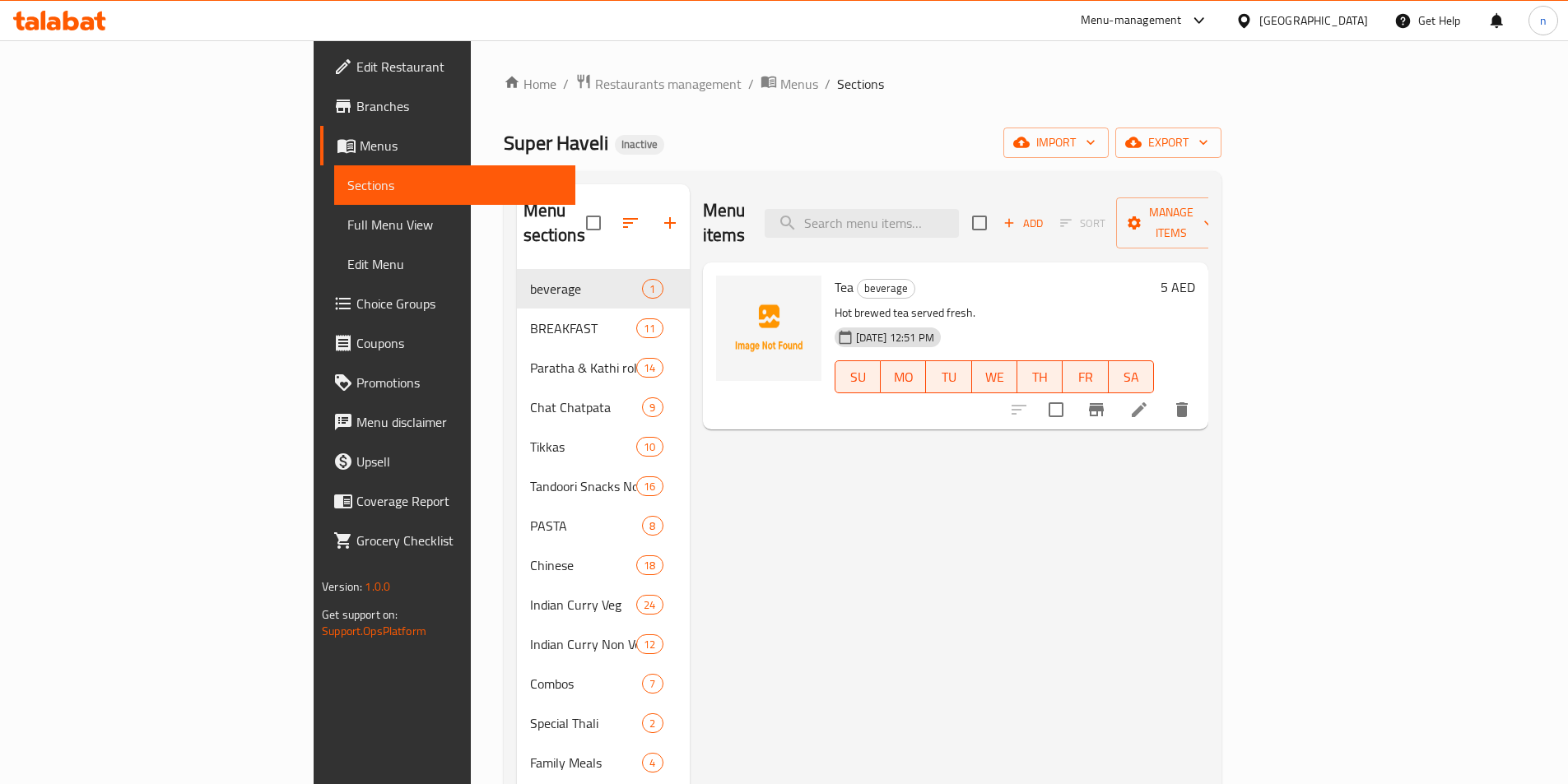
click at [348, 227] on span "Full Menu View" at bounding box center [455, 224] width 215 height 19
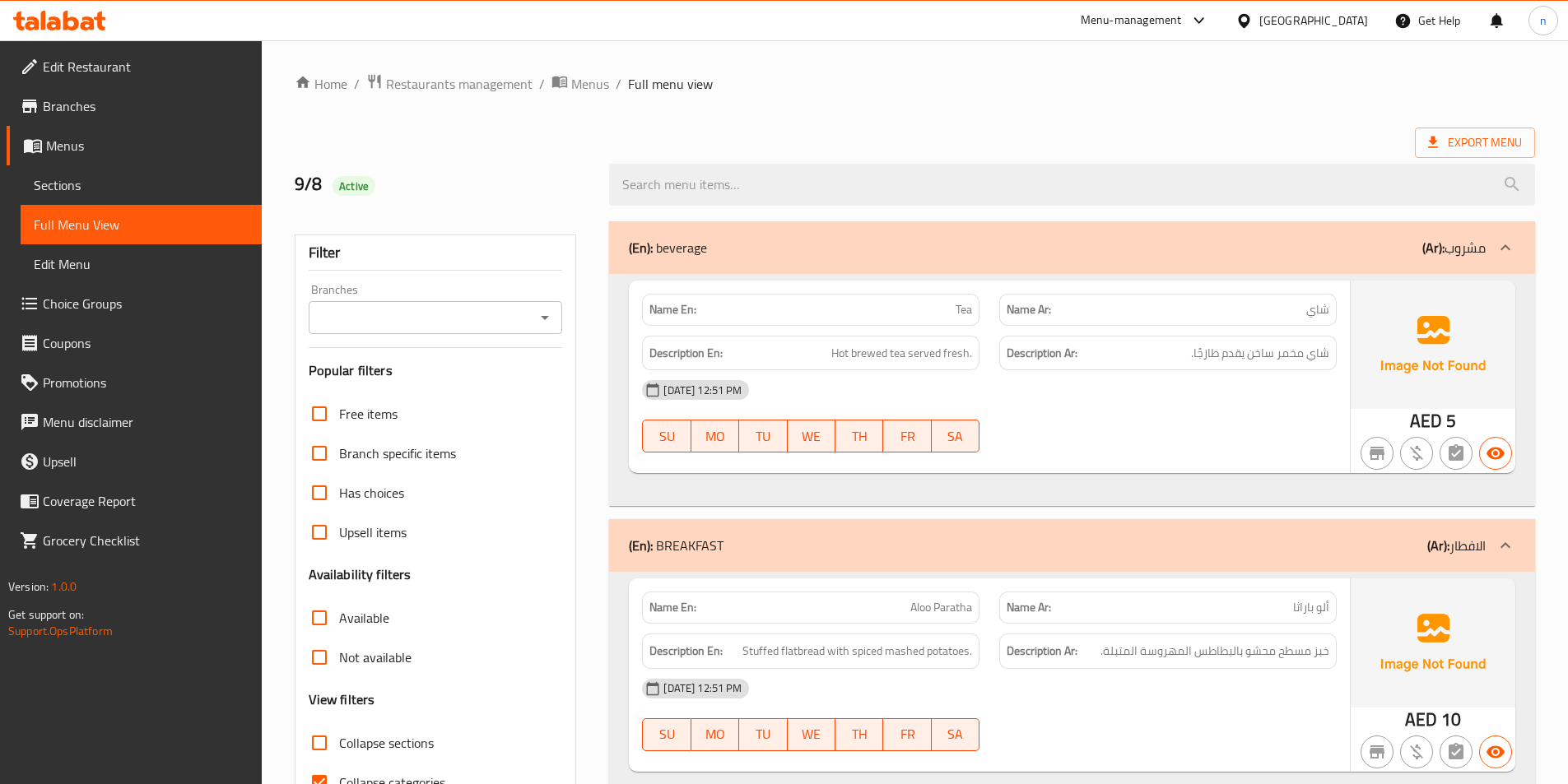
click at [365, 773] on span "Collapse categories" at bounding box center [392, 782] width 107 height 19
click at [339, 763] on input "Collapse categories" at bounding box center [319, 782] width 40 height 40
checkbox input "false"
click at [1499, 147] on span "Export Menu" at bounding box center [1474, 143] width 94 height 20
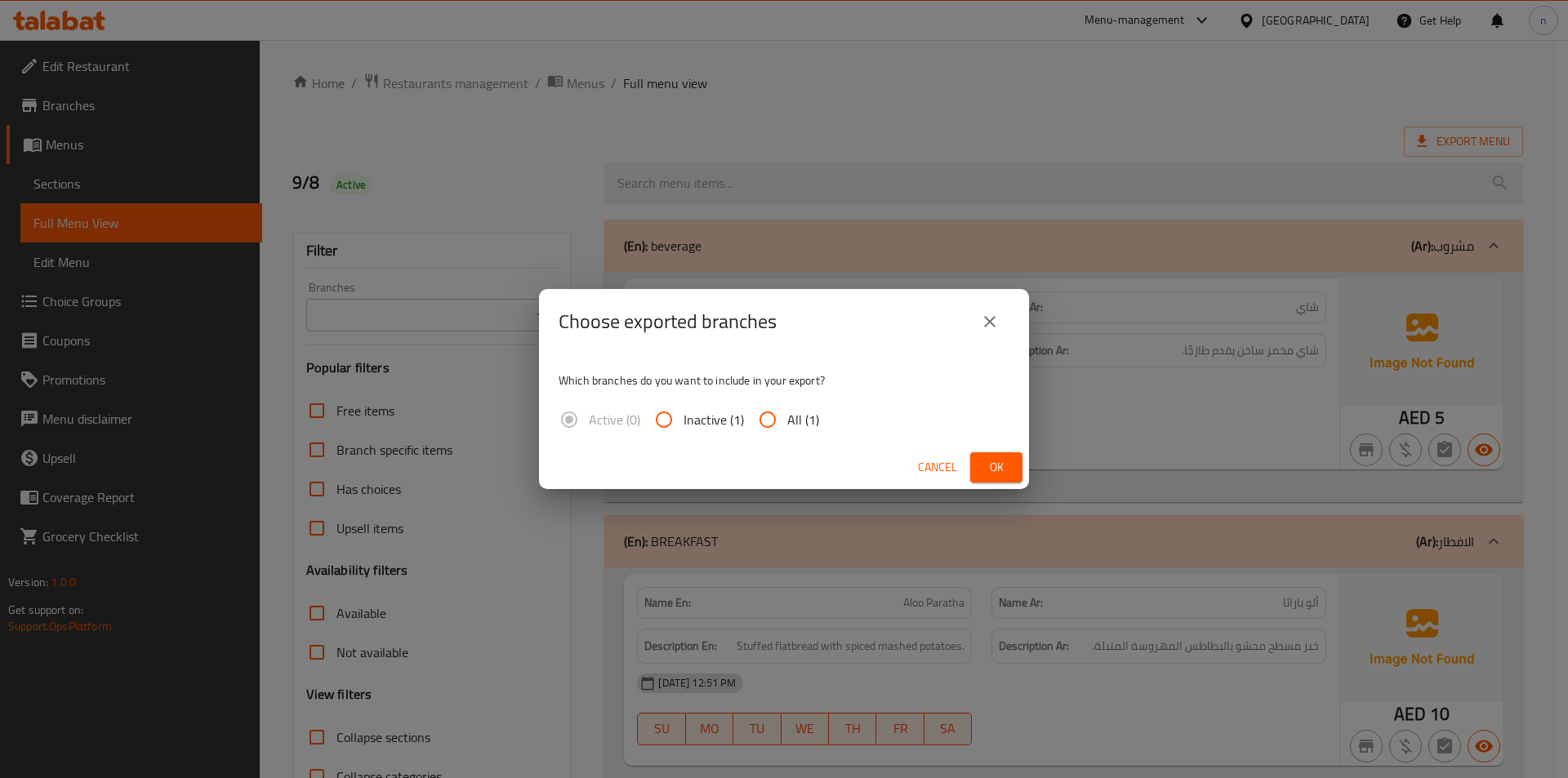
click at [771, 405] on input "All (1)" at bounding box center [767, 420] width 39 height 39
radio input "true"
click at [1017, 466] on button "Ok" at bounding box center [996, 467] width 52 height 30
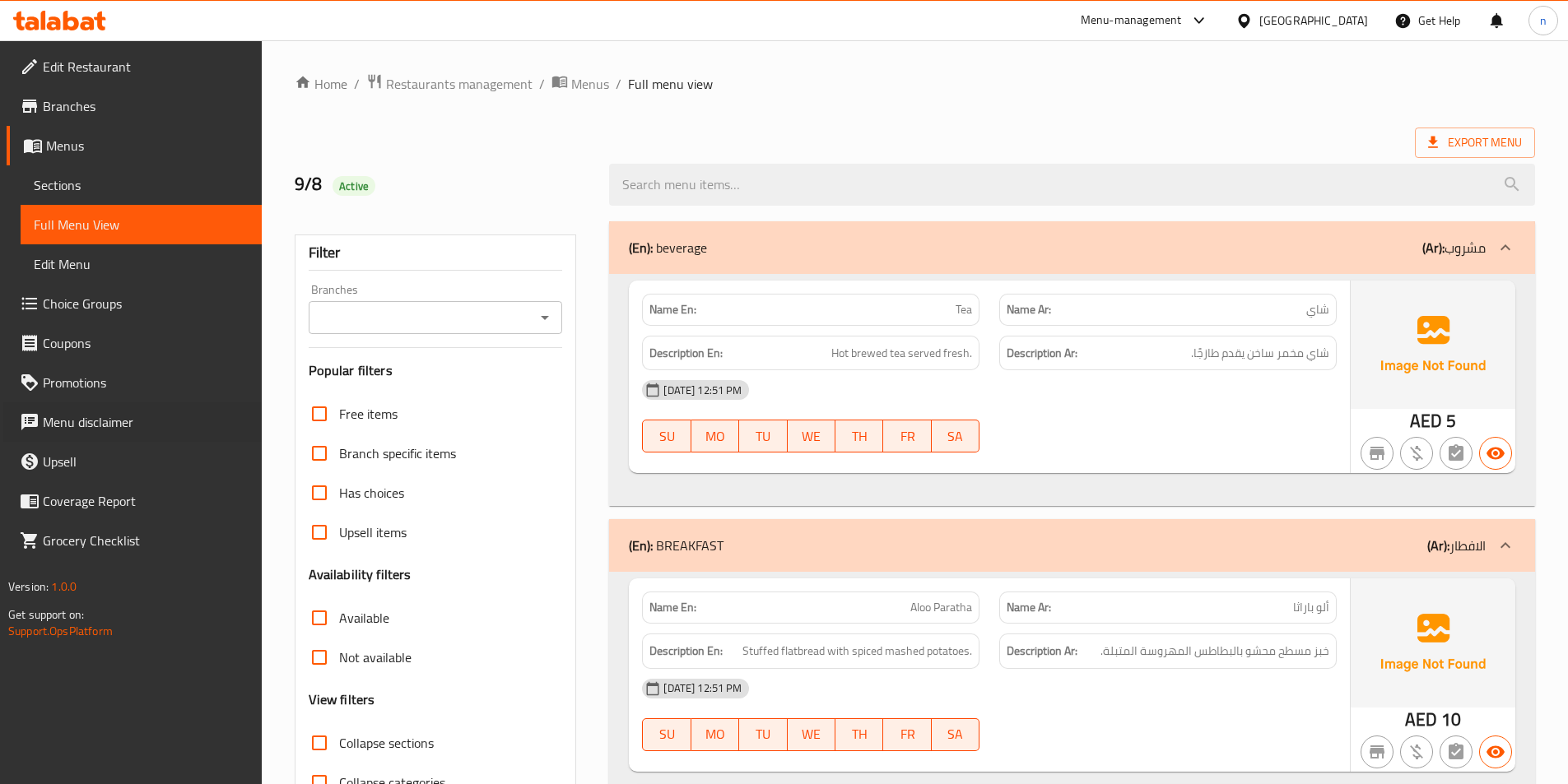
drag, startPoint x: 2, startPoint y: 421, endPoint x: -13, endPoint y: 371, distance: 52.2
click at [0, 371] on html "​ Menu-management [GEOGRAPHIC_DATA] Get Help n Edit Restaurant Branches Menus S…" at bounding box center [784, 392] width 1568 height 784
click at [594, 90] on span "Menus" at bounding box center [589, 84] width 38 height 19
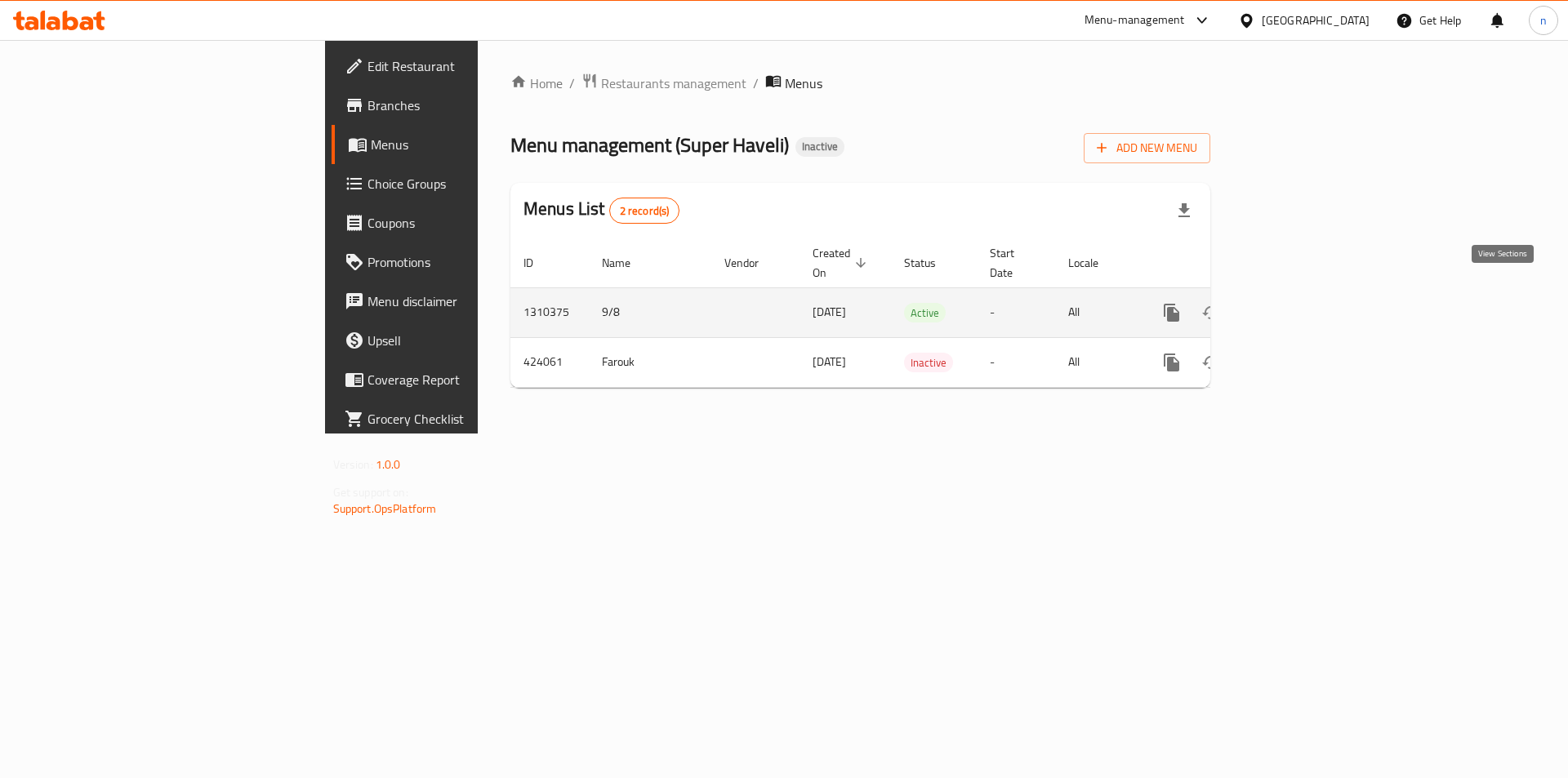
click at [1297, 305] on icon "enhanced table" at bounding box center [1290, 313] width 15 height 15
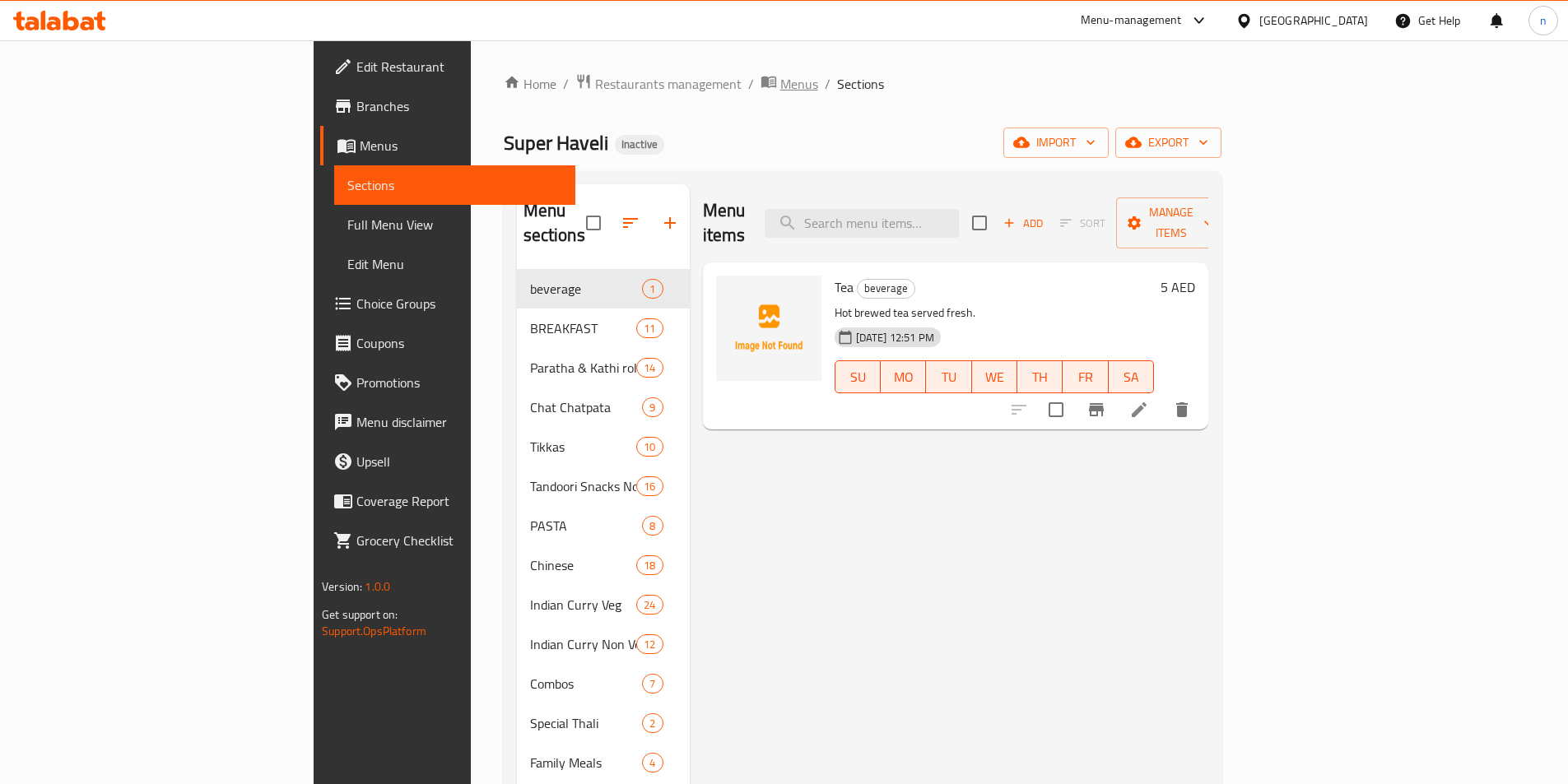
click at [780, 77] on span "Menus" at bounding box center [798, 84] width 38 height 19
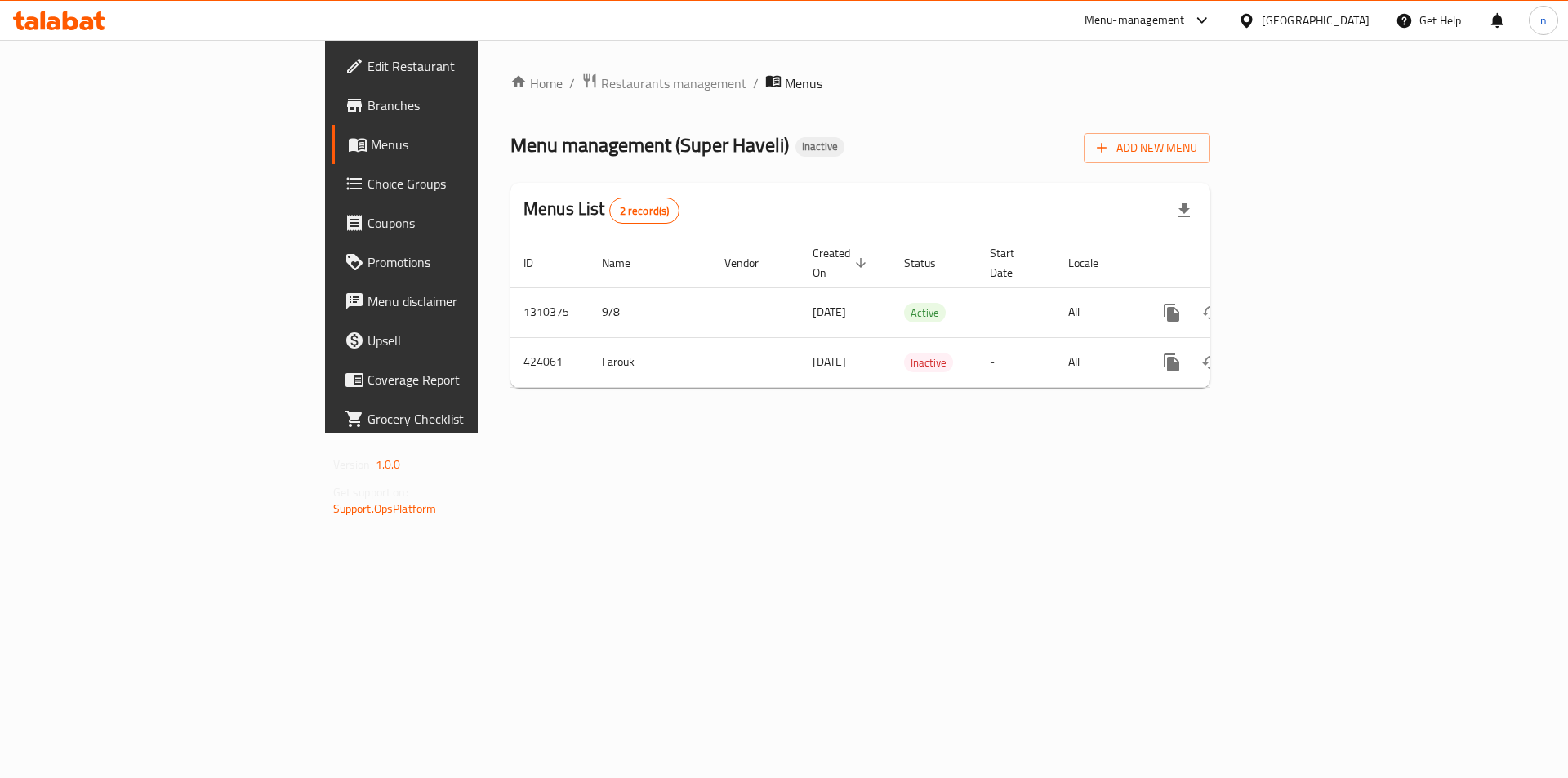
click at [368, 109] on span "Branches" at bounding box center [471, 105] width 206 height 19
